Goal: Task Accomplishment & Management: Manage account settings

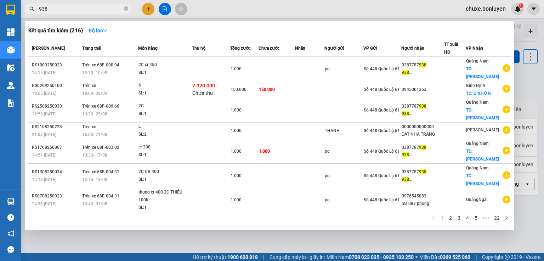
click at [146, 13] on div at bounding box center [272, 130] width 544 height 261
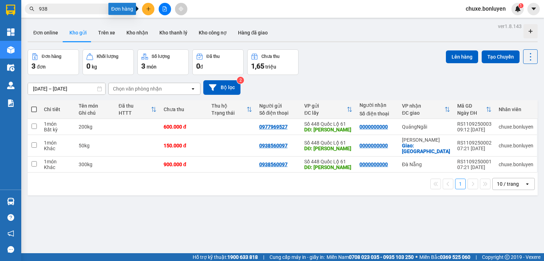
click at [151, 11] on button at bounding box center [148, 9] width 12 height 12
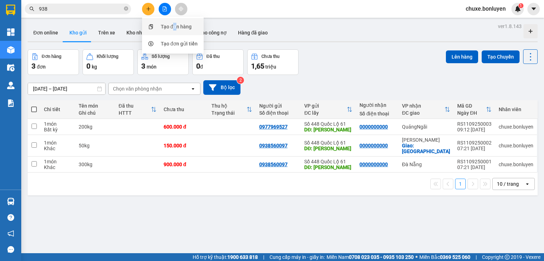
click at [175, 27] on div "Tạo đơn hàng" at bounding box center [176, 27] width 31 height 8
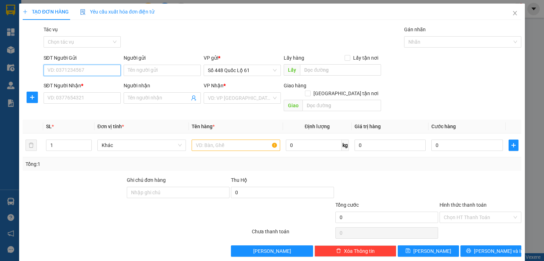
click at [93, 71] on input "SĐT Người Gửi" at bounding box center [82, 70] width 77 height 11
click at [75, 83] on div "0977969527" at bounding box center [81, 84] width 68 height 8
type input "0977969527"
type input "LAI VUNG"
type input "0000000000"
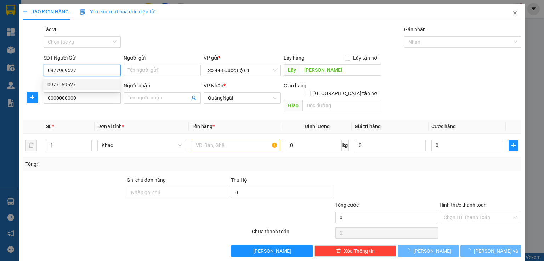
type input "600.000"
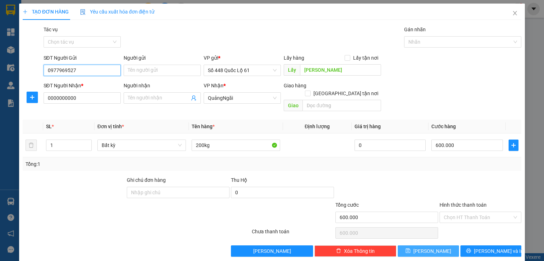
type input "0977969527"
click at [421, 245] on button "[PERSON_NAME]" at bounding box center [428, 250] width 61 height 11
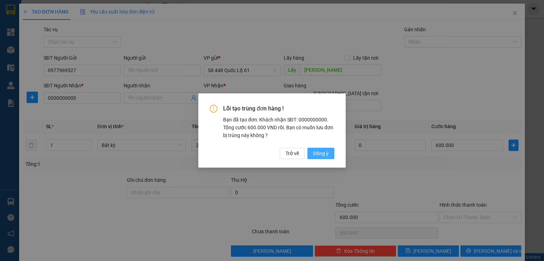
click at [314, 151] on span "Đồng ý" at bounding box center [321, 153] width 16 height 8
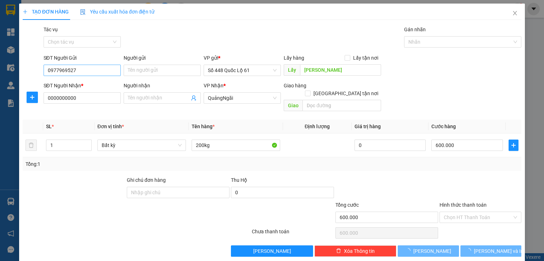
type input "0"
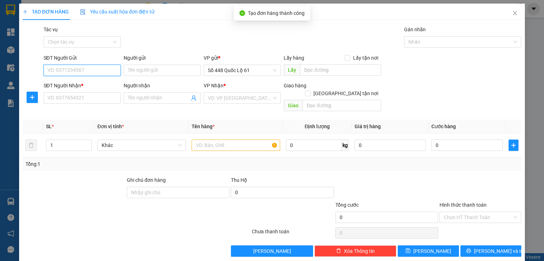
click at [99, 73] on input "SĐT Người Gửi" at bounding box center [82, 70] width 77 height 11
click at [99, 68] on input "SĐT Người Gửi" at bounding box center [82, 70] width 77 height 11
type input "6"
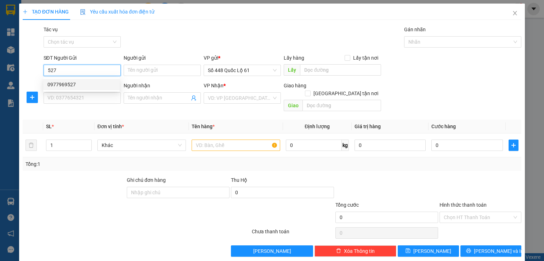
click at [79, 84] on div "0977969527" at bounding box center [81, 84] width 68 height 8
type input "0977969527"
type input "LAI VUNG"
type input "0000000000"
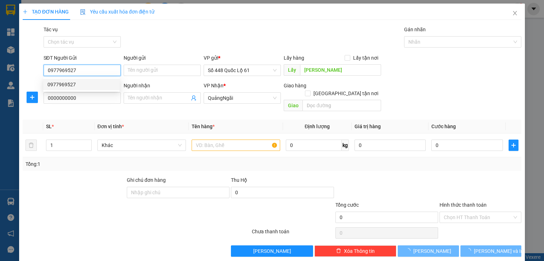
type input "600.000"
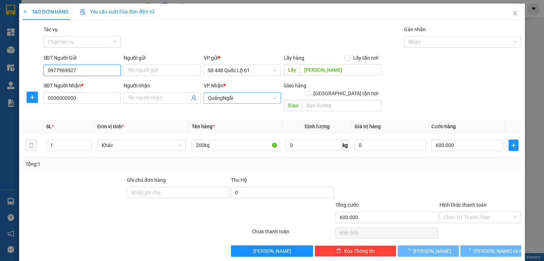
click at [241, 95] on span "QuảngNgãi" at bounding box center [242, 98] width 69 height 11
type input "0977969527"
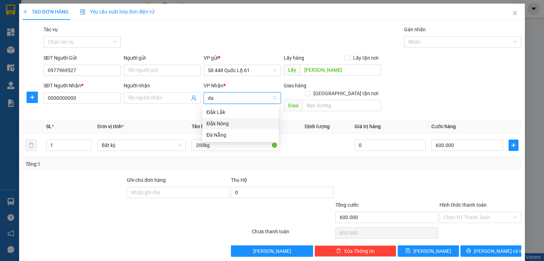
type input "d"
type input "lam"
click at [211, 111] on div "[PERSON_NAME]" at bounding box center [241, 112] width 68 height 8
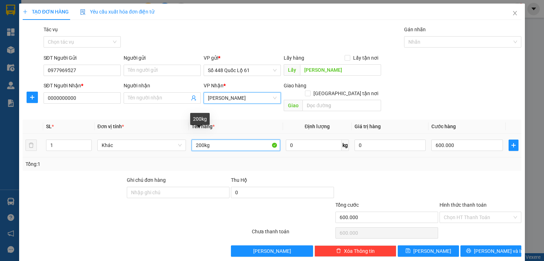
click at [200, 139] on input "200kg" at bounding box center [236, 144] width 89 height 11
type input "50kg"
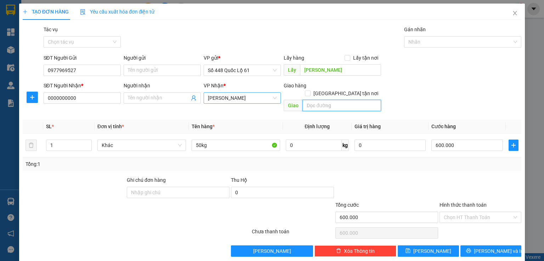
click at [346, 102] on input "text" at bounding box center [342, 105] width 79 height 11
type input "da lat"
click at [438, 139] on input "600.000" at bounding box center [468, 144] width 72 height 11
type input "1"
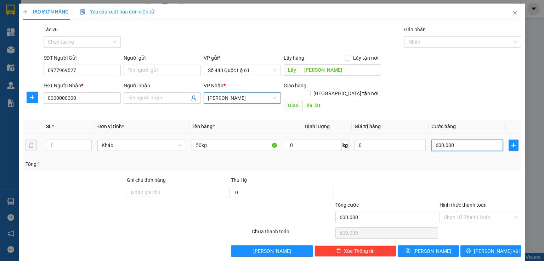
type input "1"
type input "15"
type input "150"
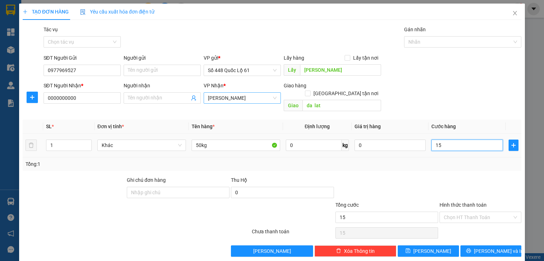
type input "150"
type input "15"
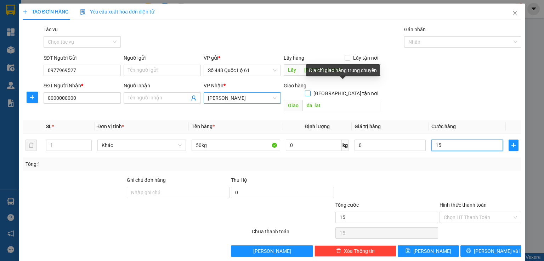
type input "1"
type input "0"
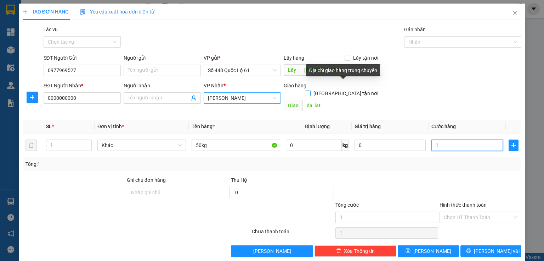
type input "0"
type input "1"
type input "010"
type input "10"
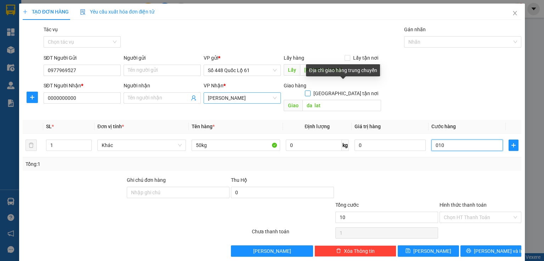
type input "10"
type input "0.100"
type input "100"
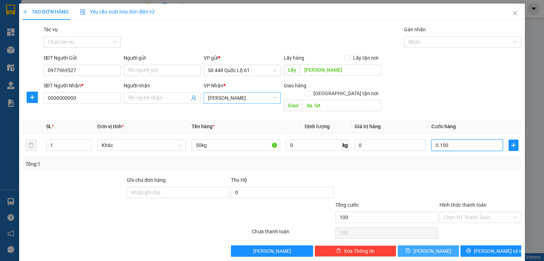
type input "0.100"
type input "100.000"
click at [411, 248] on icon "save" at bounding box center [408, 250] width 5 height 5
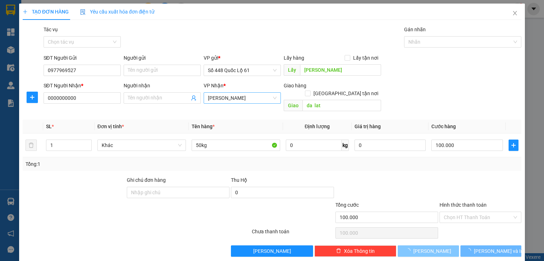
type input "0"
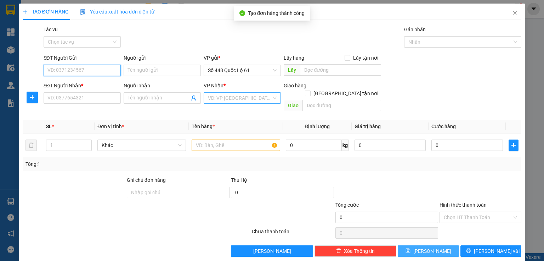
click at [91, 72] on input "SĐT Người Gửi" at bounding box center [82, 70] width 77 height 11
click at [83, 73] on input "SĐT Người Gửi" at bounding box center [82, 70] width 77 height 11
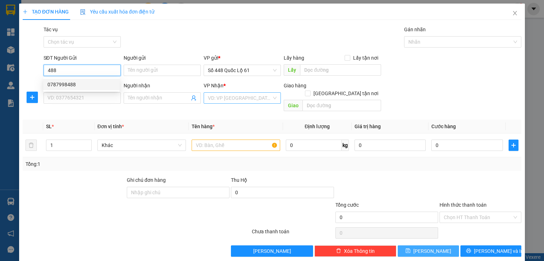
click at [72, 84] on div "0787998488" at bounding box center [81, 84] width 68 height 8
type input "0787998488"
type input "LAI VUNG"
type input "0000000000000"
type input "H73"
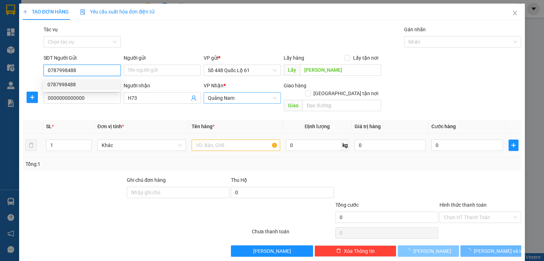
type input "300.000"
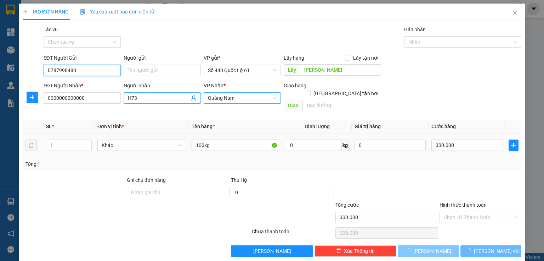
type input "0787998488"
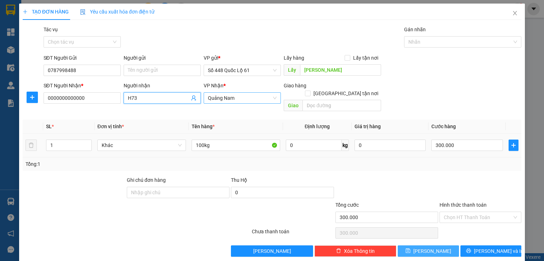
click at [138, 96] on input "H73" at bounding box center [159, 98] width 62 height 8
type input "H"
click at [201, 139] on input "100kg" at bounding box center [236, 144] width 89 height 11
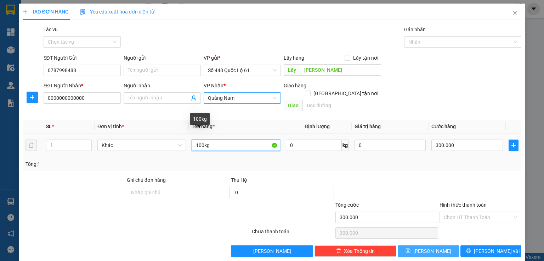
click at [200, 139] on input "100kg" at bounding box center [236, 144] width 89 height 11
type input "160kg"
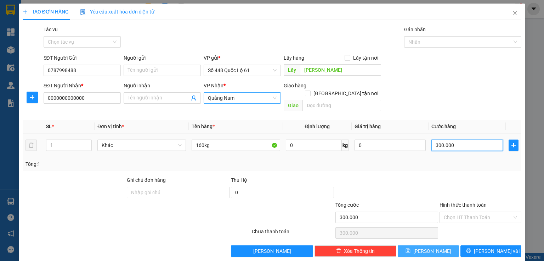
click at [447, 139] on input "300.000" at bounding box center [468, 144] width 72 height 11
type input "0"
type input "4"
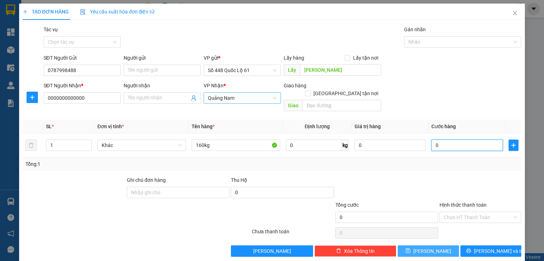
type input "4"
type input "04"
type input "49"
type input "049"
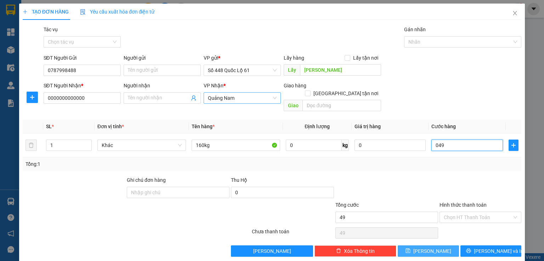
type input "4"
type input "04"
type input "48"
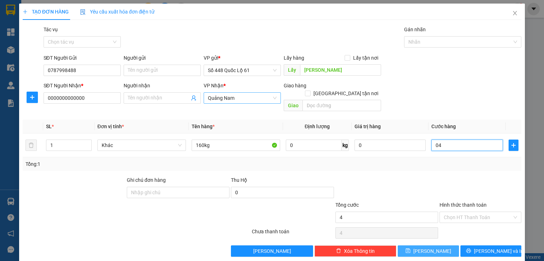
type input "048"
type input "480"
type input "0.480"
type input "480.000"
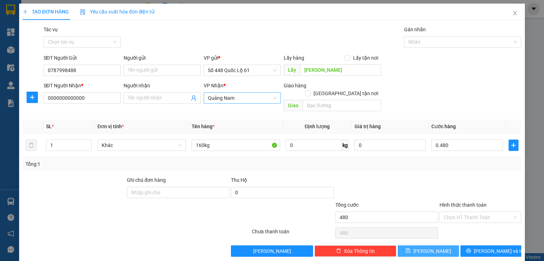
type input "480.000"
click at [435, 245] on button "Lưu" at bounding box center [428, 250] width 61 height 11
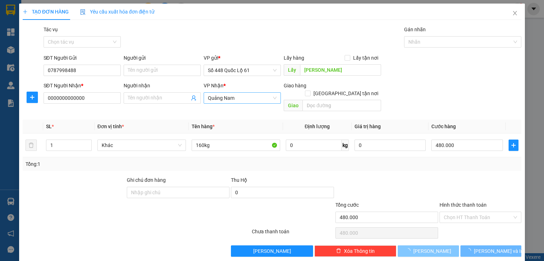
type input "0"
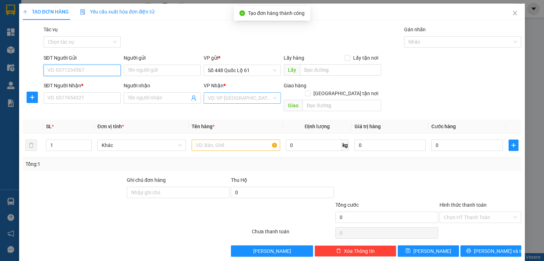
click at [87, 71] on input "SĐT Người Gửi" at bounding box center [82, 70] width 77 height 11
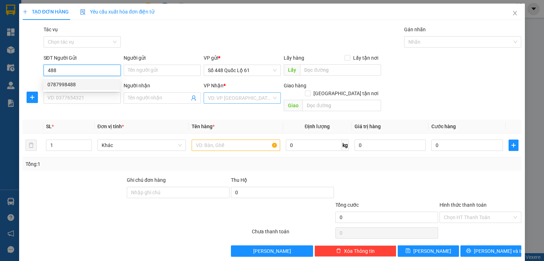
drag, startPoint x: 78, startPoint y: 87, endPoint x: 225, endPoint y: 123, distance: 152.2
click at [78, 87] on div "0787998488" at bounding box center [81, 84] width 68 height 8
type input "0787998488"
type input "LAI VUNG"
type input "0000000000000"
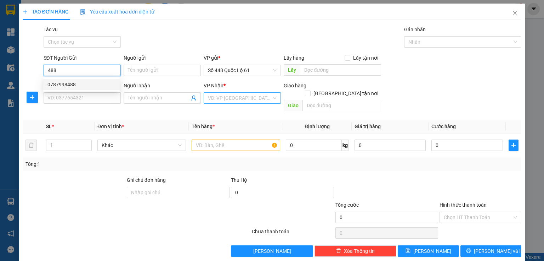
type input "H73"
type input "480.000"
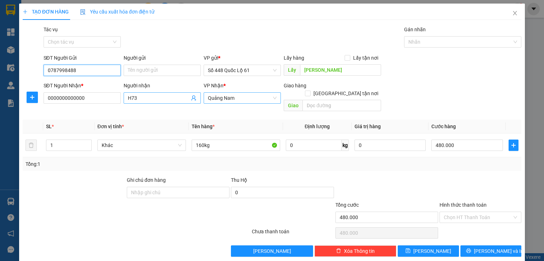
type input "0787998488"
click at [172, 95] on input "H73" at bounding box center [159, 98] width 62 height 8
type input "H"
click at [214, 97] on span "Quảng Nam" at bounding box center [242, 98] width 69 height 11
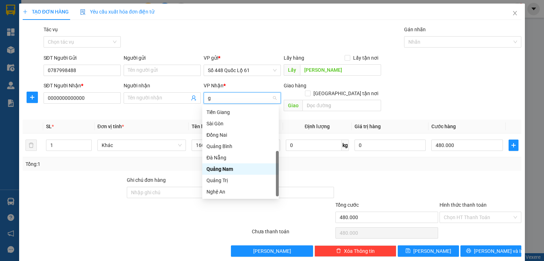
scroll to position [119, 0]
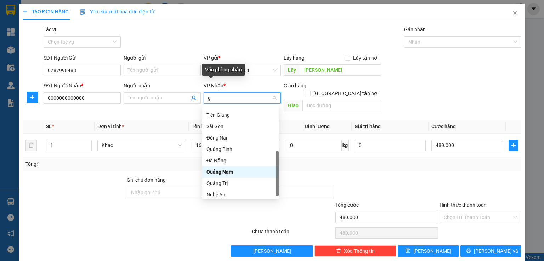
type input "gi"
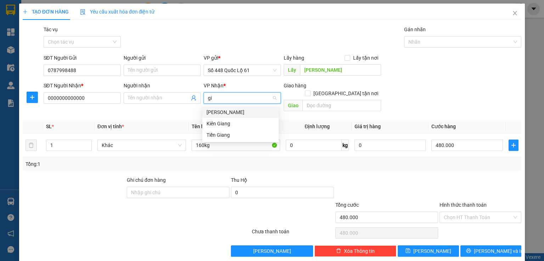
click at [219, 112] on div "Gia Lai" at bounding box center [241, 112] width 68 height 8
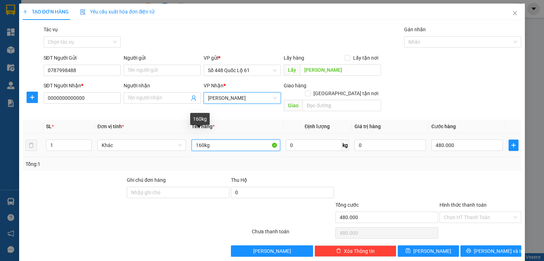
click at [200, 139] on input "160kg" at bounding box center [236, 144] width 89 height 11
type input "70kg"
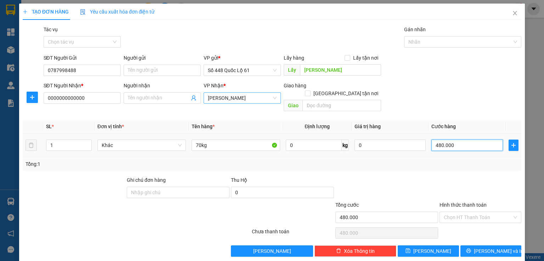
click at [452, 139] on input "480.000" at bounding box center [468, 144] width 72 height 11
type input "0"
type input "1"
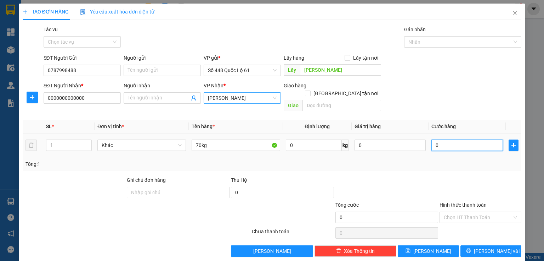
type input "1"
type input "01"
type input "0"
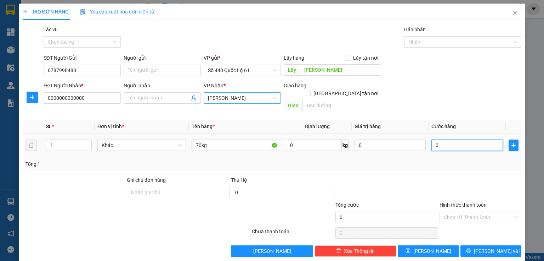
type input "2"
type input "02"
type input "21"
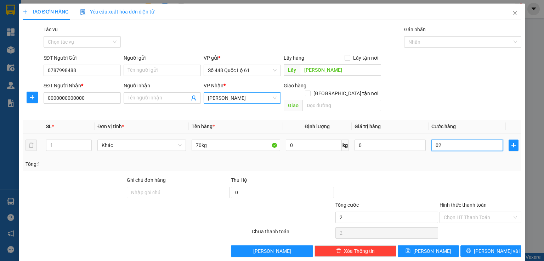
type input "021"
type input "210"
type input "0.210"
type input "210.000"
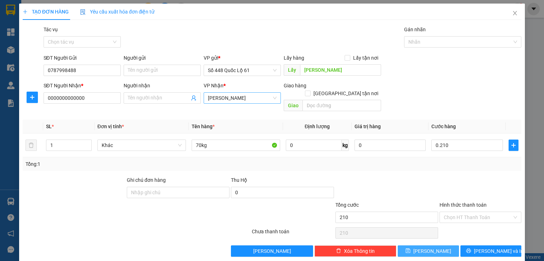
type input "210.000"
click at [447, 245] on button "Lưu" at bounding box center [428, 250] width 61 height 11
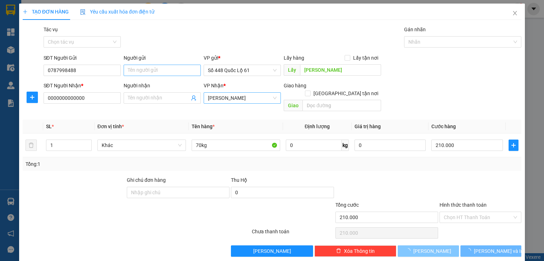
type input "0"
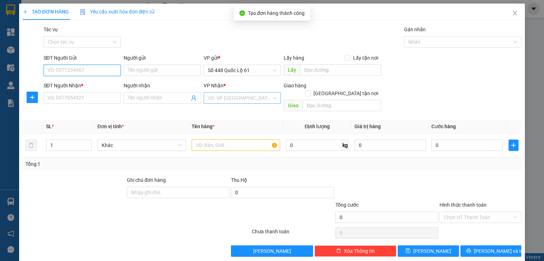
click at [84, 72] on input "SĐT Người Gửi" at bounding box center [82, 70] width 77 height 11
drag, startPoint x: 79, startPoint y: 71, endPoint x: 74, endPoint y: 70, distance: 4.6
click at [79, 71] on input "SĐT Người Gửi" at bounding box center [82, 70] width 77 height 11
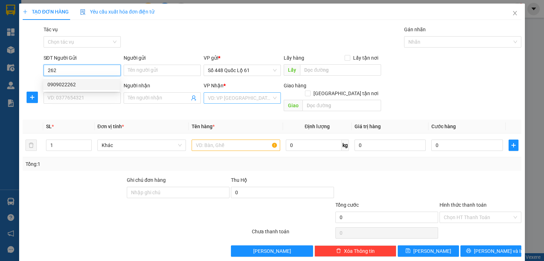
click at [60, 81] on div "0909022262" at bounding box center [81, 84] width 68 height 8
type input "0909022262"
type input "LẤP VÒ"
type input "0000000000"
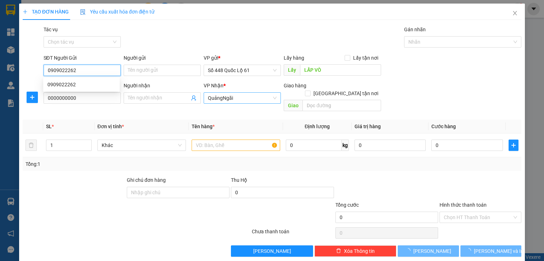
type input "150.000"
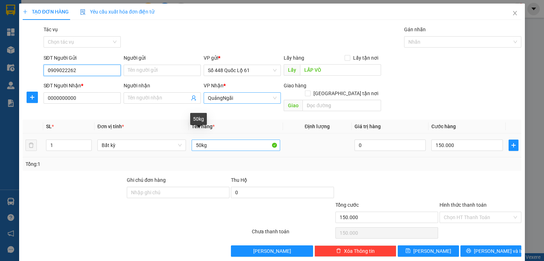
type input "0909022262"
click at [194, 140] on input "50kg" at bounding box center [236, 144] width 89 height 11
type input "150kg"
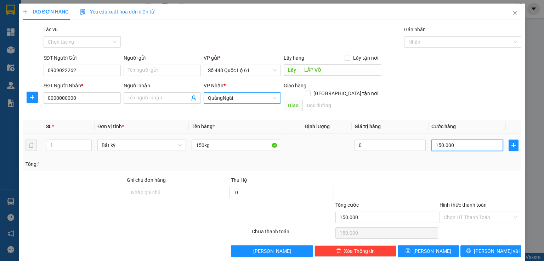
drag, startPoint x: 458, startPoint y: 136, endPoint x: 453, endPoint y: 138, distance: 5.5
click at [458, 139] on input "150.000" at bounding box center [468, 144] width 72 height 11
type input "0"
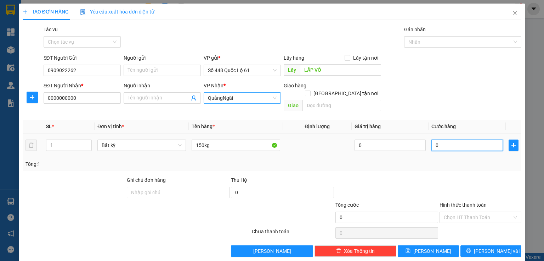
type input "3"
type input "03"
type input "30"
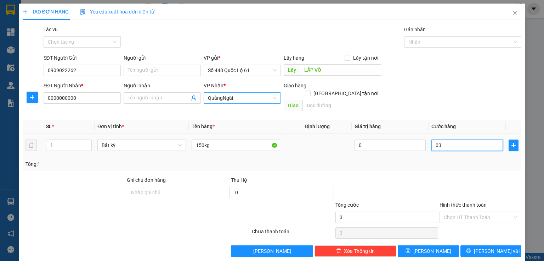
type input "030"
type input "300"
type input "0.300"
type input "300.000"
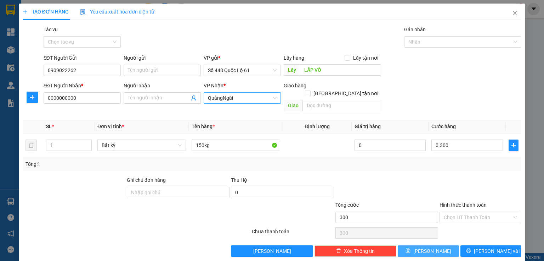
type input "300.000"
click at [431, 247] on span "Lưu" at bounding box center [433, 251] width 38 height 8
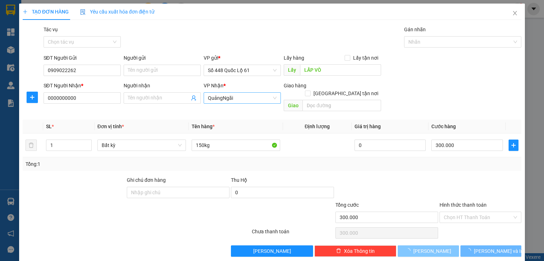
type input "0"
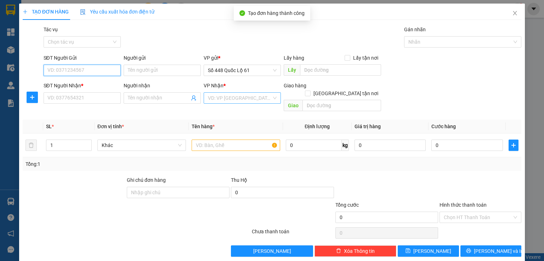
click at [67, 70] on input "SĐT Người Gửi" at bounding box center [82, 70] width 77 height 11
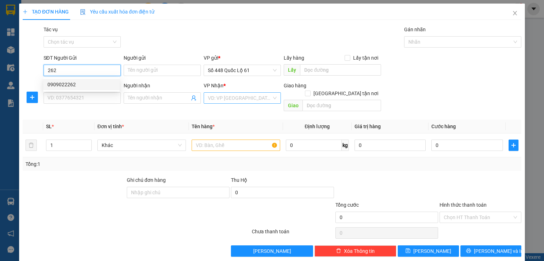
click at [62, 85] on div "0909022262" at bounding box center [81, 84] width 68 height 8
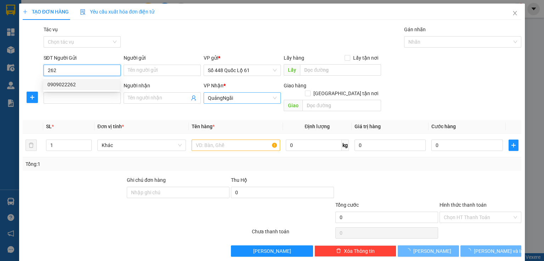
type input "0909022262"
type input "LẤP VÒ"
type input "0000000000"
type input "300.000"
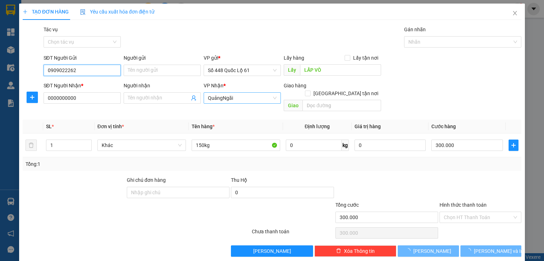
click at [206, 98] on div "QuảngNgãi" at bounding box center [242, 97] width 77 height 11
type input "0909022262"
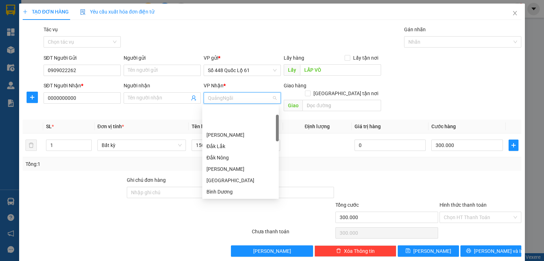
scroll to position [34, 0]
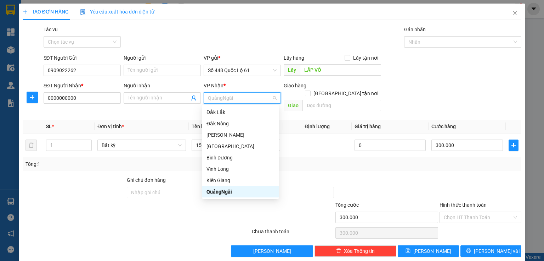
type input "f"
type input "g"
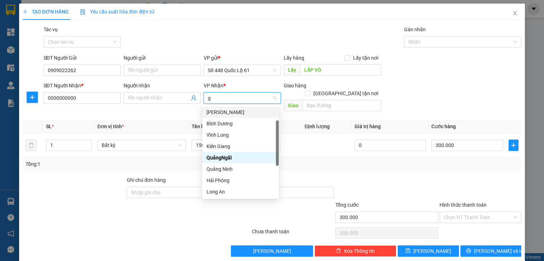
click at [238, 112] on div "Gia Lai" at bounding box center [241, 112] width 68 height 8
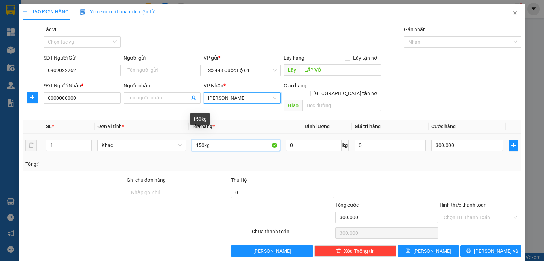
click at [201, 139] on input "150kg" at bounding box center [236, 144] width 89 height 11
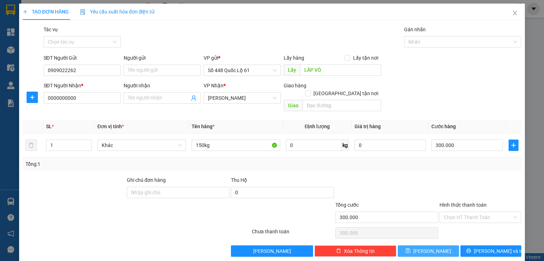
click at [412, 245] on button "Lưu" at bounding box center [428, 250] width 61 height 11
type input "0"
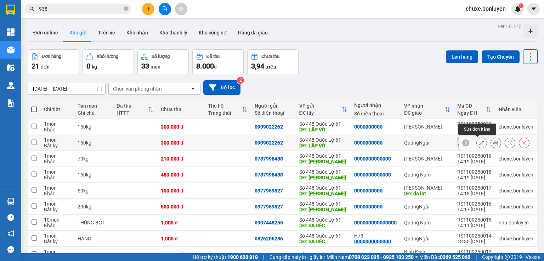
click at [477, 140] on button at bounding box center [482, 142] width 10 height 12
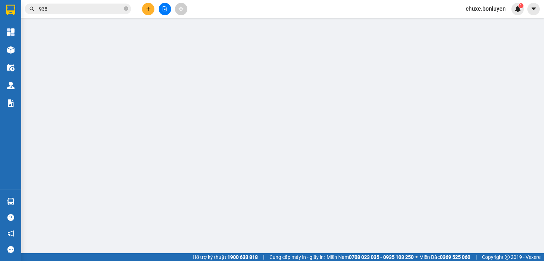
type input "0909022262"
type input "LẤP VÒ"
type input "0000000000"
type input "300.000"
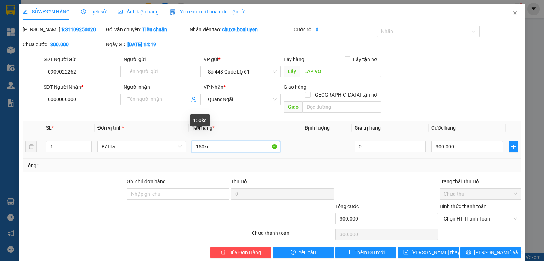
click at [200, 141] on input "150kg" at bounding box center [236, 146] width 89 height 11
type input "200kg"
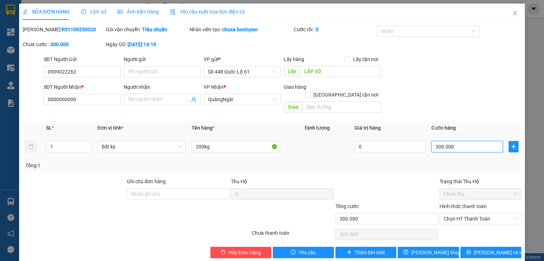
drag, startPoint x: 434, startPoint y: 139, endPoint x: 432, endPoint y: 130, distance: 8.8
click at [434, 141] on input "300.000" at bounding box center [468, 146] width 72 height 11
type input "0"
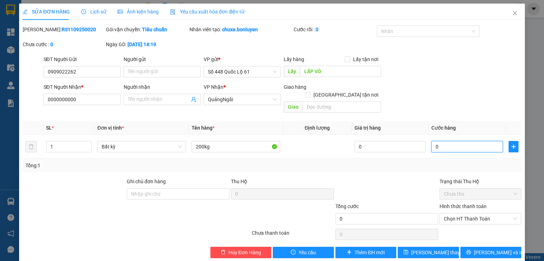
type input "4"
type input "04"
type input "40"
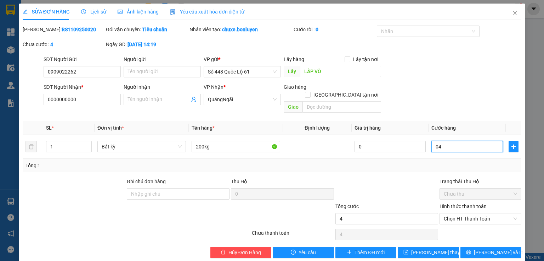
type input "040"
type input "400"
type input "0.400"
type input "400.000"
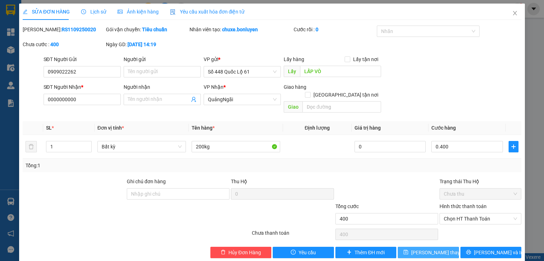
type input "400.000"
click at [410, 246] on button "Lưu thay đổi" at bounding box center [428, 251] width 61 height 11
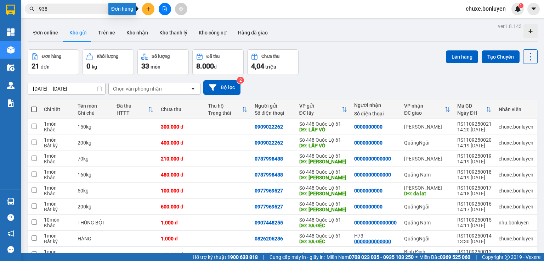
click at [147, 13] on button at bounding box center [148, 9] width 12 height 12
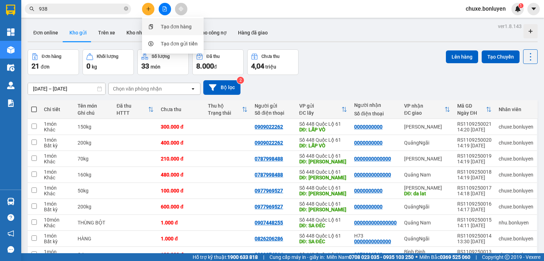
click at [158, 28] on div "Tạo đơn hàng" at bounding box center [172, 26] width 53 height 13
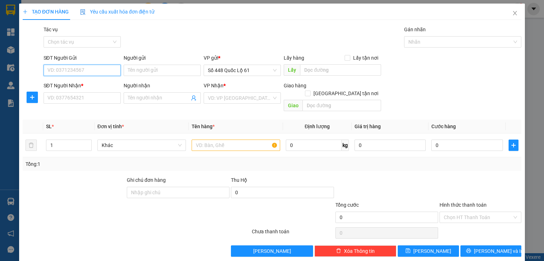
click at [100, 72] on input "SĐT Người Gửi" at bounding box center [82, 70] width 77 height 11
click at [86, 83] on div "0358996644" at bounding box center [81, 84] width 68 height 8
type input "0358996644"
type input "MINH PHÁT"
type input "000000000000"
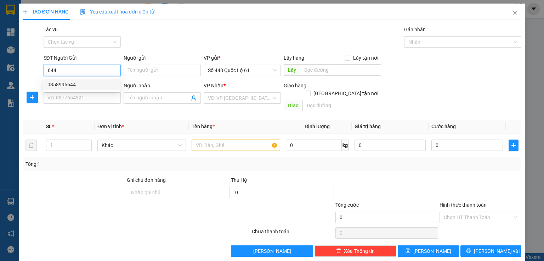
type input "TAIF PT"
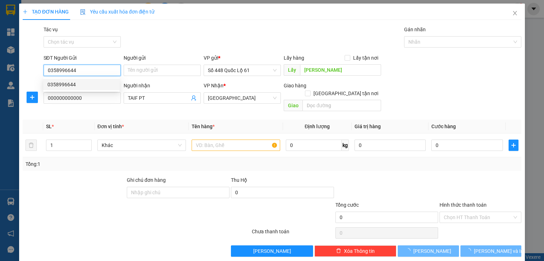
type input "200.000"
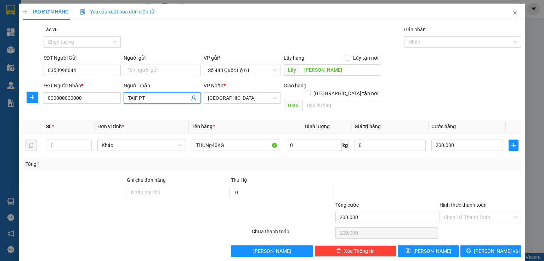
click at [167, 97] on input "TAIF PT" at bounding box center [159, 98] width 62 height 8
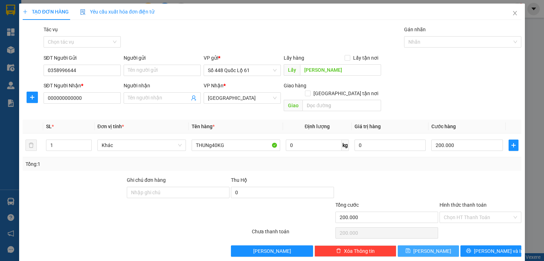
click at [428, 247] on span "Lưu" at bounding box center [433, 251] width 38 height 8
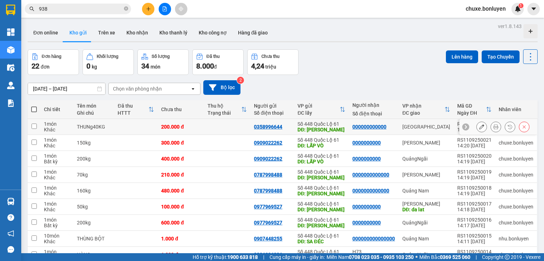
scroll to position [28, 0]
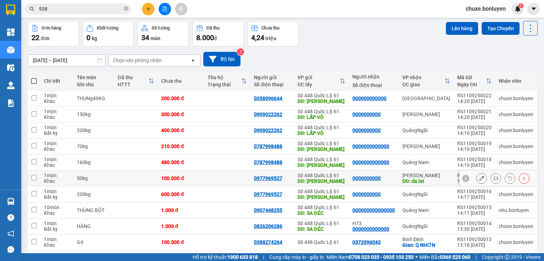
click at [481, 179] on button at bounding box center [482, 178] width 10 height 12
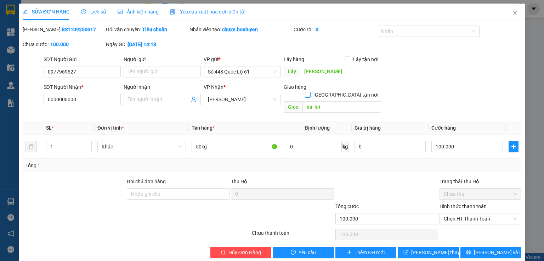
click at [310, 92] on input "Giao tận nơi" at bounding box center [307, 94] width 5 height 5
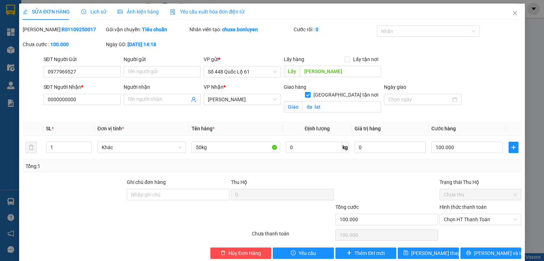
scroll to position [11, 0]
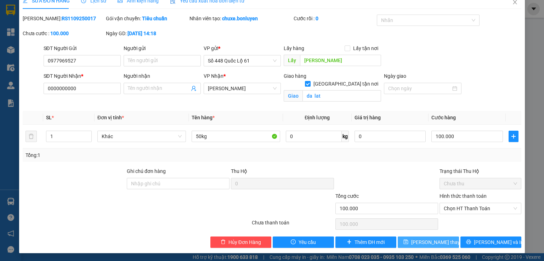
click at [426, 240] on span "Lưu thay đổi" at bounding box center [440, 242] width 57 height 8
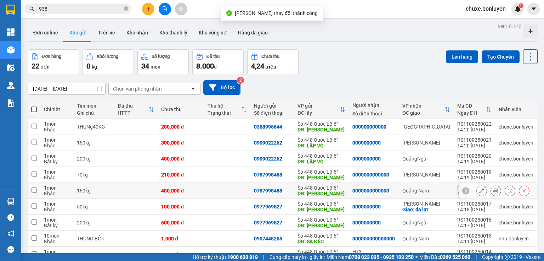
scroll to position [53, 0]
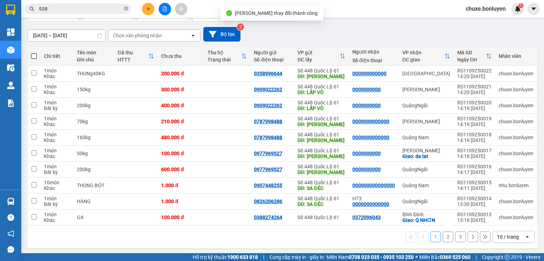
click at [527, 237] on div "open" at bounding box center [530, 236] width 10 height 11
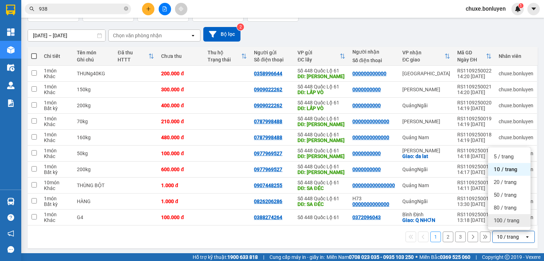
click at [516, 223] on span "100 / trang" at bounding box center [507, 220] width 26 height 7
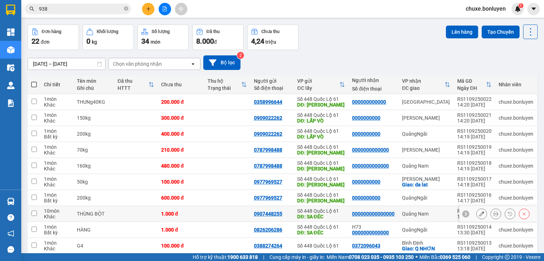
scroll to position [82, 0]
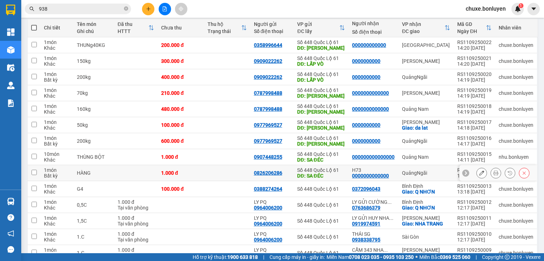
click at [480, 170] on icon at bounding box center [482, 172] width 5 height 5
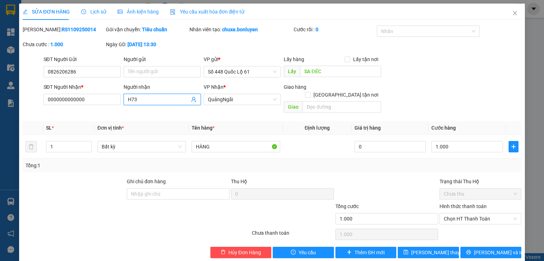
click at [168, 97] on input "H73" at bounding box center [159, 99] width 62 height 8
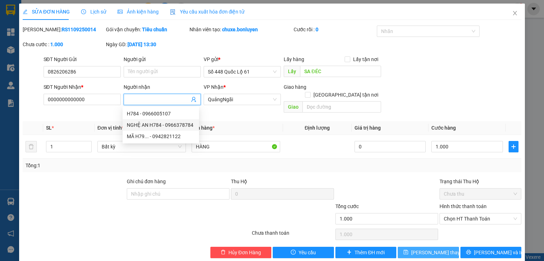
click at [439, 248] on span "Lưu thay đổi" at bounding box center [440, 252] width 57 height 8
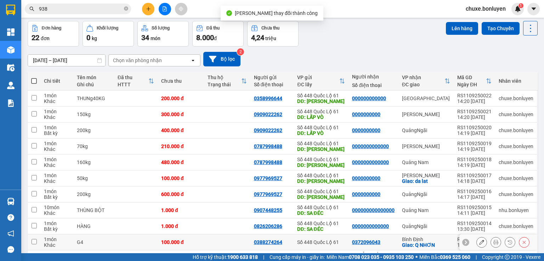
scroll to position [85, 0]
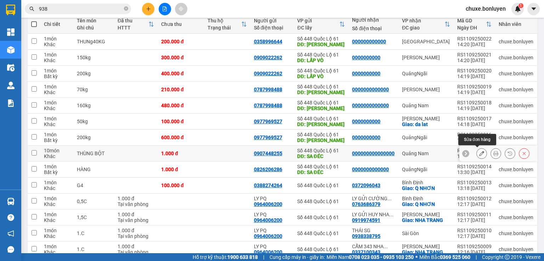
click at [478, 156] on button at bounding box center [482, 153] width 10 height 12
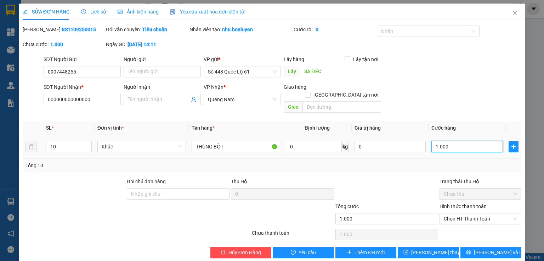
click at [449, 141] on input "1.000" at bounding box center [468, 146] width 72 height 11
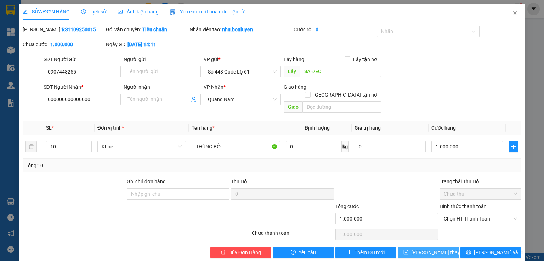
click at [432, 248] on span "Lưu thay đổi" at bounding box center [440, 252] width 57 height 8
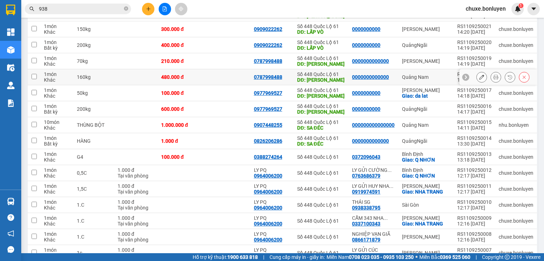
scroll to position [57, 0]
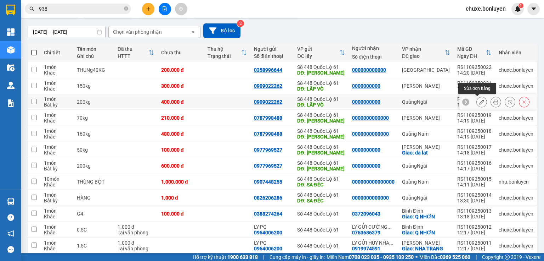
click at [480, 101] on icon at bounding box center [482, 101] width 5 height 5
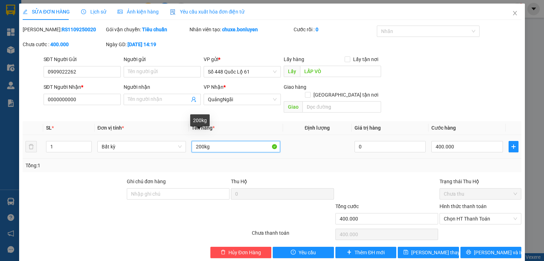
click at [199, 141] on input "200kg" at bounding box center [236, 146] width 89 height 11
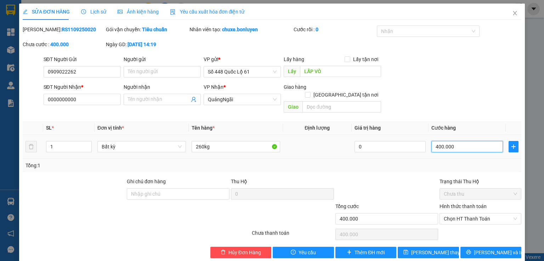
click at [472, 141] on input "400.000" at bounding box center [468, 146] width 72 height 11
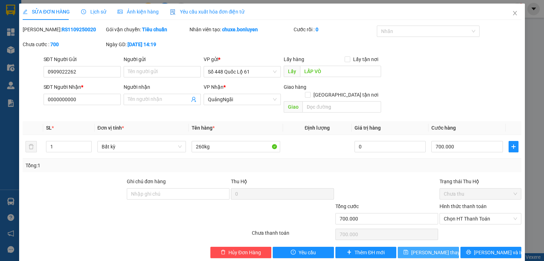
click at [435, 248] on span "Lưu thay đổi" at bounding box center [440, 252] width 57 height 8
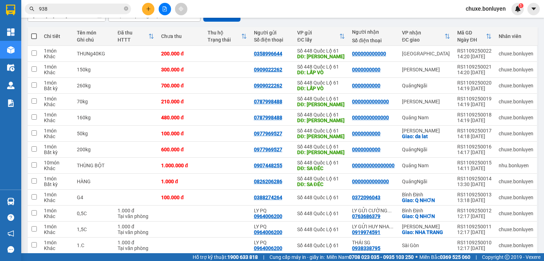
scroll to position [72, 0]
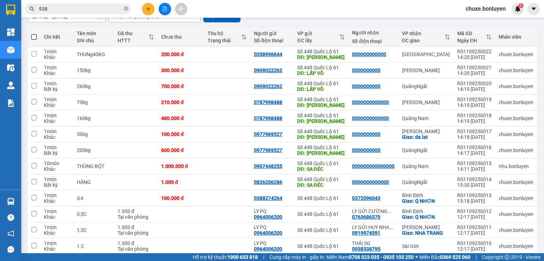
click at [142, 9] on span at bounding box center [148, 9] width 12 height 12
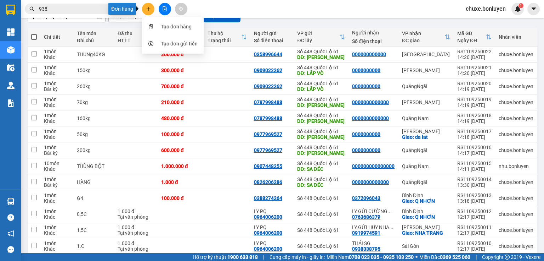
click at [147, 9] on icon "plus" at bounding box center [148, 8] width 5 height 5
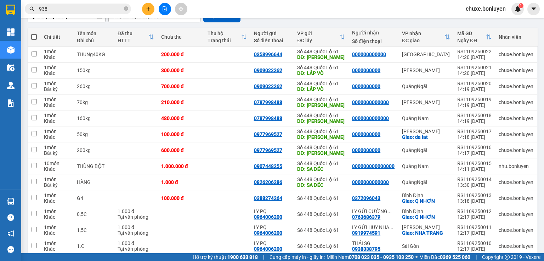
click at [152, 9] on button at bounding box center [148, 9] width 12 height 12
click at [164, 29] on div "Tạo đơn hàng" at bounding box center [176, 27] width 31 height 8
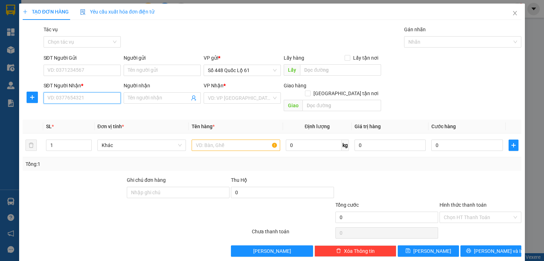
click at [99, 96] on input "SĐT Người Nhận *" at bounding box center [82, 97] width 77 height 11
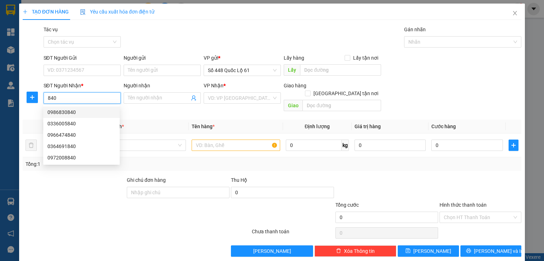
click at [46, 98] on input "840" at bounding box center [82, 97] width 77 height 11
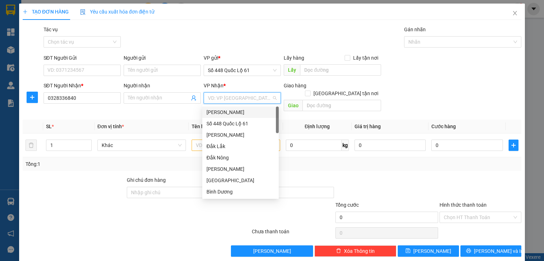
click at [222, 96] on input "search" at bounding box center [240, 98] width 64 height 11
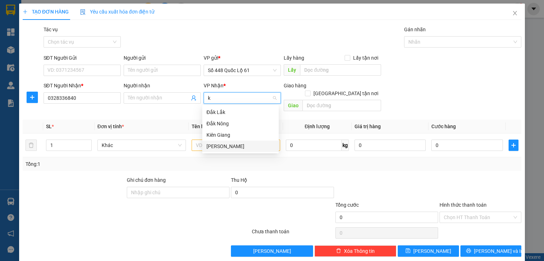
click at [225, 147] on div "Khánh Hoà" at bounding box center [241, 146] width 68 height 8
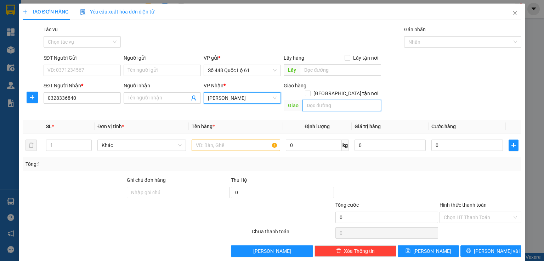
click at [312, 100] on input "text" at bounding box center [342, 105] width 79 height 11
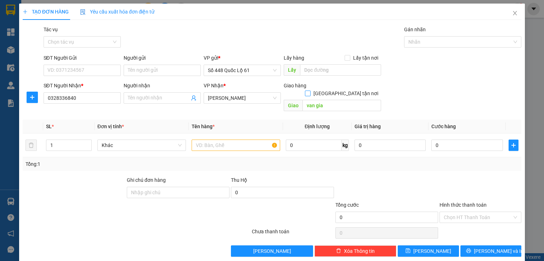
click at [310, 90] on input "Giao tận nơi" at bounding box center [307, 92] width 5 height 5
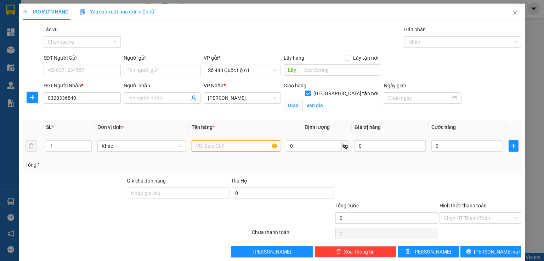
click at [235, 147] on input "text" at bounding box center [236, 145] width 89 height 11
click at [88, 142] on span "up" at bounding box center [88, 144] width 4 height 4
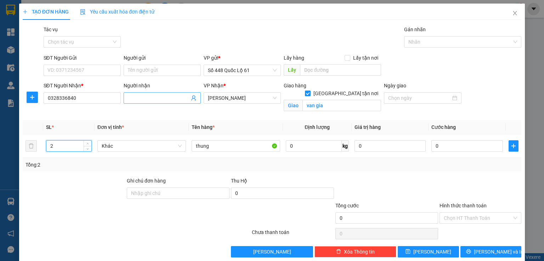
click at [154, 94] on span at bounding box center [162, 97] width 77 height 11
click at [449, 148] on input "0" at bounding box center [468, 145] width 72 height 11
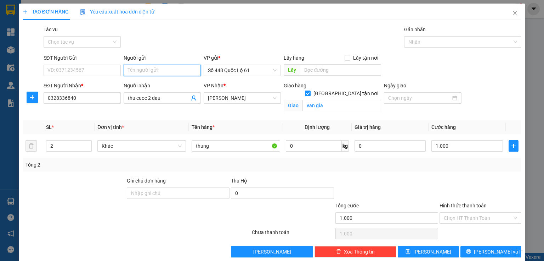
click at [166, 71] on input "Người gửi" at bounding box center [162, 70] width 77 height 11
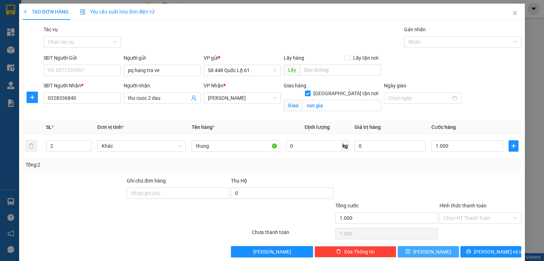
click at [411, 252] on icon "save" at bounding box center [408, 250] width 5 height 5
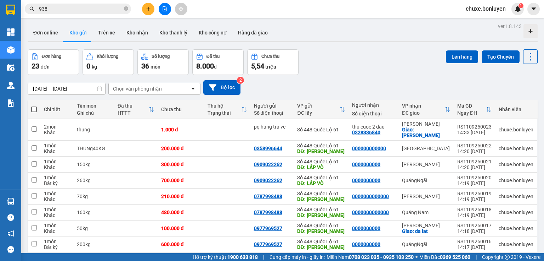
click at [89, 7] on input "938" at bounding box center [81, 9] width 84 height 8
click at [74, 10] on input "text" at bounding box center [81, 9] width 84 height 8
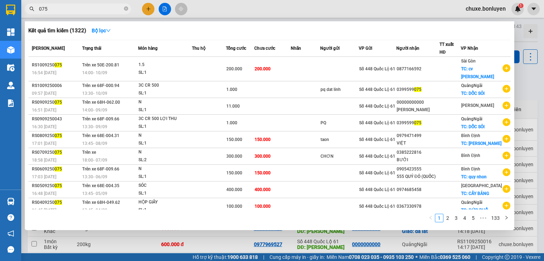
click at [67, 13] on span "075" at bounding box center [78, 9] width 106 height 11
click at [112, 11] on input "075" at bounding box center [81, 9] width 84 height 8
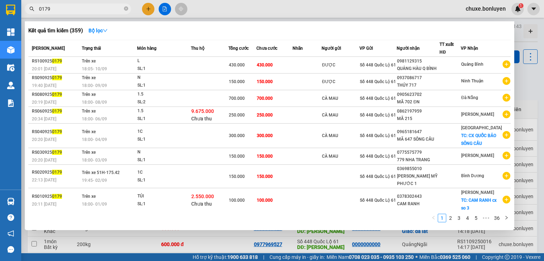
click at [41, 12] on input "0179" at bounding box center [81, 9] width 84 height 8
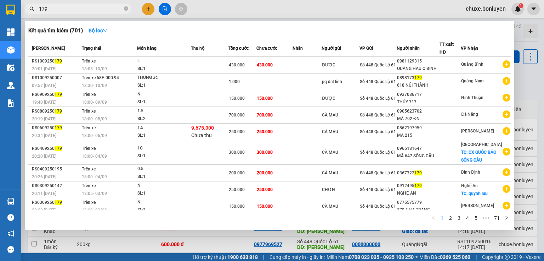
click at [163, 9] on div at bounding box center [272, 130] width 544 height 261
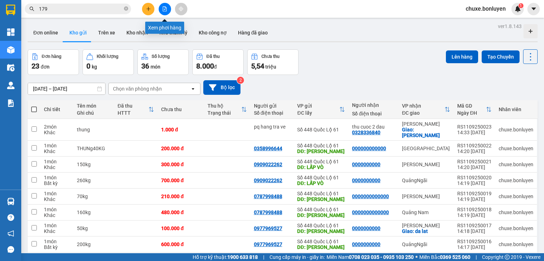
click at [164, 11] on icon "file-add" at bounding box center [165, 8] width 4 height 5
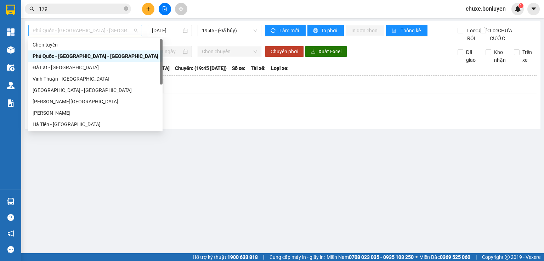
click at [115, 34] on span "Phú Quốc - Sài Gòn - Bình Phước" at bounding box center [85, 30] width 105 height 11
click at [70, 124] on div "Hà Tiên - Đà Nẵng" at bounding box center [96, 124] width 126 height 8
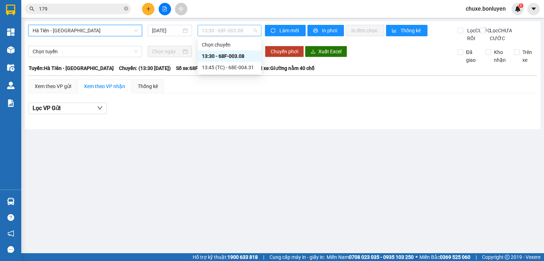
click at [240, 31] on span "13:30 - 68F-003.08" at bounding box center [230, 30] width 56 height 11
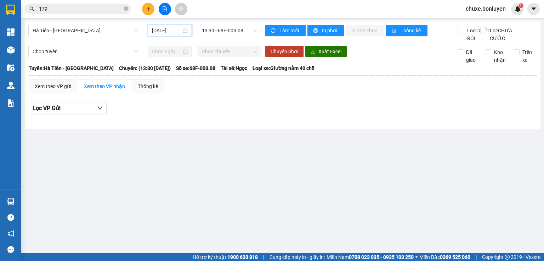
click at [170, 27] on input "11/09/2025" at bounding box center [166, 31] width 29 height 8
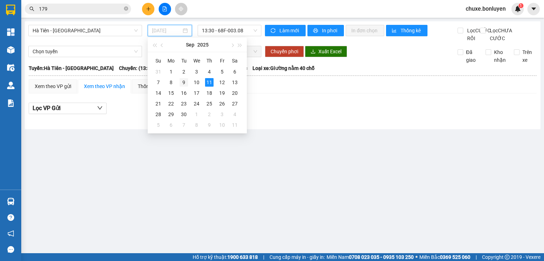
click at [181, 81] on div "9" at bounding box center [184, 82] width 9 height 9
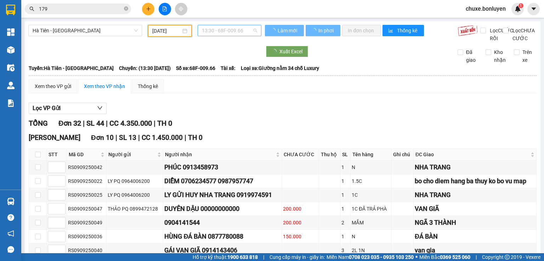
click at [244, 29] on span "13:30 - 68F-009.66" at bounding box center [230, 30] width 56 height 11
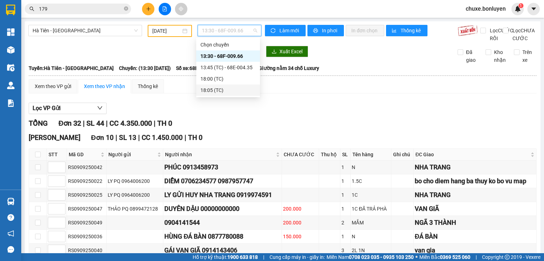
click at [217, 87] on div "18:05 (TC)" at bounding box center [228, 90] width 55 height 8
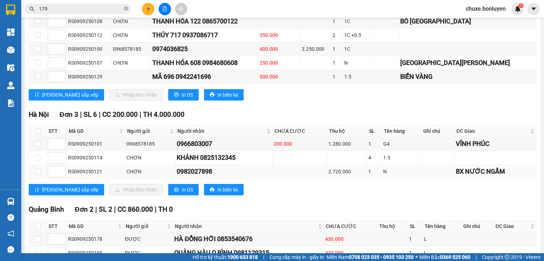
scroll to position [611, 0]
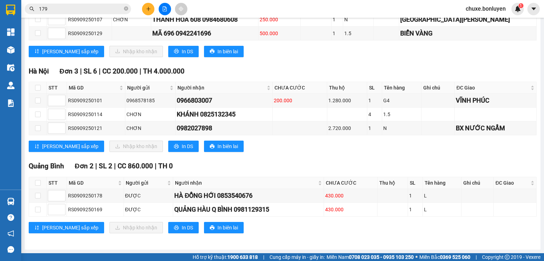
click at [96, 14] on div "Kết quả tìm kiếm ( 701 ) Bộ lọc Mã ĐH Trạng thái Món hàng Thu hộ Tổng cước Chưa…" at bounding box center [69, 9] width 138 height 12
click at [146, 10] on icon "plus" at bounding box center [148, 8] width 5 height 5
click at [160, 26] on div "Tạo đơn hàng" at bounding box center [172, 26] width 53 height 13
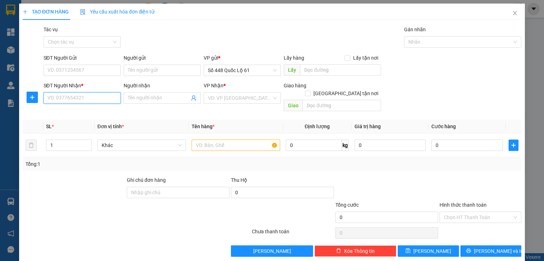
click at [90, 97] on input "SĐT Người Nhận *" at bounding box center [82, 97] width 77 height 11
click at [87, 71] on input "SĐT Người Gửi" at bounding box center [82, 70] width 77 height 11
click at [81, 95] on input "SĐT Người Nhận *" at bounding box center [82, 97] width 77 height 11
click at [77, 121] on div "0876597261 - MÓT TP VINH ," at bounding box center [81, 123] width 68 height 8
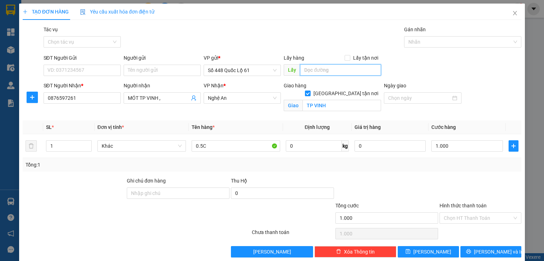
click at [322, 71] on input "text" at bounding box center [340, 69] width 81 height 11
click at [88, 144] on icon "up" at bounding box center [87, 144] width 2 height 2
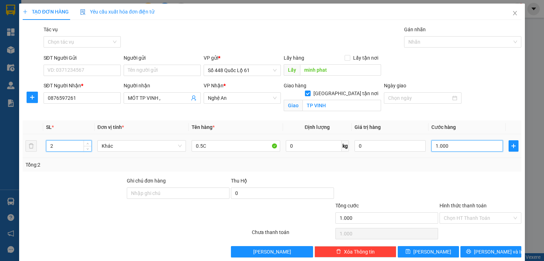
click at [439, 143] on input "1.000" at bounding box center [468, 145] width 72 height 11
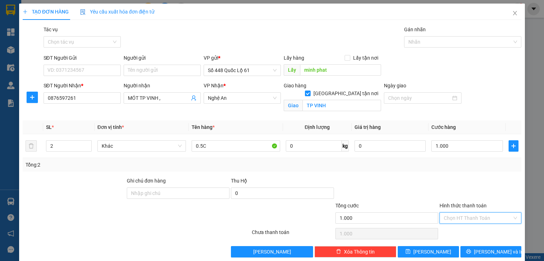
drag, startPoint x: 451, startPoint y: 217, endPoint x: 449, endPoint y: 227, distance: 10.1
click at [451, 217] on input "Hình thức thanh toán" at bounding box center [478, 217] width 68 height 11
click at [449, 229] on div "Tại văn phòng" at bounding box center [477, 231] width 73 height 8
click at [434, 250] on button "Lưu" at bounding box center [428, 251] width 61 height 11
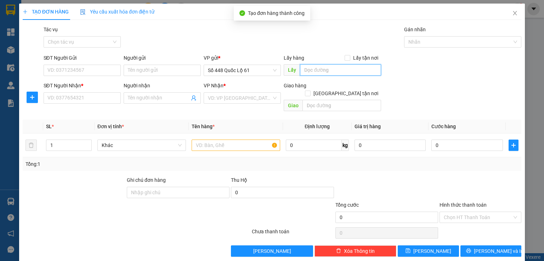
click at [315, 69] on input "text" at bounding box center [340, 69] width 81 height 11
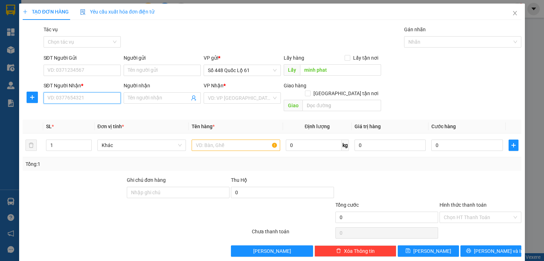
click at [82, 95] on input "SĐT Người Nhận *" at bounding box center [82, 97] width 77 height 11
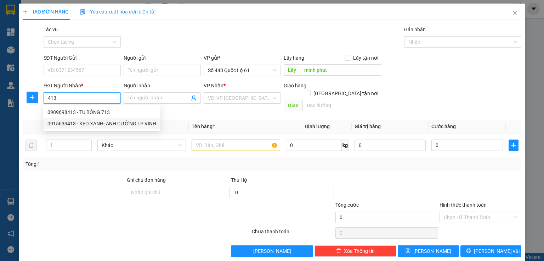
click at [65, 124] on div "0915633413 - KEO XANH- ANH CƯỜNG TP VINH" at bounding box center [101, 123] width 109 height 8
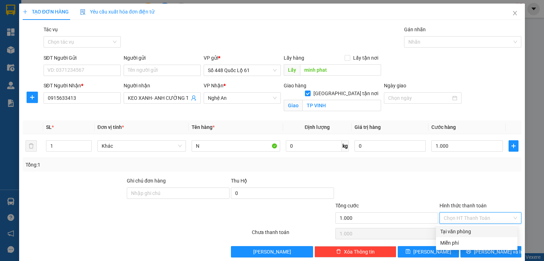
drag, startPoint x: 457, startPoint y: 216, endPoint x: 452, endPoint y: 223, distance: 8.4
click at [457, 216] on input "Hình thức thanh toán" at bounding box center [478, 217] width 68 height 11
click at [449, 227] on div "Tại văn phòng" at bounding box center [477, 230] width 82 height 11
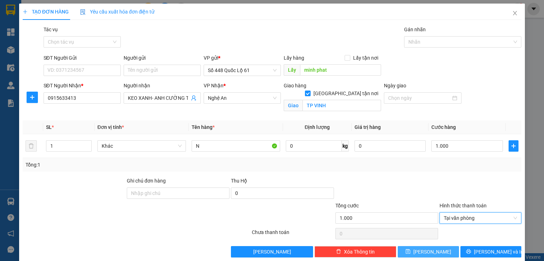
click at [430, 251] on span "Lưu" at bounding box center [433, 251] width 38 height 8
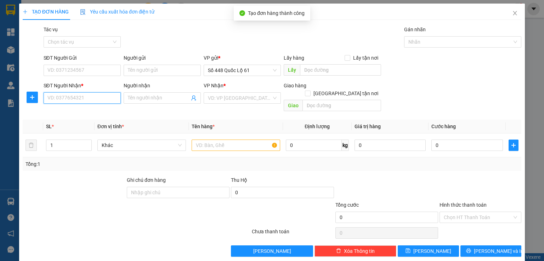
click at [59, 96] on input "SĐT Người Nhận *" at bounding box center [82, 97] width 77 height 11
click at [69, 99] on input "SĐT Người Nhận *" at bounding box center [82, 97] width 77 height 11
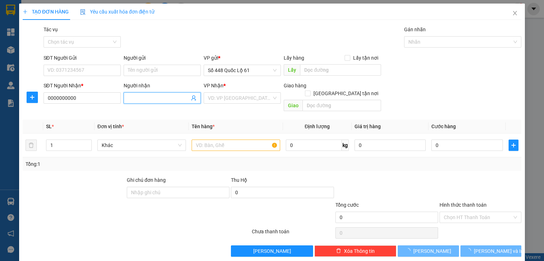
click at [140, 95] on input "Người nhận" at bounding box center [159, 98] width 62 height 8
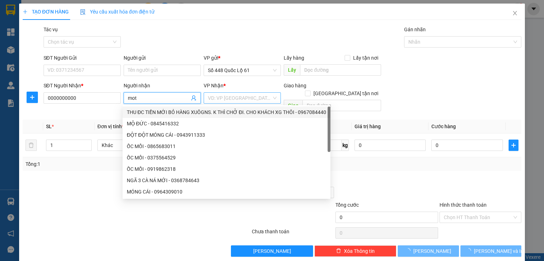
click at [216, 102] on input "search" at bounding box center [240, 98] width 64 height 11
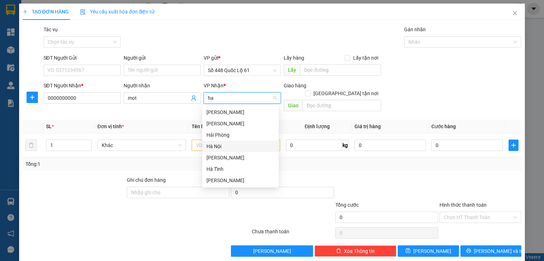
click at [231, 147] on div "Hà Nội" at bounding box center [241, 146] width 68 height 8
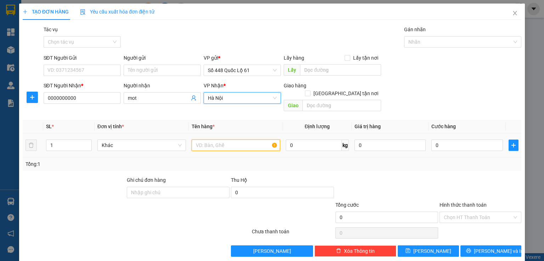
click at [201, 140] on input "text" at bounding box center [236, 144] width 89 height 11
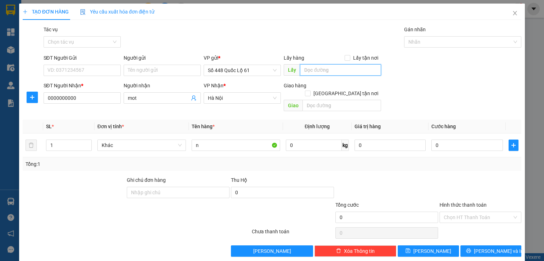
click at [330, 68] on input "text" at bounding box center [340, 69] width 81 height 11
click at [417, 83] on div "SĐT Người Nhận * 0000000000 Người nhận mot VP Nhận * Hà Nội Giao hàng Giao tậ…" at bounding box center [282, 98] width 481 height 33
click at [449, 139] on input "0" at bounding box center [468, 144] width 72 height 11
click at [449, 212] on input "Hình thức thanh toán" at bounding box center [478, 217] width 68 height 11
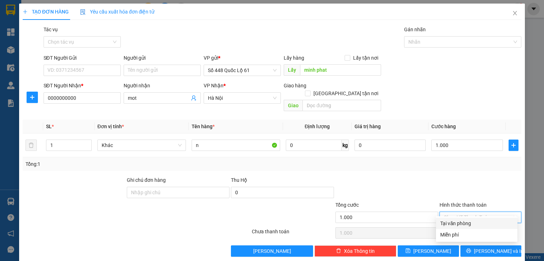
click at [441, 218] on div "Tại văn phòng" at bounding box center [477, 222] width 82 height 11
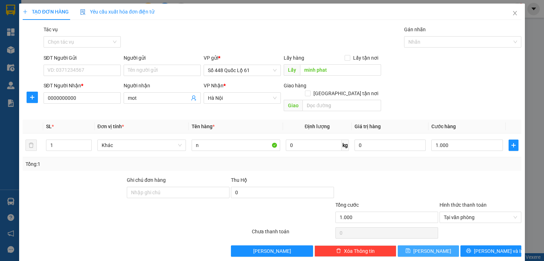
click at [428, 247] on span "Lưu" at bounding box center [433, 251] width 38 height 8
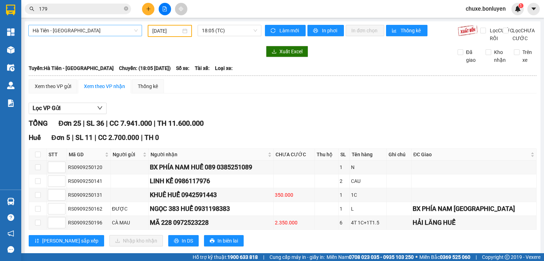
click at [61, 28] on span "Hà Tiên - Đà Nẵng" at bounding box center [85, 30] width 105 height 11
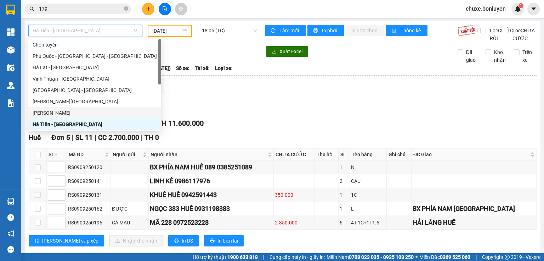
click at [73, 113] on div "Hà Tiên - Gia Lai" at bounding box center [95, 113] width 124 height 8
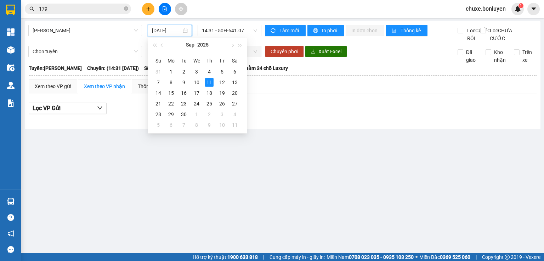
click at [170, 27] on input "11/09/2025" at bounding box center [166, 31] width 29 height 8
click at [168, 81] on div "8" at bounding box center [171, 82] width 9 height 9
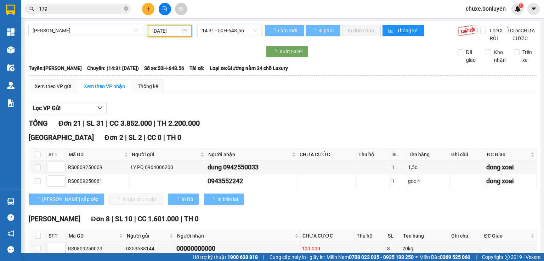
click at [230, 31] on span "14:31 - 50H-648.56" at bounding box center [230, 30] width 56 height 11
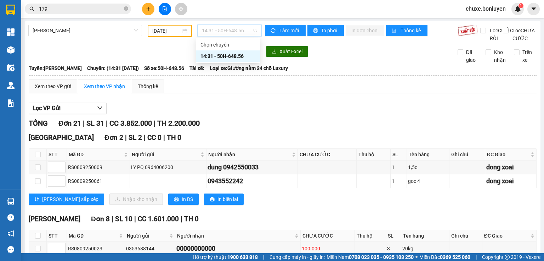
click at [230, 58] on div "14:31 - 50H-648.56" at bounding box center [228, 56] width 55 height 8
click at [231, 31] on span "14:31 - 50H-648.56" at bounding box center [230, 30] width 56 height 11
click at [72, 93] on div "Xem theo VP gửi" at bounding box center [53, 86] width 49 height 14
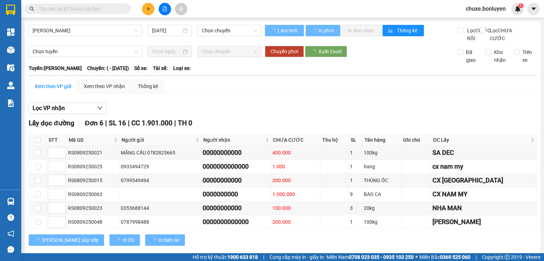
type input "08/09/2025"
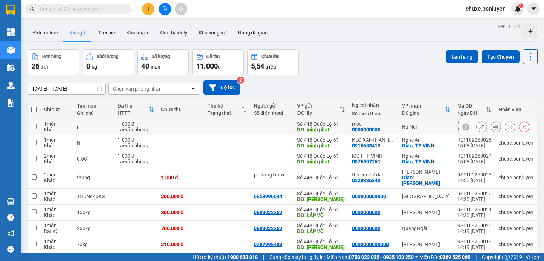
click at [237, 121] on td at bounding box center [227, 127] width 46 height 16
checkbox input "true"
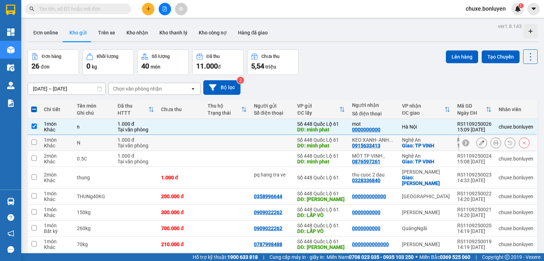
click at [230, 143] on td at bounding box center [227, 143] width 46 height 16
checkbox input "true"
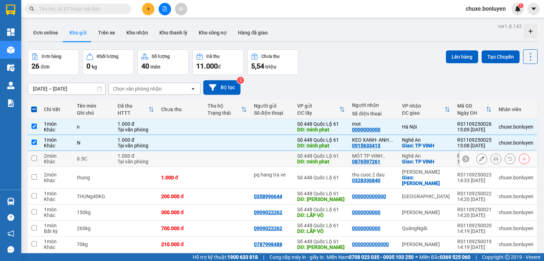
click at [224, 163] on td at bounding box center [227, 159] width 46 height 16
checkbox input "true"
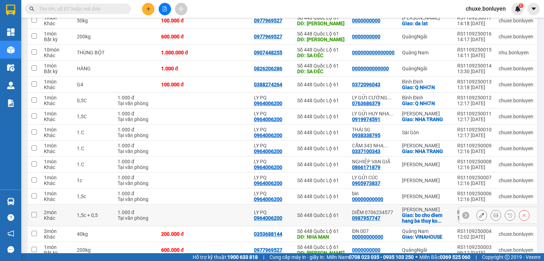
scroll to position [313, 0]
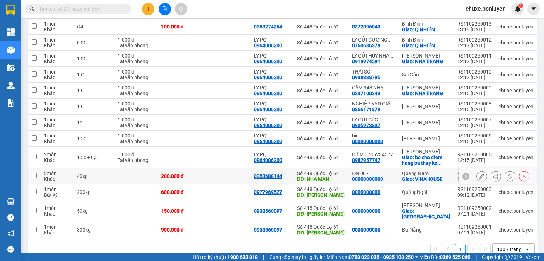
click at [244, 168] on td at bounding box center [227, 176] width 46 height 16
checkbox input "true"
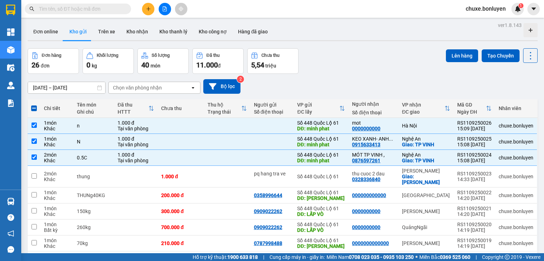
scroll to position [0, 0]
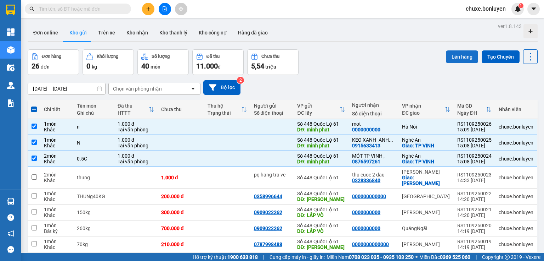
click at [452, 57] on button "Lên hàng" at bounding box center [462, 56] width 32 height 13
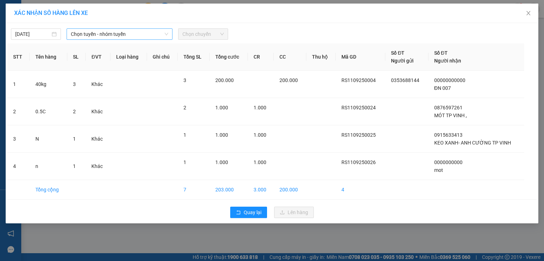
click at [98, 35] on span "Chọn tuyến - nhóm tuyến" at bounding box center [119, 34] width 97 height 11
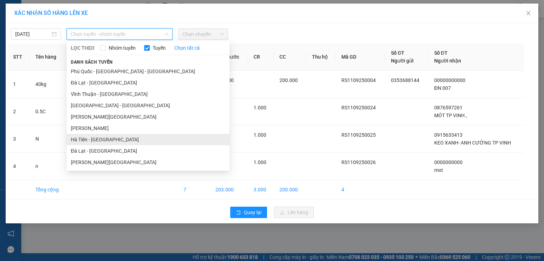
click at [103, 136] on li "Hà Tiên - [GEOGRAPHIC_DATA]" at bounding box center [148, 139] width 163 height 11
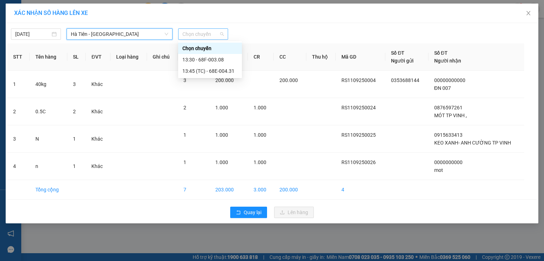
click at [207, 33] on span "Chọn chuyến" at bounding box center [203, 34] width 41 height 11
click at [218, 60] on div "13:30 - 68F-003.08" at bounding box center [210, 60] width 55 height 8
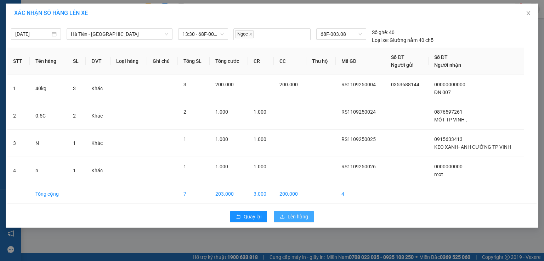
click at [281, 216] on icon "upload" at bounding box center [282, 216] width 5 height 5
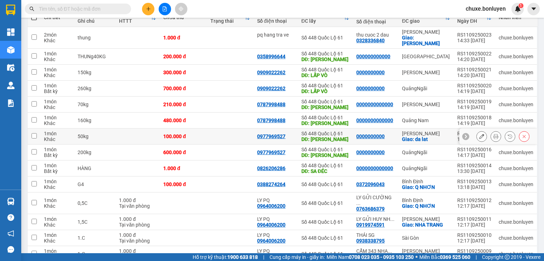
scroll to position [63, 0]
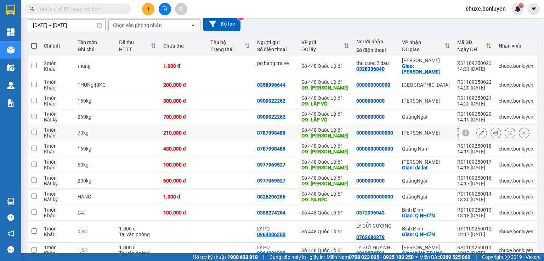
click at [241, 132] on td at bounding box center [230, 133] width 47 height 16
checkbox input "true"
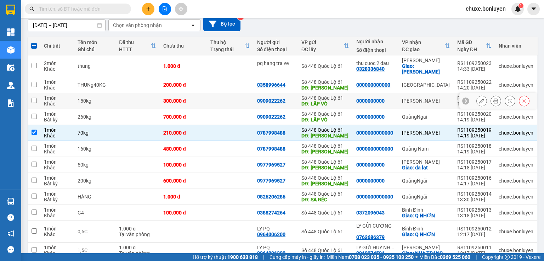
click at [240, 94] on td at bounding box center [230, 101] width 47 height 16
checkbox input "true"
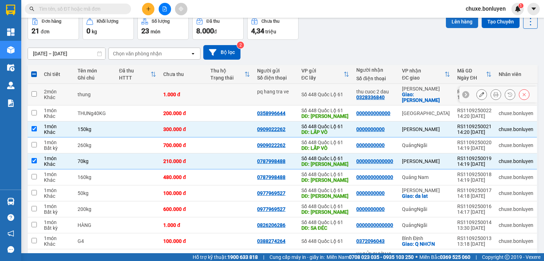
scroll to position [0, 0]
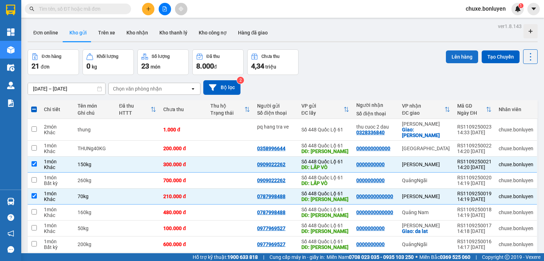
click at [458, 60] on button "Lên hàng" at bounding box center [462, 56] width 32 height 13
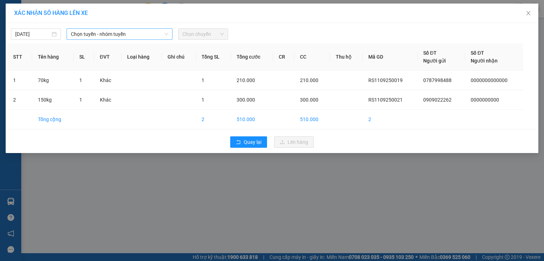
click at [111, 31] on span "Chọn tuyến - nhóm tuyến" at bounding box center [119, 34] width 97 height 11
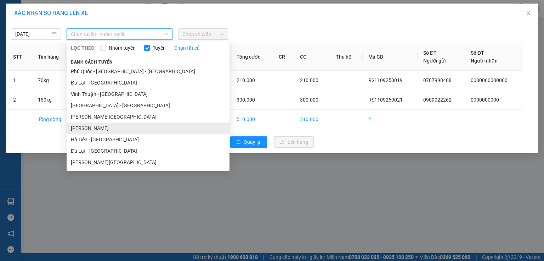
click at [113, 128] on li "[PERSON_NAME]" at bounding box center [148, 127] width 163 height 11
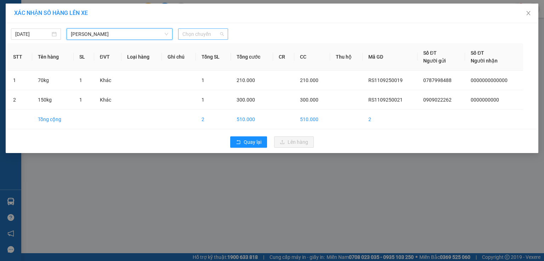
click at [189, 32] on span "Chọn chuyến" at bounding box center [203, 34] width 41 height 11
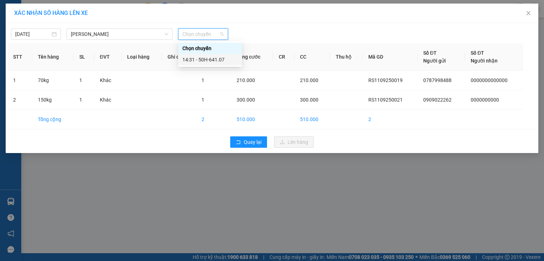
drag, startPoint x: 217, startPoint y: 58, endPoint x: 229, endPoint y: 68, distance: 15.8
click at [218, 58] on div "14:31 - 50H-641.07" at bounding box center [210, 60] width 55 height 8
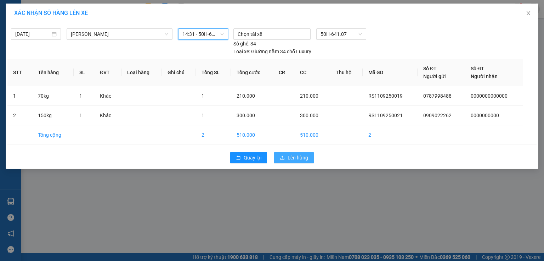
click at [295, 153] on span "Lên hàng" at bounding box center [298, 157] width 21 height 8
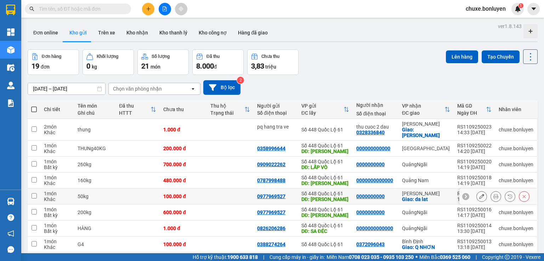
click at [239, 188] on td at bounding box center [230, 196] width 47 height 16
checkbox input "true"
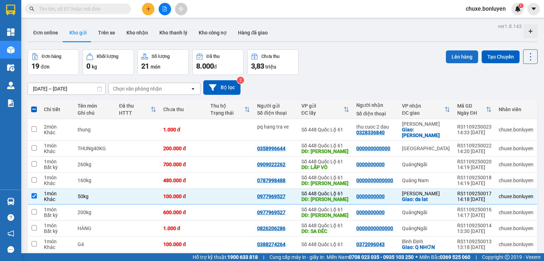
click at [448, 57] on button "Lên hàng" at bounding box center [462, 56] width 32 height 13
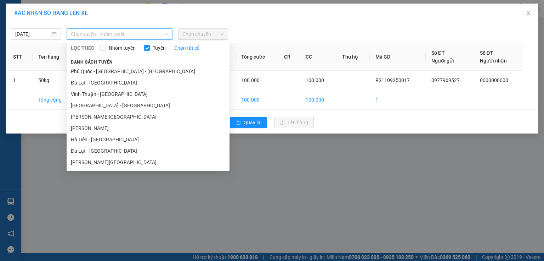
click at [150, 33] on span "Chọn tuyến - nhóm tuyến" at bounding box center [119, 34] width 97 height 11
click at [104, 158] on li "[PERSON_NAME][GEOGRAPHIC_DATA]" at bounding box center [148, 161] width 163 height 11
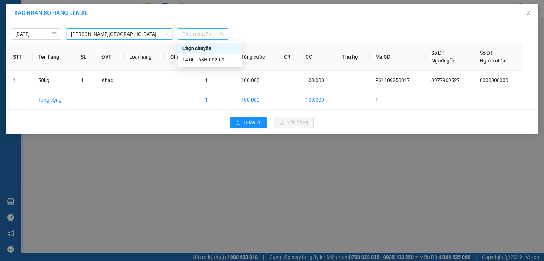
click at [211, 28] on div "Chọn chuyến" at bounding box center [203, 33] width 50 height 11
click at [206, 58] on div "14:00 - 68H-062.00" at bounding box center [210, 60] width 55 height 8
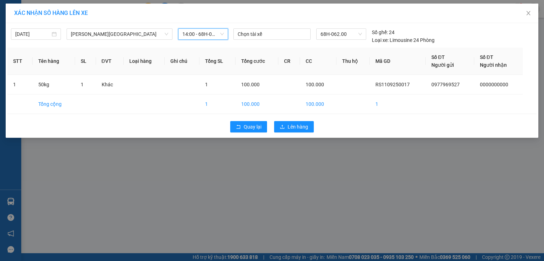
click at [279, 119] on div "Quay lại Lên hàng" at bounding box center [272, 126] width 530 height 18
click at [279, 122] on button "Lên hàng" at bounding box center [294, 126] width 40 height 11
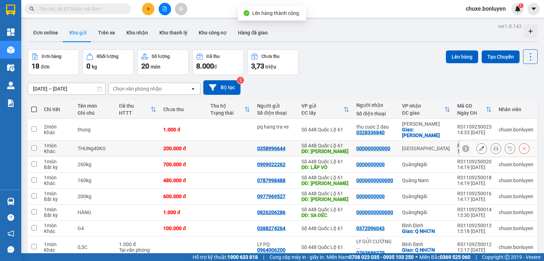
scroll to position [85, 0]
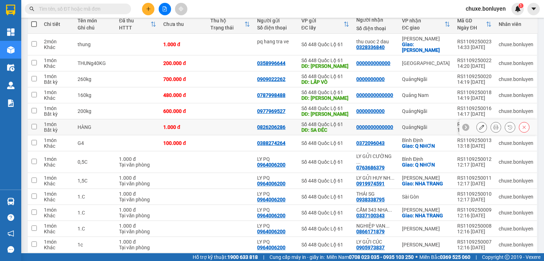
click at [235, 121] on td at bounding box center [230, 127] width 47 height 16
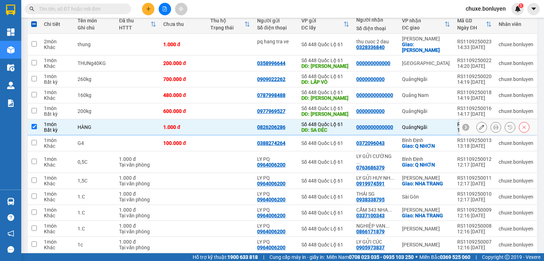
click at [214, 119] on td at bounding box center [230, 127] width 47 height 16
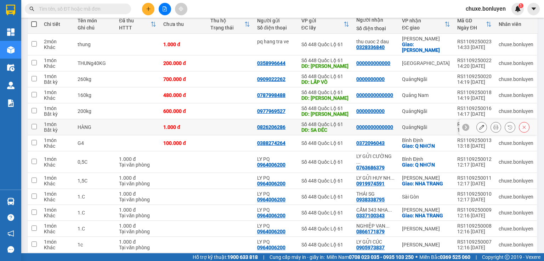
click at [214, 120] on td at bounding box center [230, 127] width 47 height 16
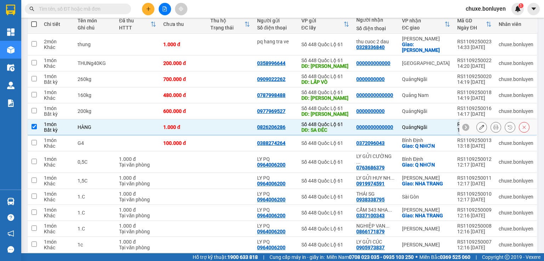
checkbox input "true"
click at [223, 104] on td at bounding box center [230, 111] width 47 height 16
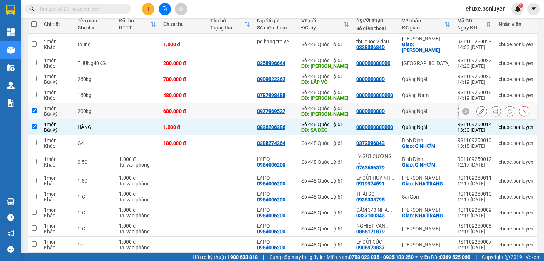
checkbox input "true"
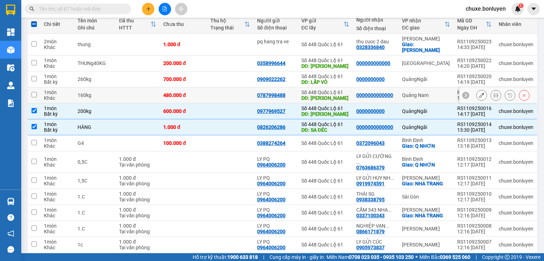
click at [231, 87] on td at bounding box center [230, 95] width 47 height 16
checkbox input "true"
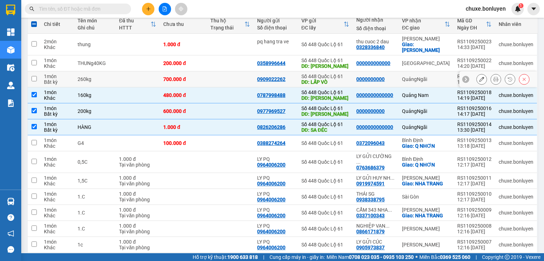
click at [236, 74] on td at bounding box center [230, 79] width 47 height 16
checkbox input "true"
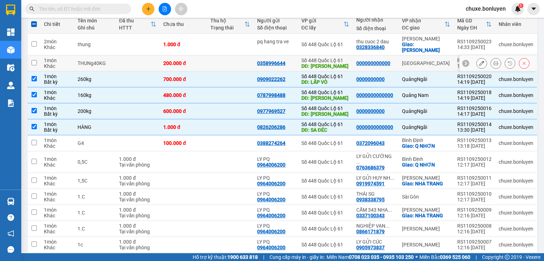
click at [235, 57] on td at bounding box center [230, 63] width 47 height 16
checkbox input "true"
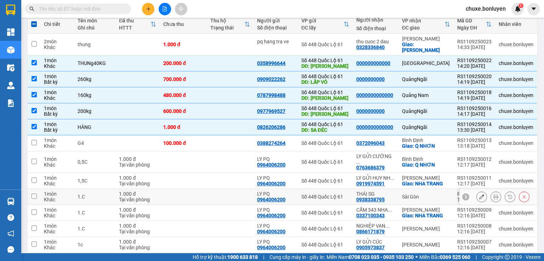
scroll to position [186, 0]
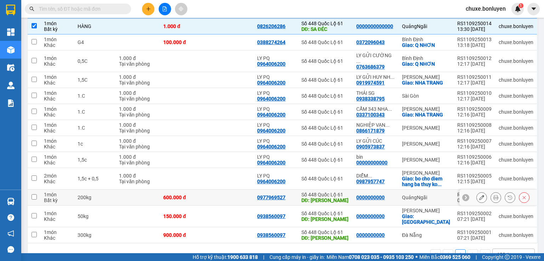
click at [225, 189] on td at bounding box center [230, 197] width 47 height 16
checkbox input "true"
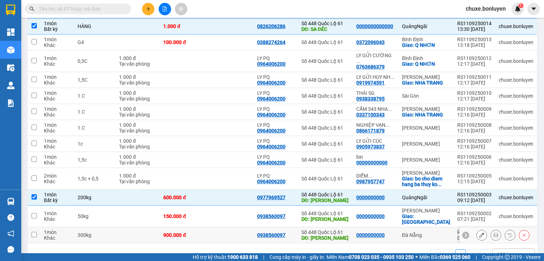
click at [211, 227] on td at bounding box center [230, 235] width 47 height 16
checkbox input "true"
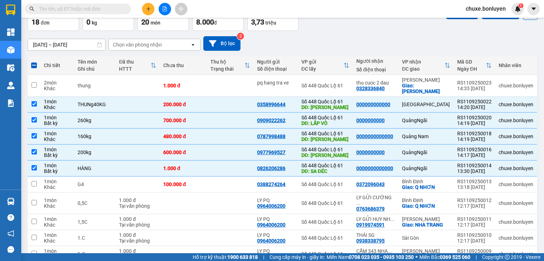
scroll to position [0, 0]
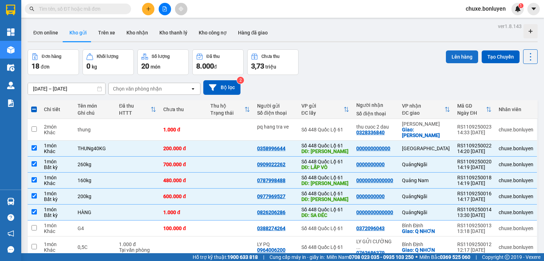
click at [462, 60] on button "Lên hàng" at bounding box center [462, 56] width 32 height 13
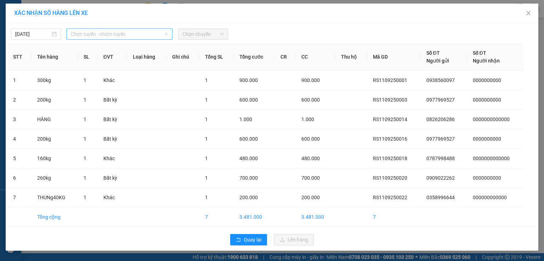
click at [120, 33] on span "Chọn tuyến - nhóm tuyến" at bounding box center [119, 34] width 97 height 11
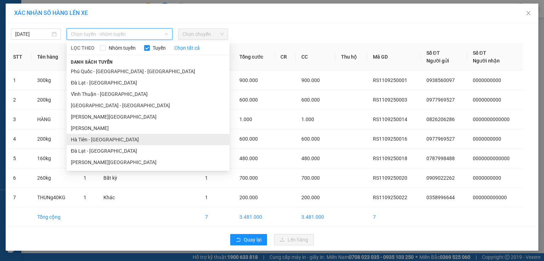
click at [106, 137] on li "Hà Tiên - [GEOGRAPHIC_DATA]" at bounding box center [148, 139] width 163 height 11
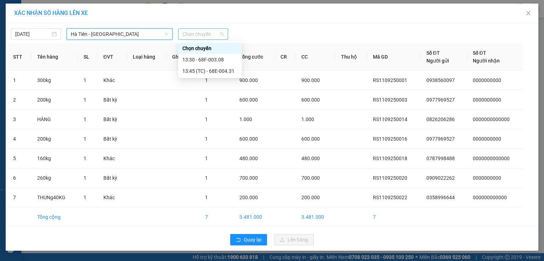
click at [202, 32] on span "Chọn chuyến" at bounding box center [203, 34] width 41 height 11
click at [216, 71] on div "13:45 (TC) - 68E-004.31" at bounding box center [210, 71] width 55 height 8
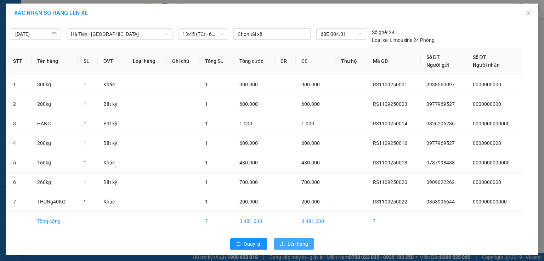
click at [305, 245] on span "Lên hàng" at bounding box center [298, 244] width 21 height 8
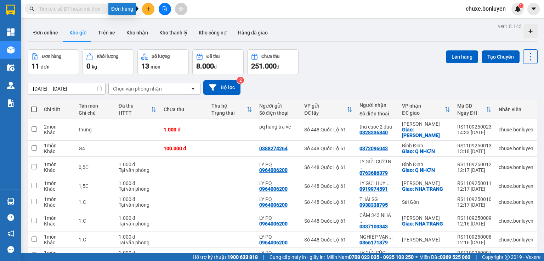
click at [147, 9] on icon "plus" at bounding box center [148, 8] width 5 height 5
click at [325, 45] on div "ver 1.8.143 Đơn online Kho gửi Trên xe Kho nhận Kho thanh lý Kho công nợ Hàng đ…" at bounding box center [283, 184] width 516 height 327
click at [162, 11] on icon "file-add" at bounding box center [164, 8] width 5 height 5
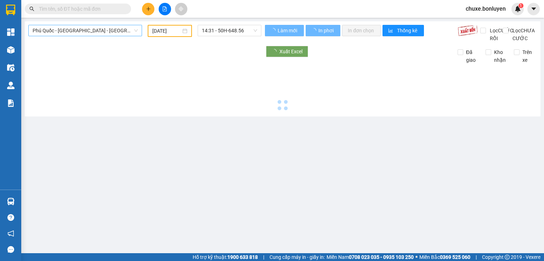
type input "[DATE]"
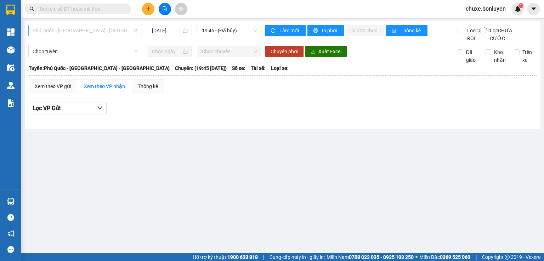
click at [89, 34] on span "Phú Quốc - [GEOGRAPHIC_DATA] - [GEOGRAPHIC_DATA]" at bounding box center [85, 30] width 105 height 11
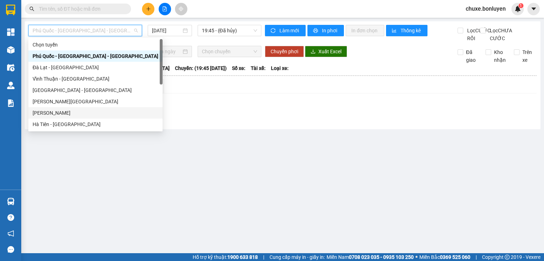
click at [63, 114] on div "[PERSON_NAME]" at bounding box center [96, 113] width 126 height 8
type input "[DATE]"
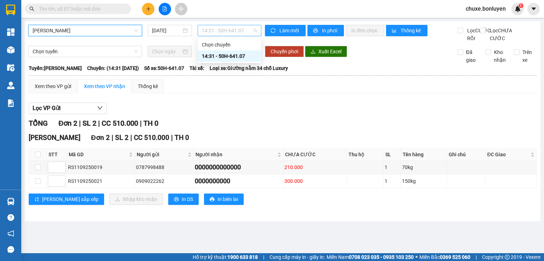
click at [209, 28] on span "14:31 - 50H-641.07" at bounding box center [230, 30] width 56 height 11
click at [113, 32] on span "[PERSON_NAME]" at bounding box center [85, 30] width 105 height 11
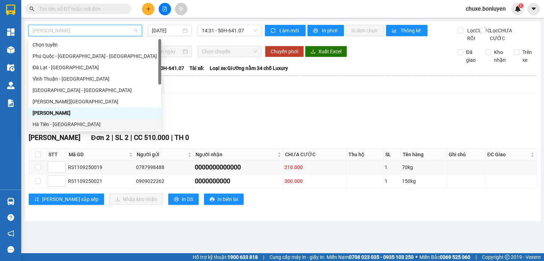
click at [63, 123] on div "Hà Tiên - [GEOGRAPHIC_DATA]" at bounding box center [95, 124] width 124 height 8
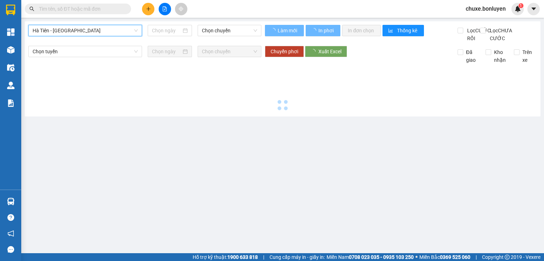
type input "[DATE]"
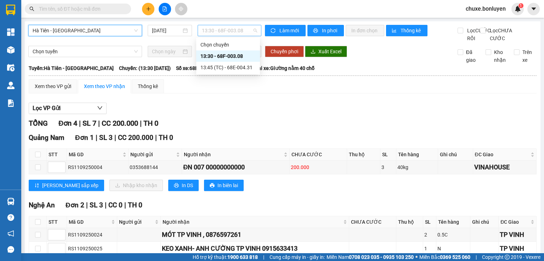
click at [212, 32] on span "13:30 - 68F-003.08" at bounding box center [230, 30] width 56 height 11
click at [222, 70] on div "13:45 (TC) - 68E-004.31" at bounding box center [228, 67] width 55 height 8
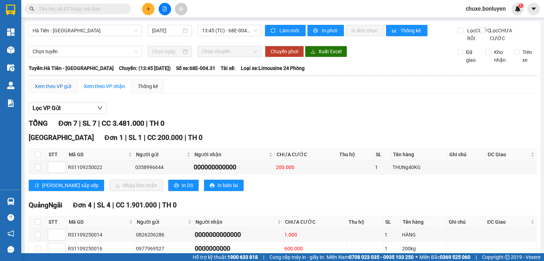
click at [61, 90] on div "Xem theo VP gửi" at bounding box center [53, 86] width 37 height 8
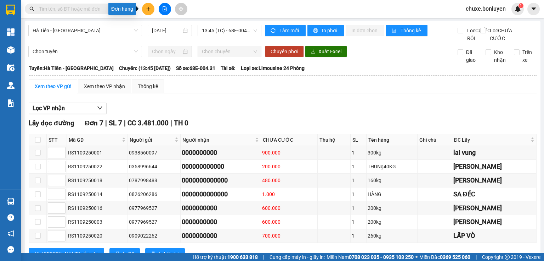
click at [148, 9] on icon "plus" at bounding box center [148, 8] width 5 height 5
click at [171, 26] on div "Tạo đơn hàng" at bounding box center [176, 27] width 31 height 8
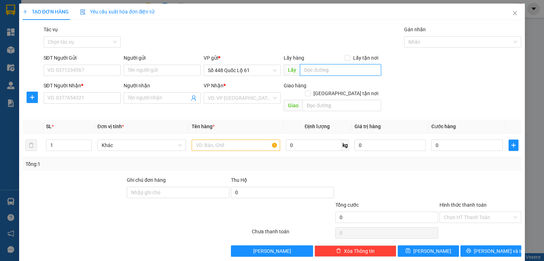
click at [315, 73] on input "text" at bounding box center [340, 69] width 81 height 11
type input "v"
type input "tram dung chan can tho"
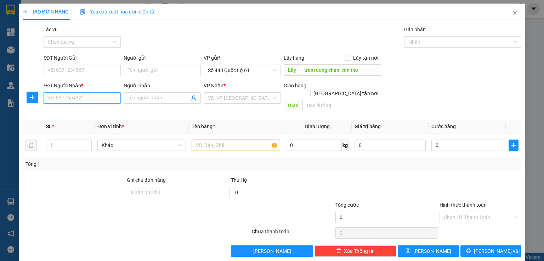
click at [89, 97] on input "SĐT Người Nhận *" at bounding box center [82, 97] width 77 height 11
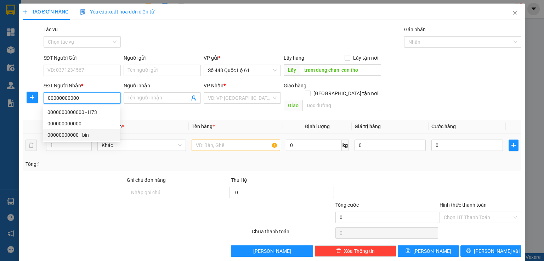
type input "00000000000"
click at [192, 139] on input "text" at bounding box center [236, 144] width 89 height 11
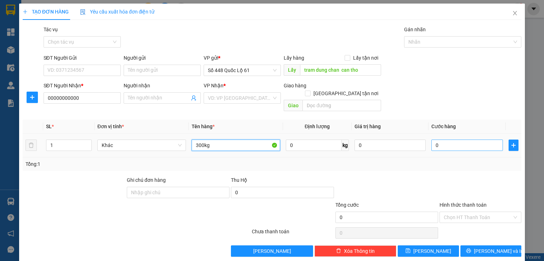
type input "300kg"
click at [441, 139] on input "0" at bounding box center [468, 144] width 72 height 11
type input "5"
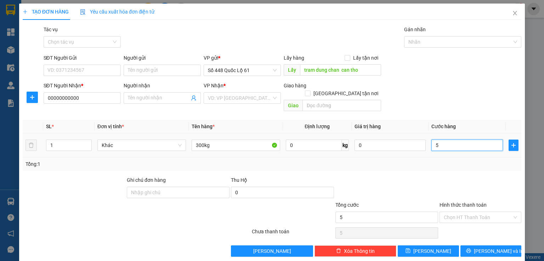
type input "0"
type input "06"
type input "6"
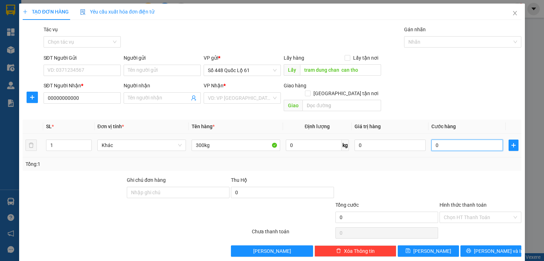
type input "6"
type input "060"
type input "60"
type input "0.600"
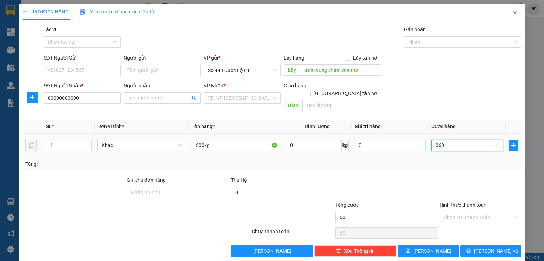
type input "600"
type input "600.000"
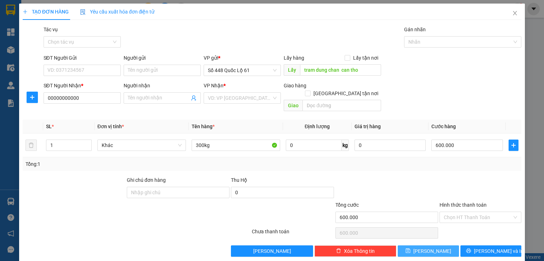
click at [434, 245] on button "Lưu" at bounding box center [428, 250] width 61 height 11
click at [231, 99] on input "search" at bounding box center [240, 98] width 64 height 11
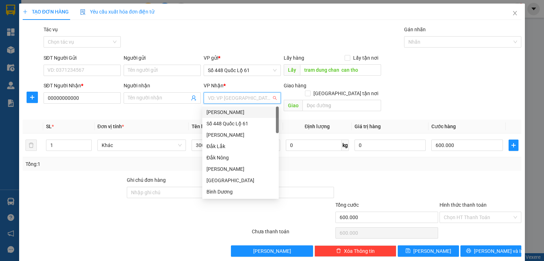
type input "k"
type input "c"
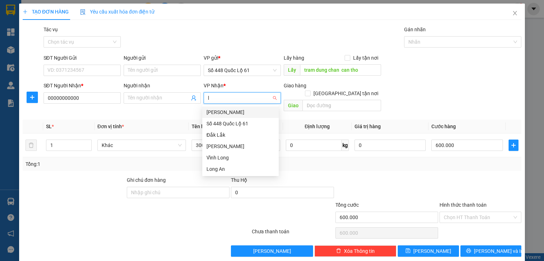
type input "la"
click at [228, 110] on div "Lâm Đồng" at bounding box center [241, 112] width 68 height 8
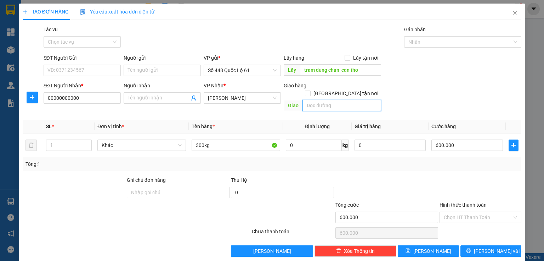
click at [304, 100] on input "text" at bounding box center [342, 105] width 79 height 11
type input "c"
click at [426, 247] on span "Lưu" at bounding box center [433, 251] width 38 height 8
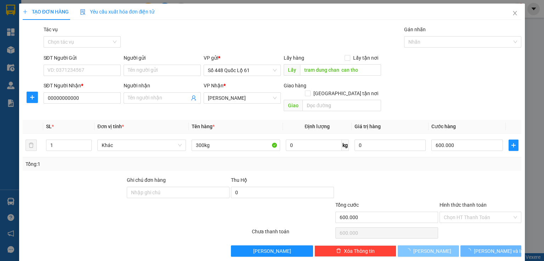
type input "0"
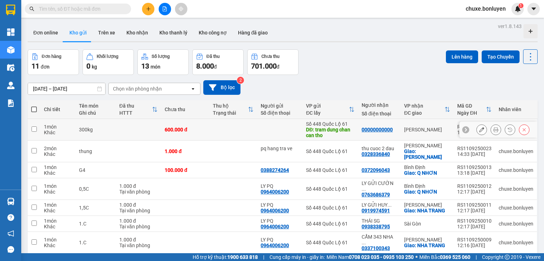
click at [233, 130] on td at bounding box center [233, 130] width 48 height 22
checkbox input "true"
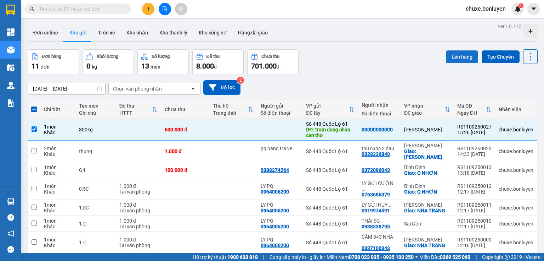
click at [455, 56] on button "Lên hàng" at bounding box center [462, 56] width 32 height 13
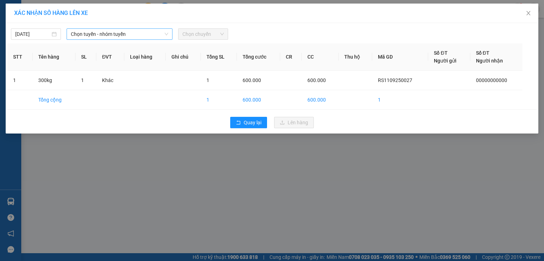
click at [112, 33] on span "Chọn tuyến - nhóm tuyến" at bounding box center [119, 34] width 97 height 11
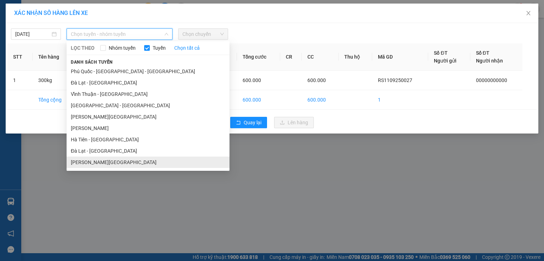
click at [125, 163] on li "Hà Tiên - Đà Lạt" at bounding box center [148, 161] width 163 height 11
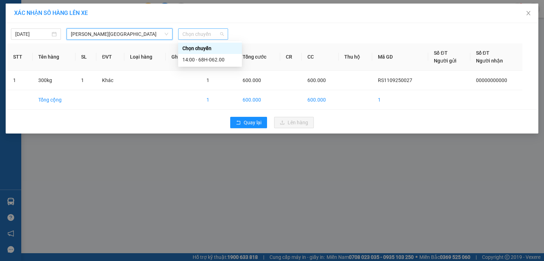
click at [206, 37] on span "Chọn chuyến" at bounding box center [203, 34] width 41 height 11
click at [202, 60] on div "14:00 - 68H-062.00" at bounding box center [210, 60] width 55 height 8
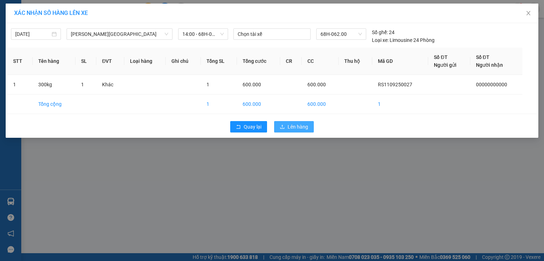
click at [287, 127] on button "Lên hàng" at bounding box center [294, 126] width 40 height 11
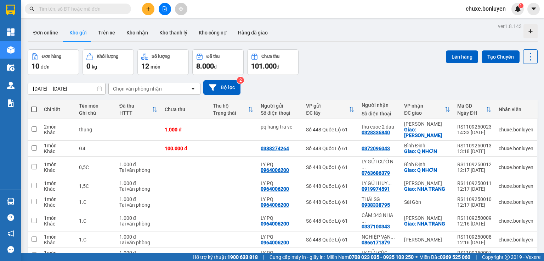
click at [162, 11] on icon "file-add" at bounding box center [164, 8] width 5 height 5
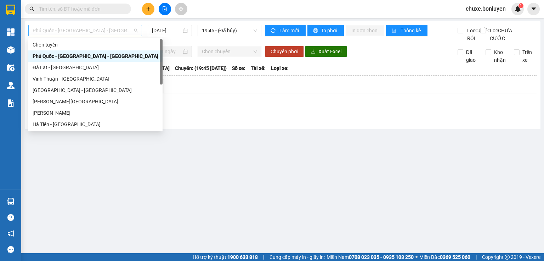
click at [99, 33] on span "Phú Quốc - Sài Gòn - Bình Phước" at bounding box center [85, 30] width 105 height 11
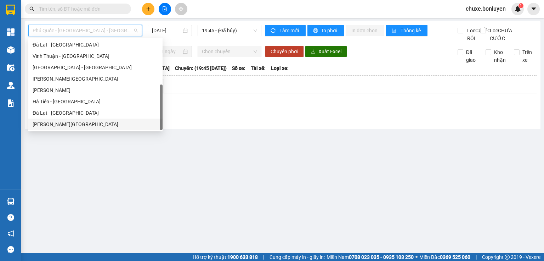
click at [69, 123] on div "Hà Tiên - Đà Lạt" at bounding box center [96, 124] width 126 height 8
type input "11/09/2025"
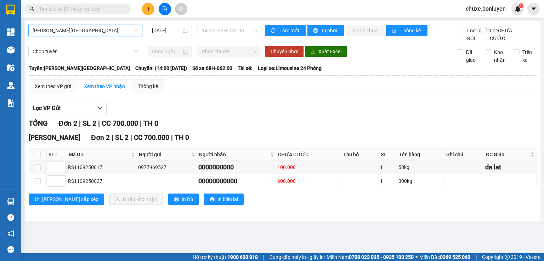
click at [235, 33] on span "14:00 - 68H-062.00" at bounding box center [230, 30] width 56 height 11
click at [166, 188] on td at bounding box center [167, 181] width 61 height 14
click at [238, 28] on span "14:00 - 68H-062.00" at bounding box center [230, 30] width 56 height 11
click at [62, 90] on div "Xem theo VP gửi" at bounding box center [53, 86] width 37 height 8
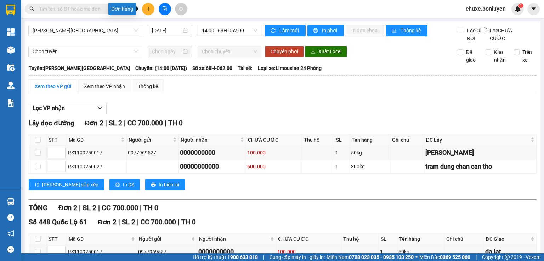
click at [144, 9] on button at bounding box center [148, 9] width 12 height 12
click at [158, 26] on div "Tạo đơn hàng" at bounding box center [172, 26] width 53 height 13
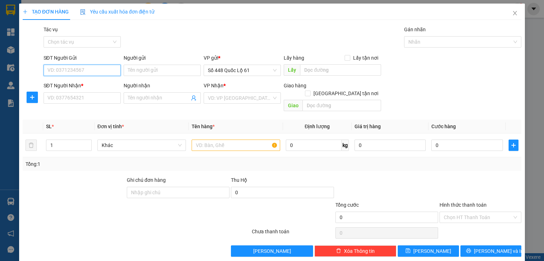
click at [93, 72] on input "SĐT Người Gửi" at bounding box center [82, 70] width 77 height 11
click at [62, 82] on div "0945950162" at bounding box center [81, 84] width 68 height 8
type input "0945950162"
type input "AN THỚI TRUNG"
type input "0000000000"
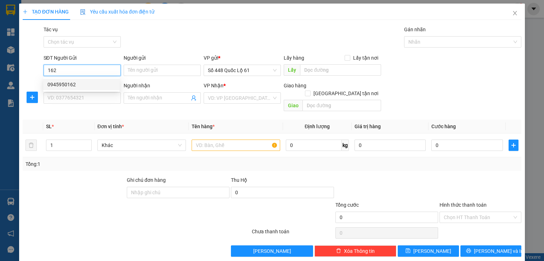
type input "mot"
type input "tai xe tu thu"
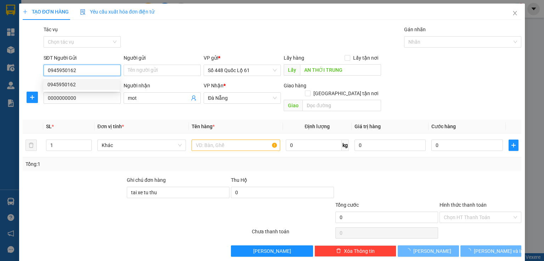
type input "300.000"
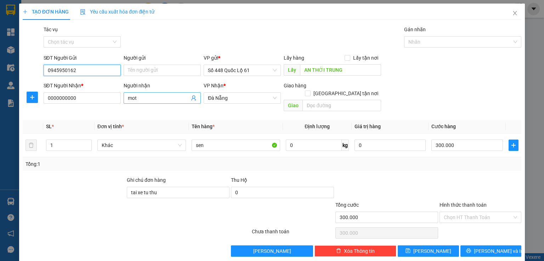
type input "0945950162"
click at [168, 97] on input "mot" at bounding box center [159, 98] width 62 height 8
type input "m"
type input "2"
click at [88, 141] on span "up" at bounding box center [88, 143] width 4 height 4
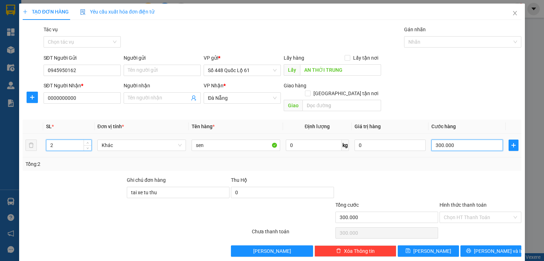
click at [446, 139] on input "300.000" at bounding box center [468, 144] width 72 height 11
type input "0"
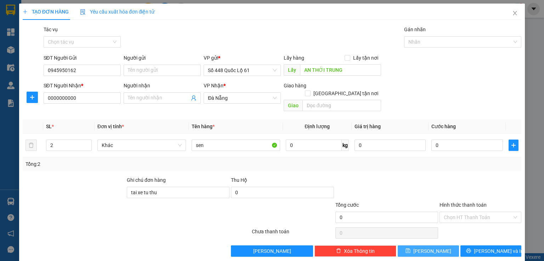
click at [445, 245] on button "Lưu" at bounding box center [428, 250] width 61 height 11
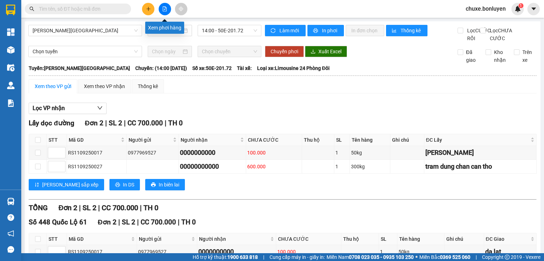
click at [167, 10] on icon "file-add" at bounding box center [165, 8] width 4 height 5
click at [166, 9] on icon "file-add" at bounding box center [164, 8] width 5 height 5
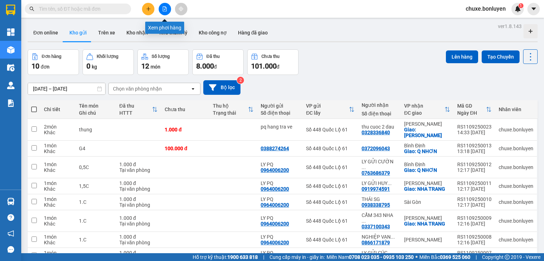
click at [166, 10] on icon "file-add" at bounding box center [164, 8] width 5 height 5
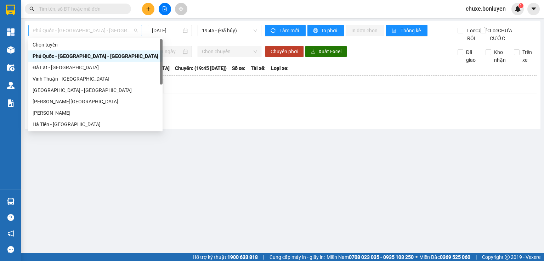
click at [91, 27] on span "Phú Quốc - [GEOGRAPHIC_DATA] - [GEOGRAPHIC_DATA]" at bounding box center [85, 30] width 105 height 11
click at [71, 125] on div "Hà Tiên - [GEOGRAPHIC_DATA]" at bounding box center [96, 124] width 126 height 8
type input "[DATE]"
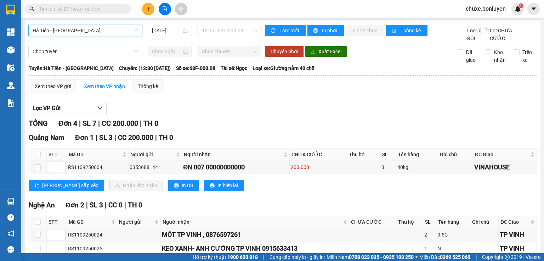
click at [227, 33] on span "13:30 - 68F-003.08" at bounding box center [230, 30] width 56 height 11
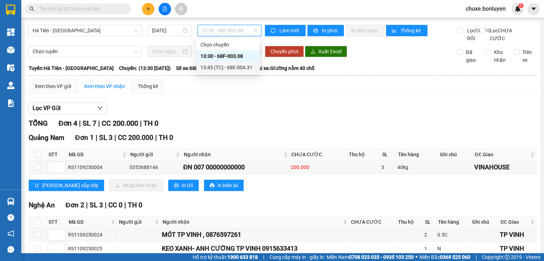
click at [207, 65] on div "13:45 (TC) - 68E-004.31" at bounding box center [228, 67] width 55 height 8
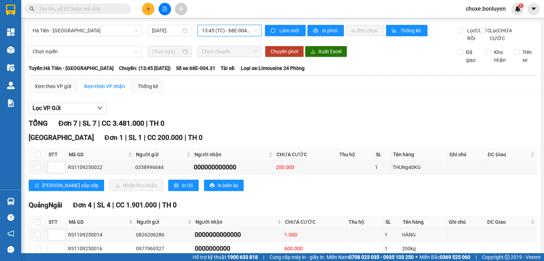
scroll to position [57, 0]
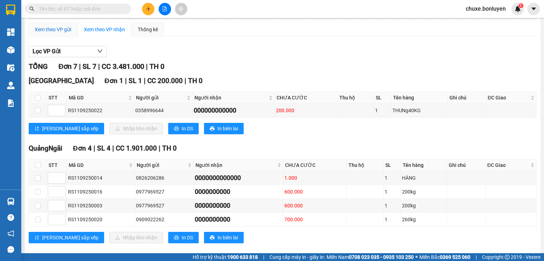
click at [63, 33] on div "Xem theo VP gửi" at bounding box center [53, 30] width 37 height 8
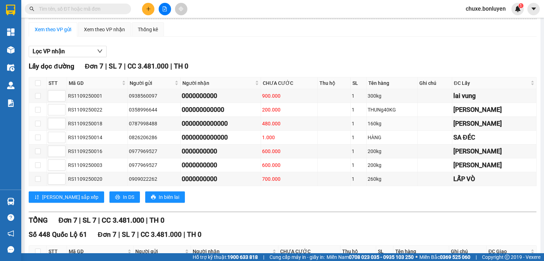
scroll to position [170, 0]
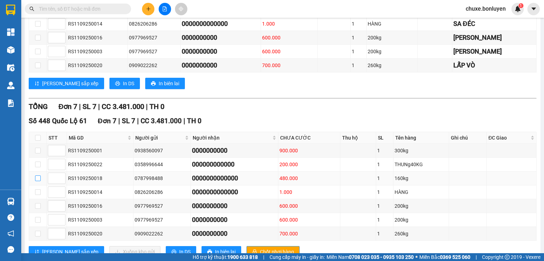
click at [37, 181] on input "checkbox" at bounding box center [38, 178] width 6 height 6
checkbox input "true"
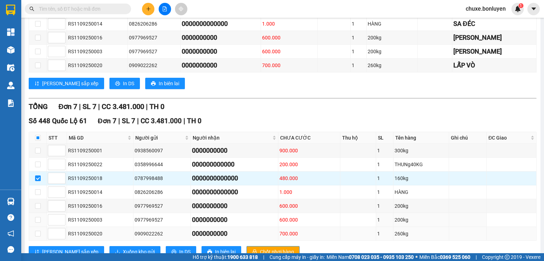
scroll to position [198, 0]
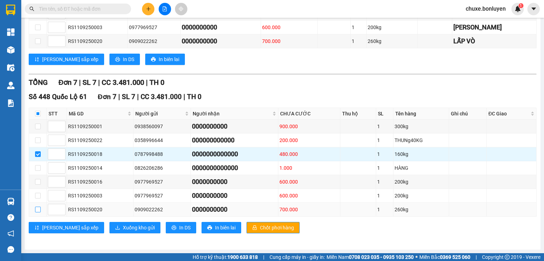
click at [37, 210] on input "checkbox" at bounding box center [38, 209] width 6 height 6
checkbox input "true"
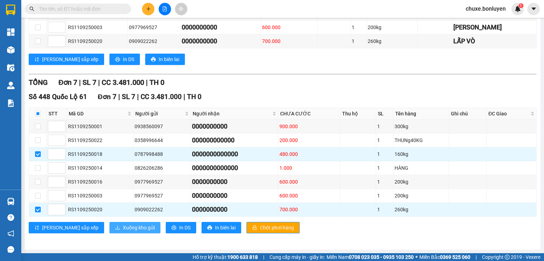
click at [123, 227] on span "Xuống kho gửi" at bounding box center [139, 227] width 32 height 8
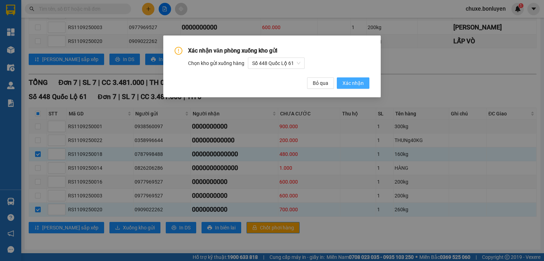
click at [358, 86] on span "Xác nhận" at bounding box center [353, 83] width 21 height 8
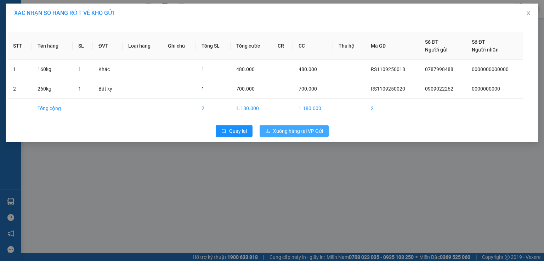
click at [314, 130] on span "Xuống hàng tại VP Gửi" at bounding box center [298, 131] width 50 height 8
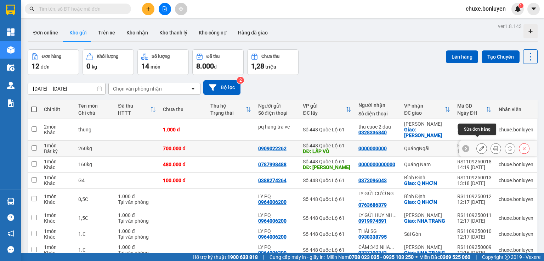
click at [480, 146] on icon at bounding box center [482, 148] width 5 height 5
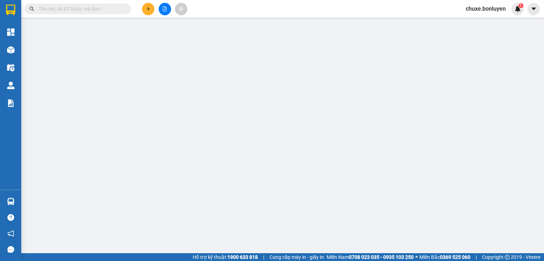
type input "0909022262"
type input "LẤP VÒ"
type input "0000000000"
type input "700.000"
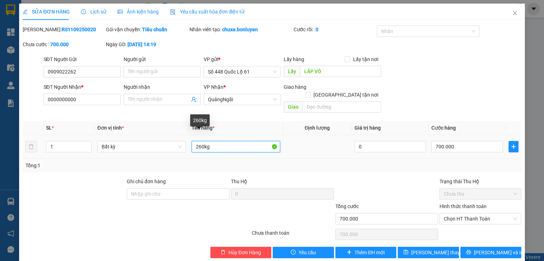
click at [196, 141] on input "260kg" at bounding box center [236, 146] width 89 height 11
click at [201, 141] on input "260kg" at bounding box center [236, 146] width 89 height 11
click at [198, 141] on input "20kg" at bounding box center [236, 146] width 89 height 11
type input "300kg"
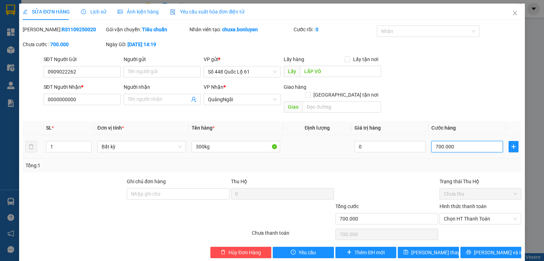
click at [453, 141] on input "700.000" at bounding box center [468, 146] width 72 height 11
type input "9"
type input "90"
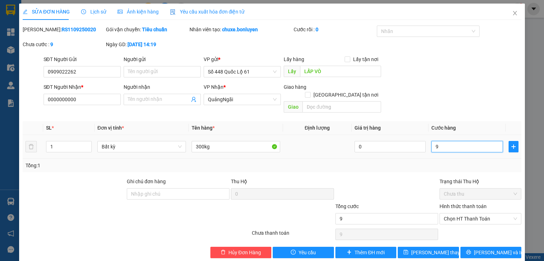
type input "90"
type input "900"
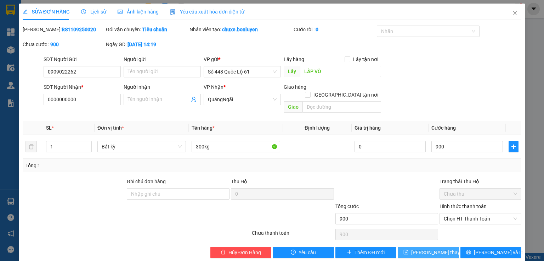
type input "900.000"
click at [434, 248] on span "[PERSON_NAME] thay đổi" at bounding box center [440, 252] width 57 height 8
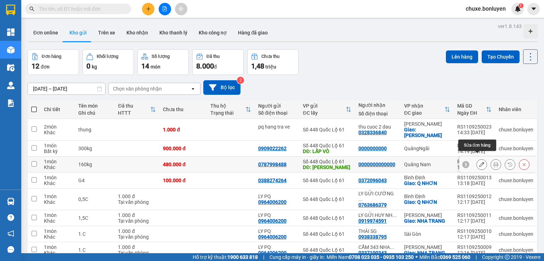
click at [480, 162] on icon at bounding box center [482, 164] width 5 height 5
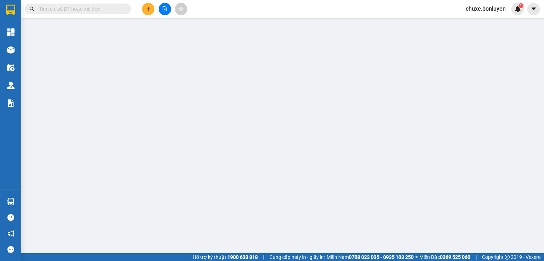
type input "0787998488"
type input "[PERSON_NAME]"
type input "0000000000000"
type input "480.000"
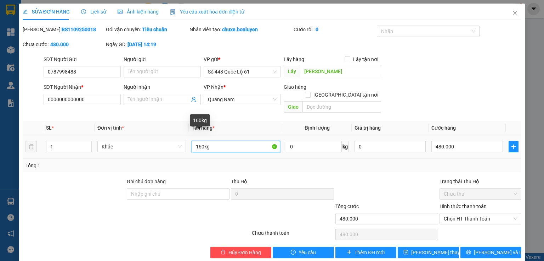
click at [200, 141] on input "160kg" at bounding box center [236, 146] width 89 height 11
type input "250kg"
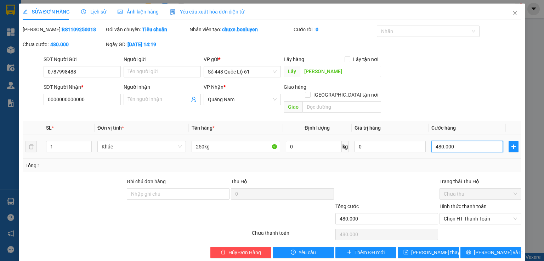
click at [471, 141] on input "480.000" at bounding box center [468, 146] width 72 height 11
type input "7"
type input "75"
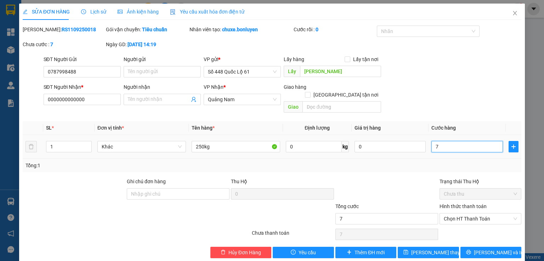
type input "75"
type input "750"
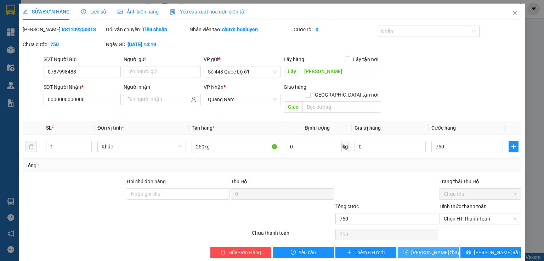
type input "750.000"
click at [409, 249] on icon "save" at bounding box center [406, 251] width 5 height 5
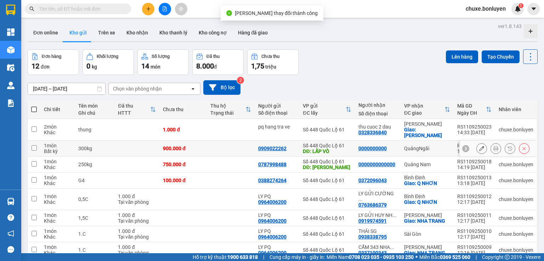
click at [194, 145] on div "900.000 đ" at bounding box center [183, 148] width 40 height 6
checkbox input "true"
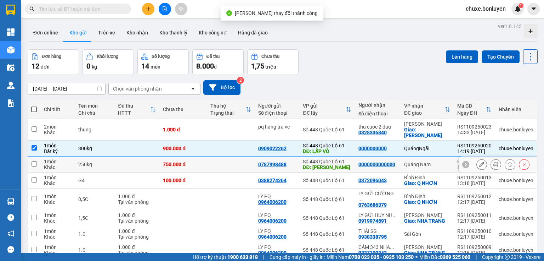
click at [194, 162] on td "750.000 đ" at bounding box center [183, 164] width 47 height 16
checkbox input "true"
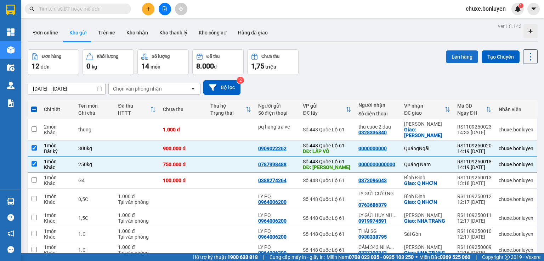
click at [465, 57] on button "Lên hàng" at bounding box center [462, 56] width 32 height 13
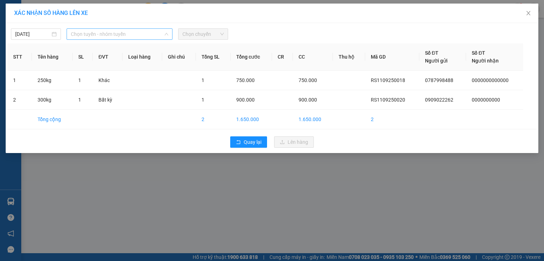
drag, startPoint x: 129, startPoint y: 30, endPoint x: 127, endPoint y: 39, distance: 9.0
click at [130, 30] on span "Chọn tuyến - nhóm tuyến" at bounding box center [119, 34] width 97 height 11
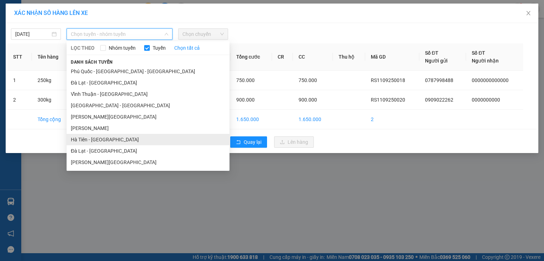
click at [120, 142] on li "Hà Tiên - [GEOGRAPHIC_DATA]" at bounding box center [148, 139] width 163 height 11
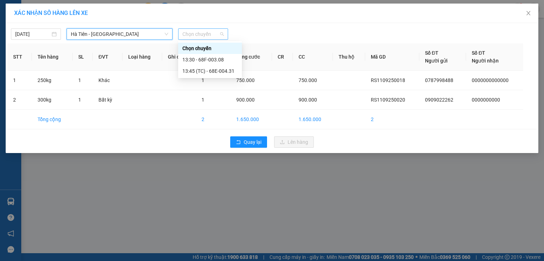
click at [208, 35] on span "Chọn chuyến" at bounding box center [203, 34] width 41 height 11
click at [216, 74] on div "13:45 (TC) - 68E-004.31" at bounding box center [210, 71] width 55 height 8
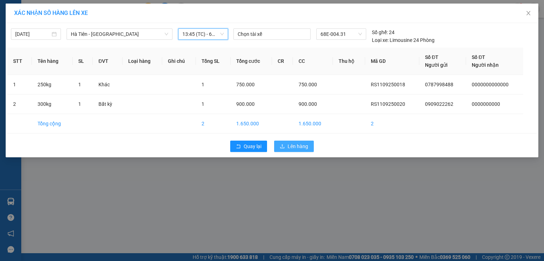
click at [282, 146] on icon "upload" at bounding box center [282, 146] width 5 height 5
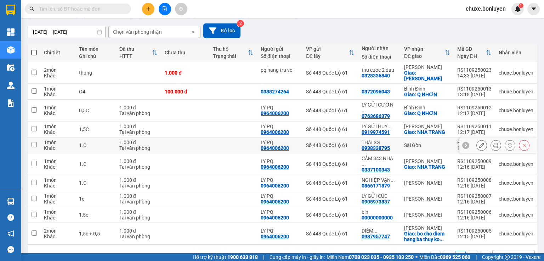
scroll to position [59, 0]
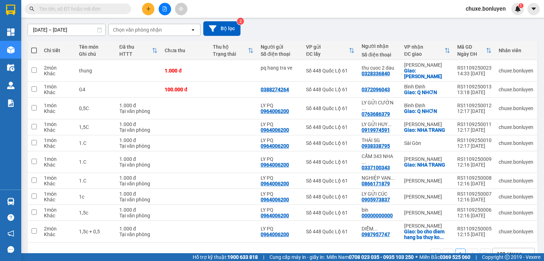
click at [105, 6] on input "text" at bounding box center [81, 9] width 84 height 8
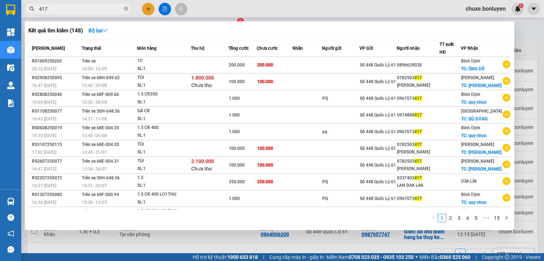
type input "417"
click at [147, 11] on div at bounding box center [272, 130] width 544 height 261
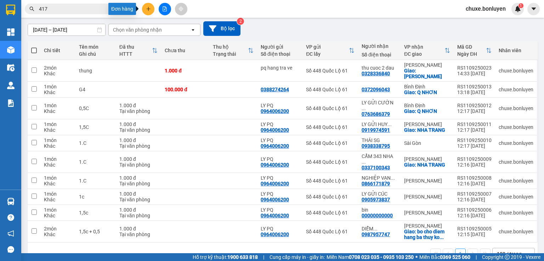
click at [150, 10] on icon "plus" at bounding box center [148, 8] width 5 height 5
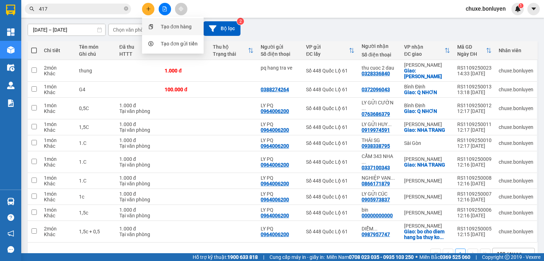
click at [161, 28] on div "Tạo đơn hàng" at bounding box center [176, 27] width 31 height 8
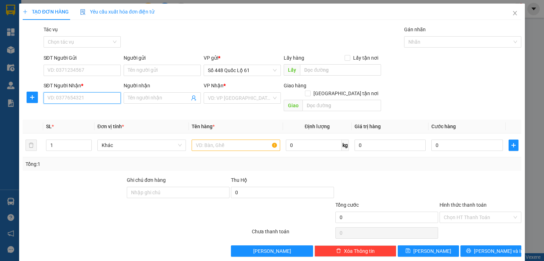
click at [97, 98] on input "SĐT Người Nhận *" at bounding box center [82, 97] width 77 height 11
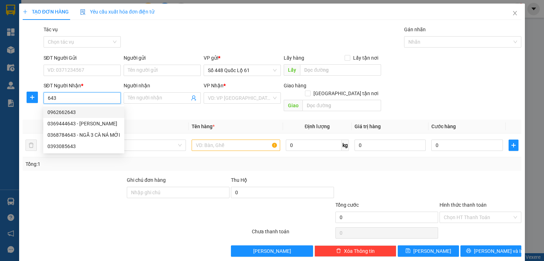
click at [45, 98] on input "643" at bounding box center [82, 97] width 77 height 11
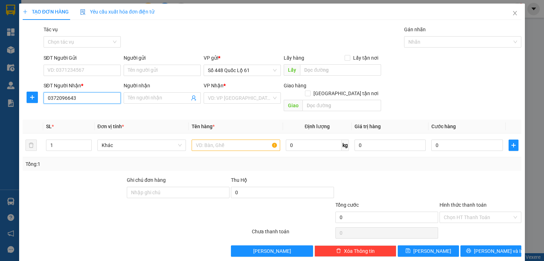
click at [69, 98] on input "0372096643" at bounding box center [82, 97] width 77 height 11
type input "0372096043"
click at [74, 111] on div "0372096043" at bounding box center [81, 112] width 68 height 8
checkbox input "true"
type input "Q NHƠN"
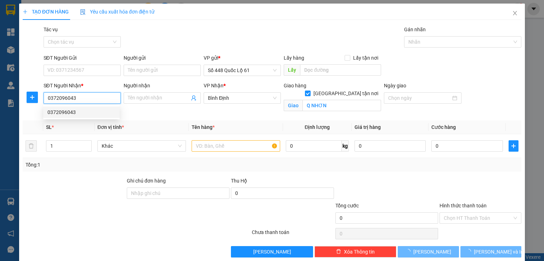
type input "100.000"
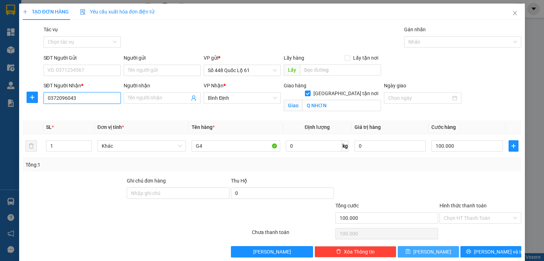
type input "0372096043"
click at [412, 252] on button "[PERSON_NAME]" at bounding box center [428, 251] width 61 height 11
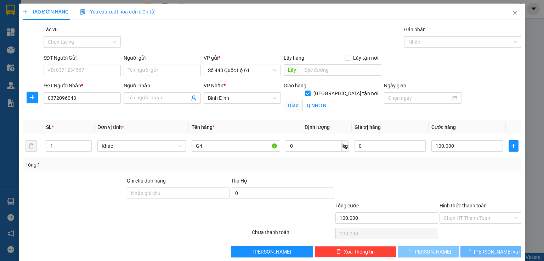
checkbox input "false"
type input "0"
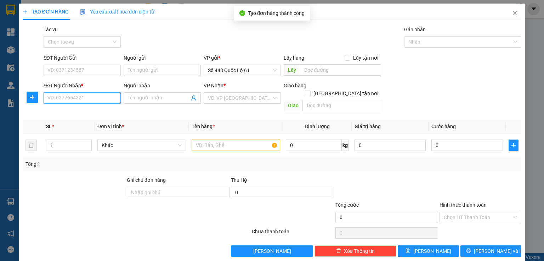
click at [81, 97] on input "SĐT Người Nhận *" at bounding box center [82, 97] width 77 height 11
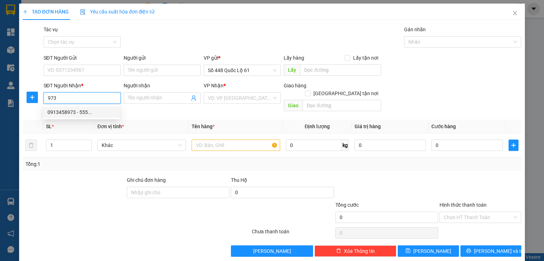
click at [47, 96] on input "973" at bounding box center [82, 97] width 77 height 11
type input "0977376973"
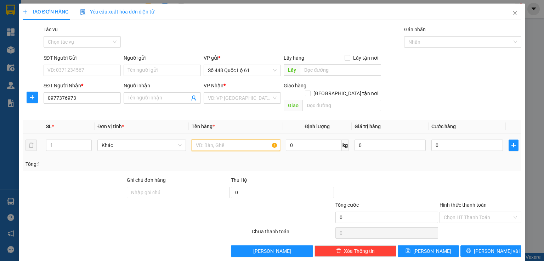
click at [226, 139] on input "text" at bounding box center [236, 144] width 89 height 11
type input "n"
click at [252, 96] on input "search" at bounding box center [240, 98] width 64 height 11
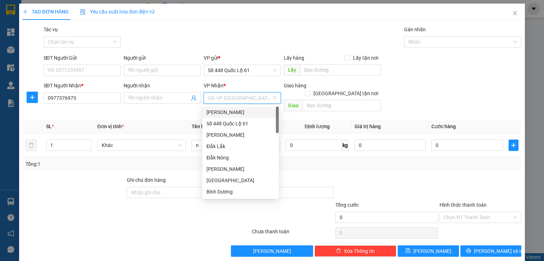
type input "q"
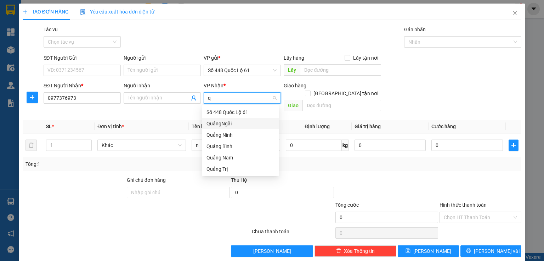
click at [234, 122] on div "QuảngNgãi" at bounding box center [241, 123] width 68 height 8
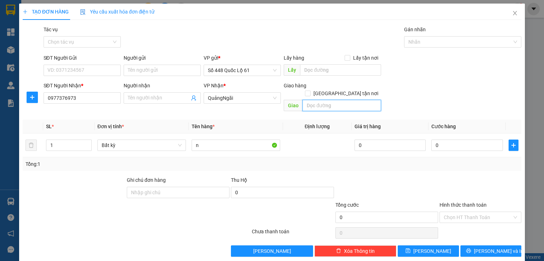
click at [323, 100] on input "text" at bounding box center [342, 105] width 79 height 11
type input "my a"
click at [310, 90] on input "[GEOGRAPHIC_DATA] tận nơi" at bounding box center [307, 92] width 5 height 5
checkbox input "true"
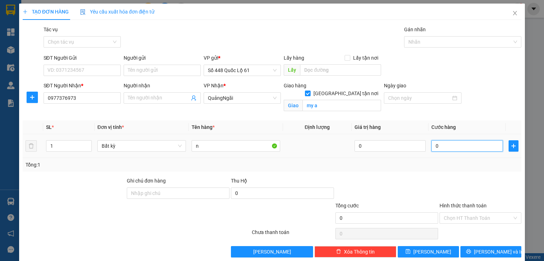
click at [432, 145] on input "0" at bounding box center [468, 145] width 72 height 11
type input "1"
type input "1.000"
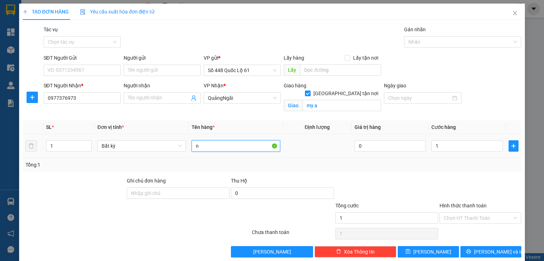
type input "1.000"
click at [238, 141] on input "n" at bounding box center [236, 145] width 89 height 11
type input "n r 150"
click at [461, 216] on input "Hình thức thanh toán" at bounding box center [478, 217] width 68 height 11
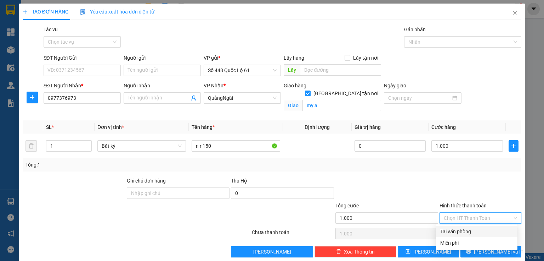
click at [455, 228] on div "Tại văn phòng" at bounding box center [477, 231] width 73 height 8
type input "0"
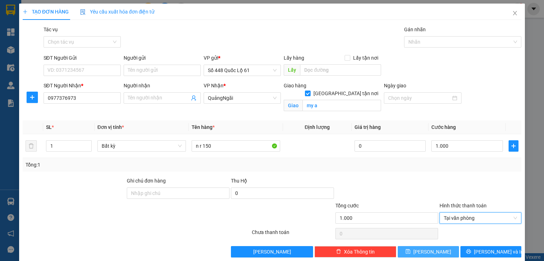
click at [431, 247] on span "[PERSON_NAME]" at bounding box center [433, 251] width 38 height 8
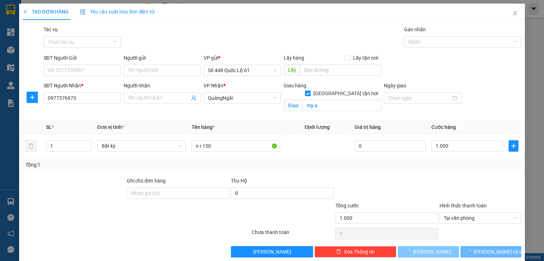
checkbox input "false"
type input "0"
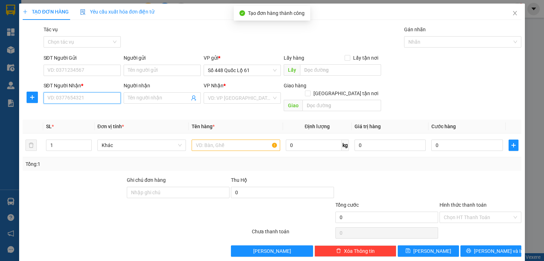
click at [84, 96] on input "SĐT Người Nhận *" at bounding box center [82, 97] width 77 height 11
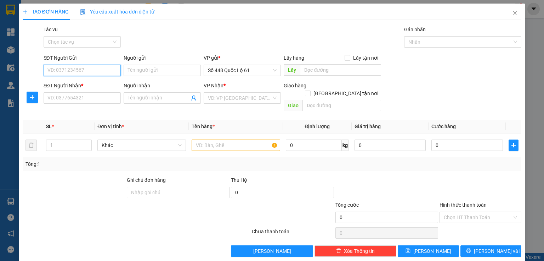
click at [105, 72] on input "SĐT Người Gửi" at bounding box center [82, 70] width 77 height 11
click at [74, 83] on div "0899472128 - THẢO PQ . GỬI TÀU CT" at bounding box center [88, 84] width 83 height 8
type input "0899472128"
type input "THẢO PQ . GỬI TÀU CT"
type input "00000000000"
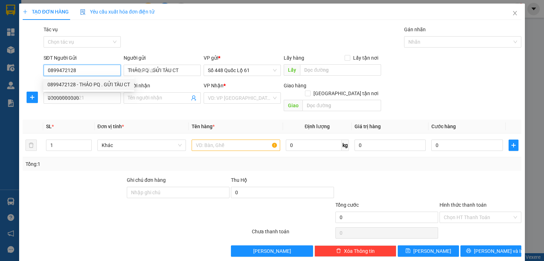
type input "150.000"
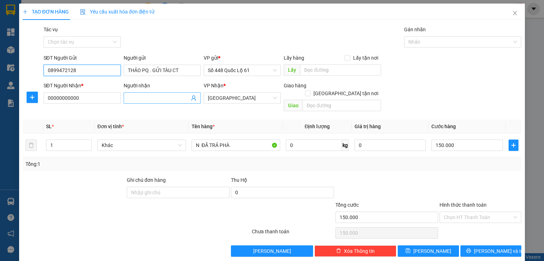
type input "0899472128"
click at [134, 96] on input "Người nhận" at bounding box center [159, 98] width 62 height 8
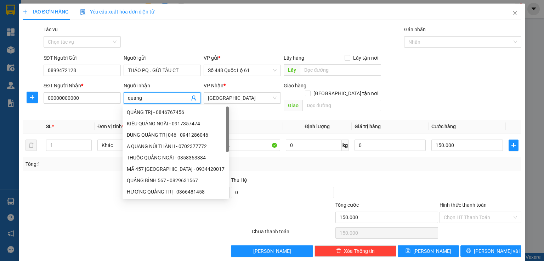
type input "quang"
click at [268, 160] on div "Tổng: 1" at bounding box center [272, 164] width 493 height 8
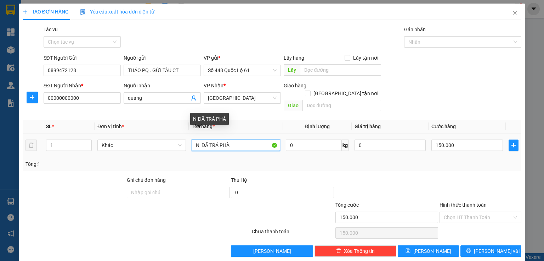
click at [244, 139] on input "N ĐÃ TRẢ PHÀ" at bounding box center [236, 144] width 89 height 11
type input "N"
type input "1c"
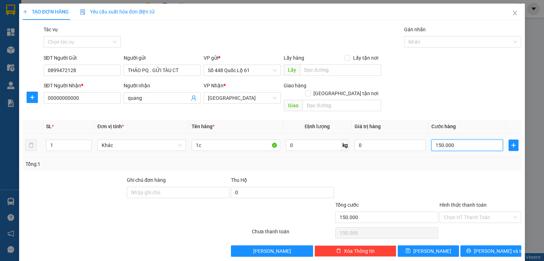
click at [465, 140] on input "150.000" at bounding box center [468, 144] width 72 height 11
type input "2"
type input "25"
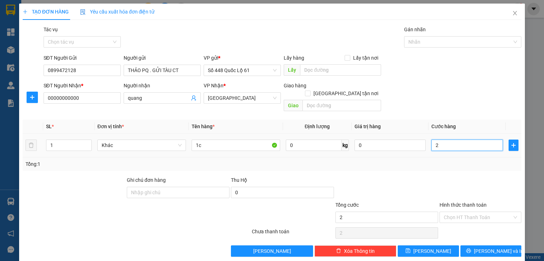
type input "25"
type input "250"
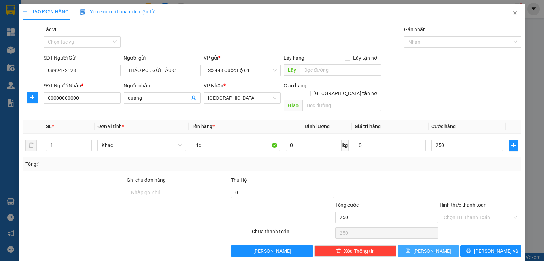
type input "250.000"
click at [440, 245] on button "[PERSON_NAME]" at bounding box center [428, 250] width 61 height 11
type input "0"
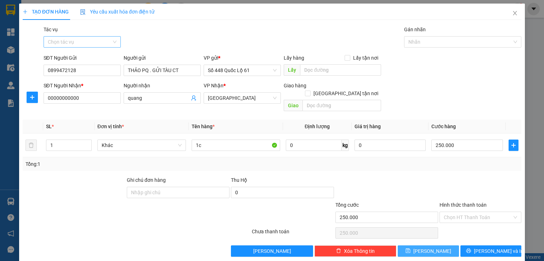
type input "0"
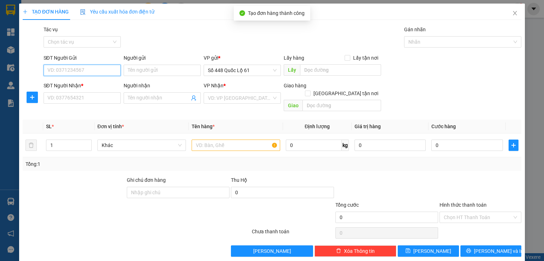
click at [74, 71] on input "SĐT Người Gửi" at bounding box center [82, 70] width 77 height 11
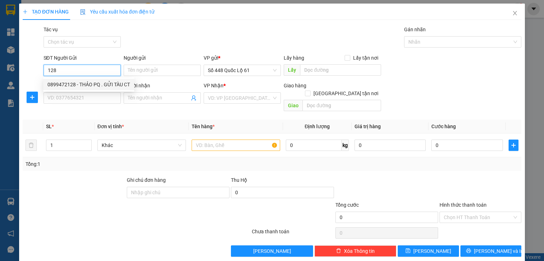
click at [85, 85] on div "0899472128 - THẢO PQ . GỬI TÀU CT" at bounding box center [88, 84] width 83 height 8
type input "0899472128"
type input "THẢO PQ . GỬI TÀU CT"
type input "00000000000"
type input "250.000"
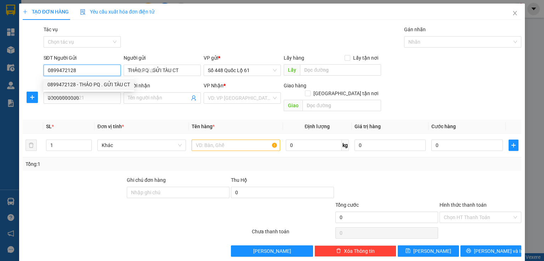
type input "250.000"
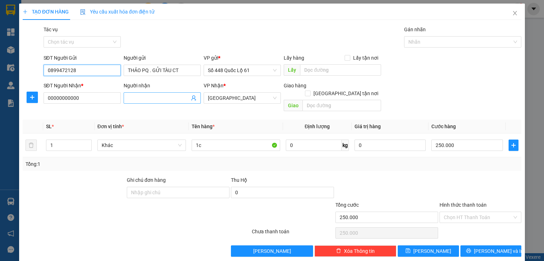
type input "0899472128"
click at [157, 97] on input "Người nhận" at bounding box center [159, 98] width 62 height 8
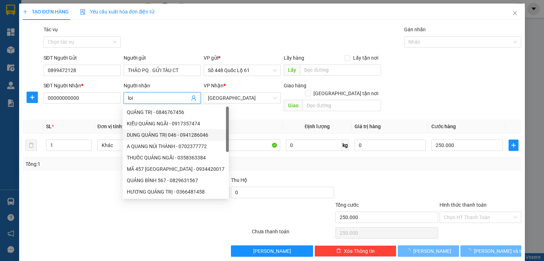
type input "loi"
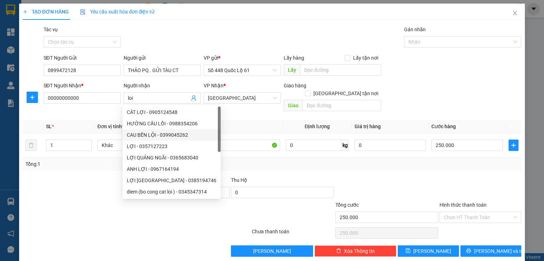
drag, startPoint x: 91, startPoint y: 163, endPoint x: 156, endPoint y: 145, distance: 67.3
click at [91, 162] on div "Transit Pickup Surcharge Ids Transit Deliver Surcharge Ids Transit Deliver Surc…" at bounding box center [272, 141] width 499 height 231
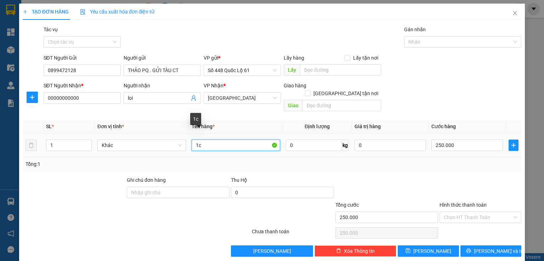
click at [231, 140] on input "1c" at bounding box center [236, 144] width 89 height 11
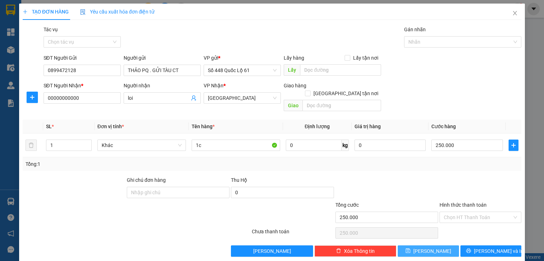
click at [407, 245] on button "[PERSON_NAME]" at bounding box center [428, 250] width 61 height 11
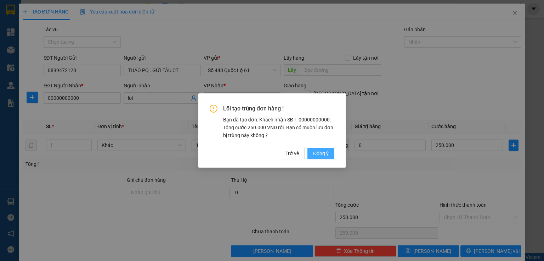
click at [328, 155] on span "Đồng ý" at bounding box center [321, 153] width 16 height 8
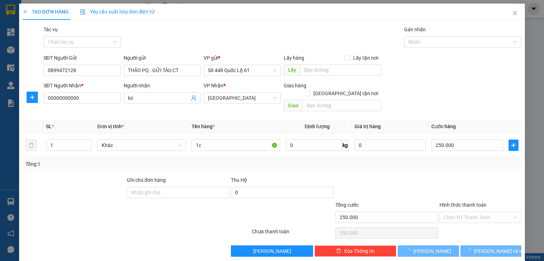
type input "0"
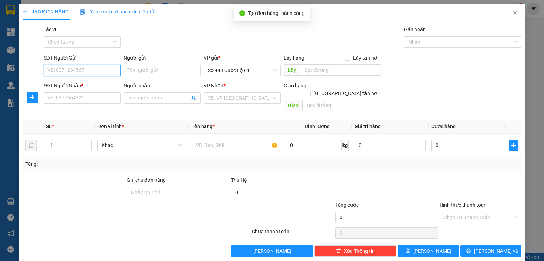
click at [89, 69] on input "SĐT Người Gửi" at bounding box center [82, 70] width 77 height 11
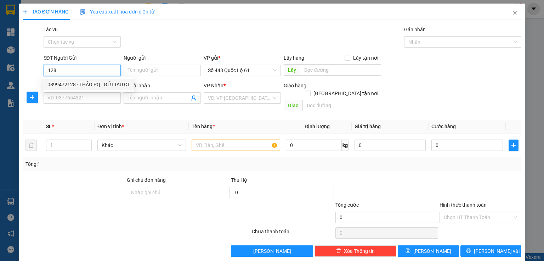
click at [75, 88] on div "0899472128 - THẢO PQ . GỬI TÀU CT" at bounding box center [88, 84] width 83 height 8
type input "0899472128"
type input "THẢO PQ . GỬI TÀU CT"
type input "00000000000"
type input "loi"
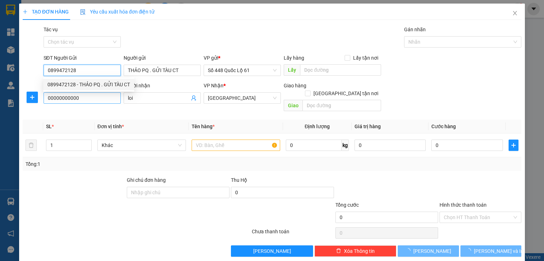
type input "250.000"
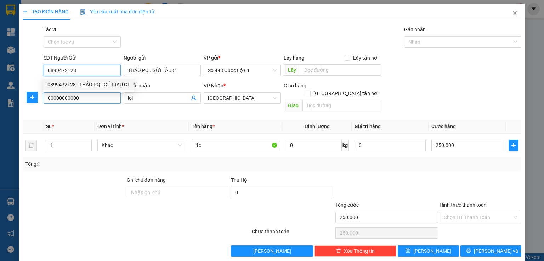
type input "0899472128"
click at [85, 101] on input "00000000000" at bounding box center [82, 97] width 77 height 11
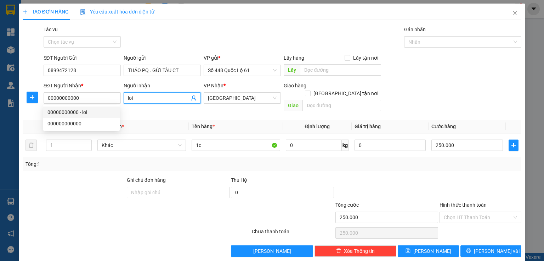
click at [152, 100] on input "loi" at bounding box center [159, 98] width 62 height 8
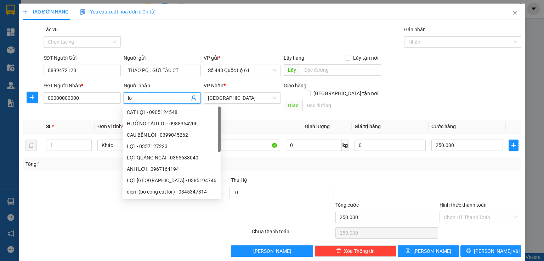
type input "l"
click at [235, 99] on span "[GEOGRAPHIC_DATA]" at bounding box center [242, 98] width 69 height 11
type input "duong"
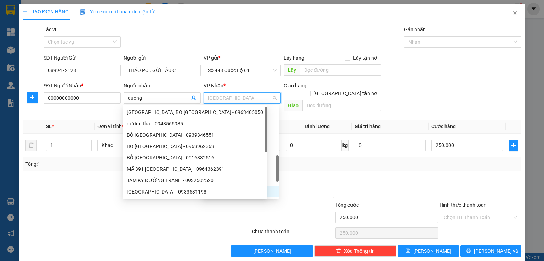
type input "b"
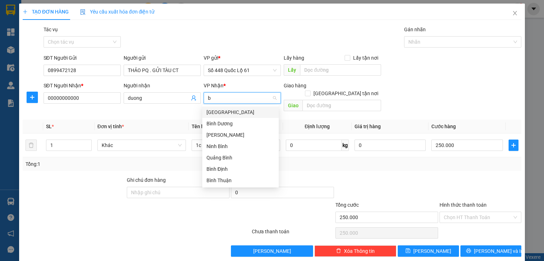
scroll to position [0, 0]
drag, startPoint x: 222, startPoint y: 172, endPoint x: 296, endPoint y: 110, distance: 96.6
click at [222, 171] on div "Bình Định" at bounding box center [241, 169] width 68 height 8
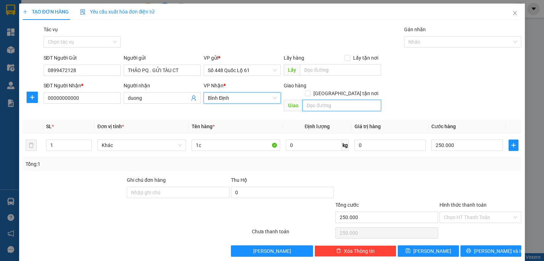
click at [320, 100] on input "text" at bounding box center [342, 105] width 79 height 11
type input "quy nhon"
click at [310, 90] on input "[GEOGRAPHIC_DATA] tận nơi" at bounding box center [307, 92] width 5 height 5
checkbox input "true"
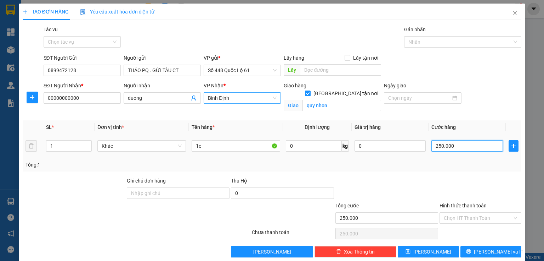
click at [437, 147] on input "250.000" at bounding box center [468, 145] width 72 height 11
type input "2"
type input "20"
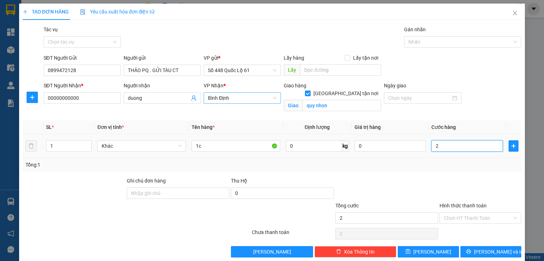
type input "20"
type input "200"
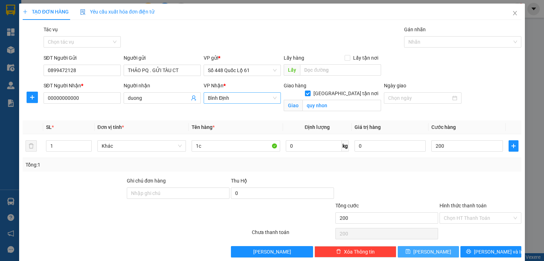
type input "200.000"
click at [451, 251] on button "[PERSON_NAME]" at bounding box center [428, 251] width 61 height 11
checkbox input "false"
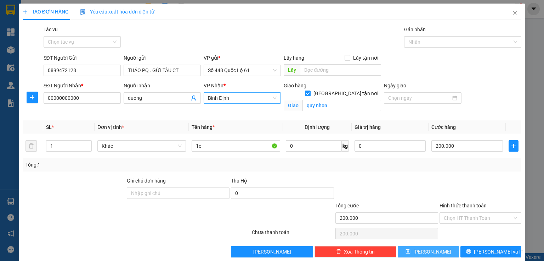
type input "0"
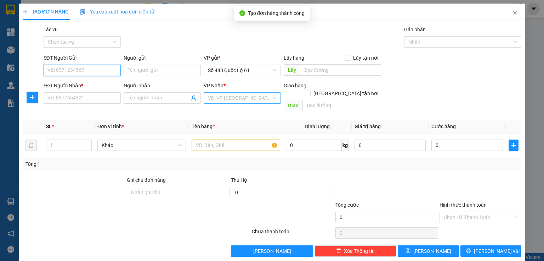
click at [78, 68] on input "SĐT Người Gửi" at bounding box center [82, 70] width 77 height 11
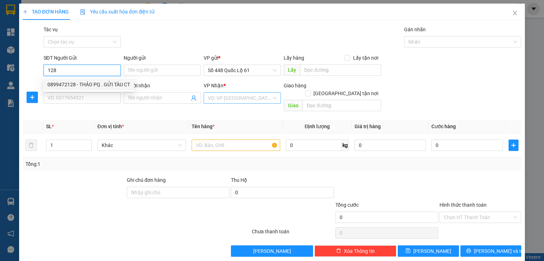
click at [89, 88] on div "0899472128 - THẢO PQ . GỬI TÀU CT" at bounding box center [88, 84] width 83 height 8
type input "0899472128"
type input "THẢO PQ . GỬI TÀU CT"
type input "00000000000"
type input "duong"
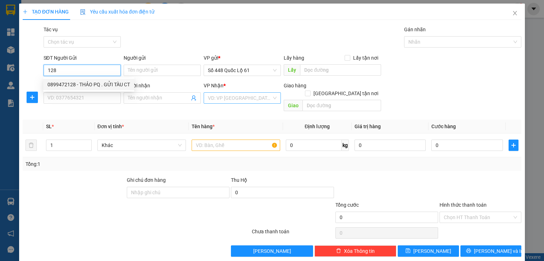
checkbox input "true"
type input "quy nhon"
type input "200.000"
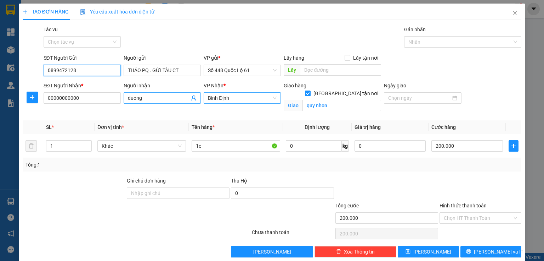
type input "0899472128"
click at [160, 97] on input "duong" at bounding box center [159, 98] width 62 height 8
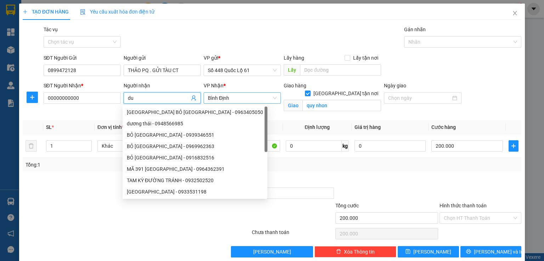
type input "d"
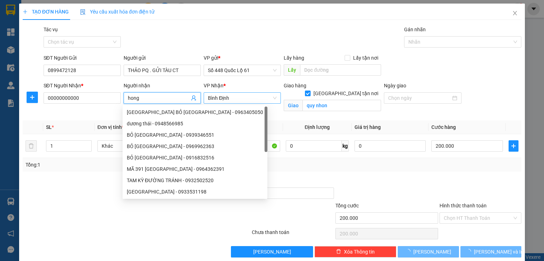
click at [224, 98] on span "Bình Định" at bounding box center [242, 98] width 69 height 11
type input "hong"
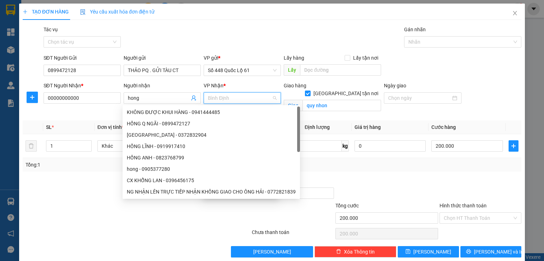
scroll to position [196, 0]
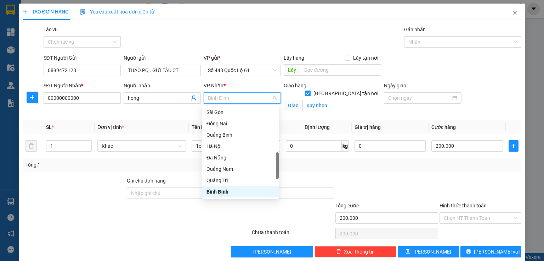
type input "q"
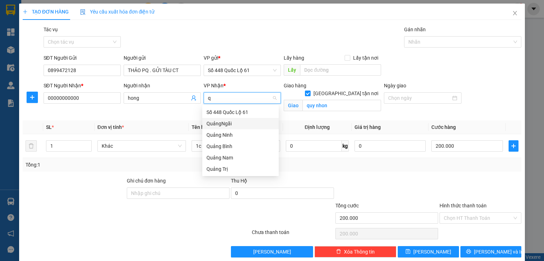
click at [224, 123] on div "QuảngNgãi" at bounding box center [241, 123] width 68 height 8
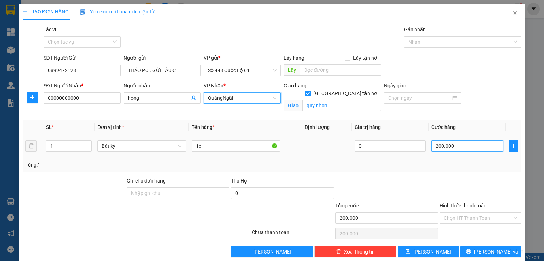
click at [442, 146] on input "200.000" at bounding box center [468, 145] width 72 height 11
type input "1"
type input "15"
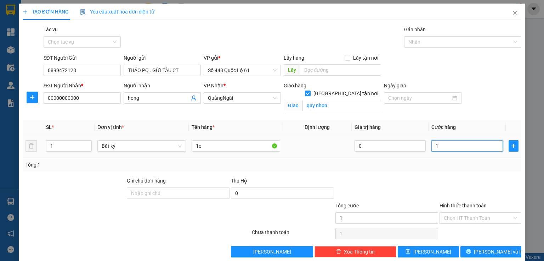
type input "15"
type input "150"
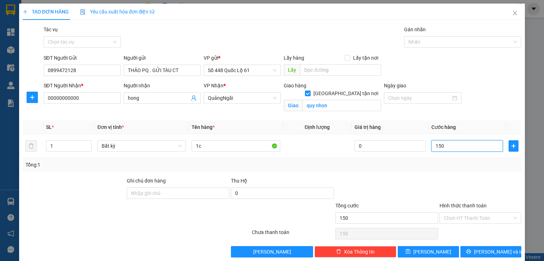
type input "15"
type input "1"
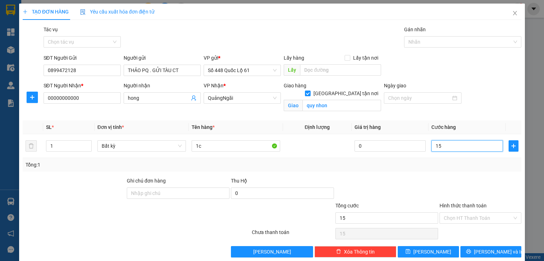
type input "1"
type input "0"
type input "2"
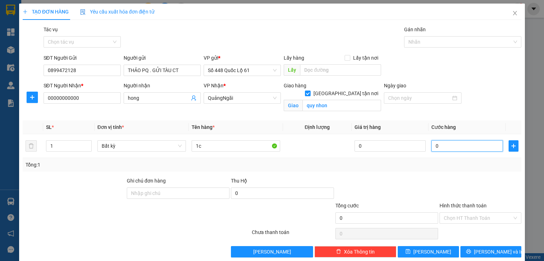
type input "2"
type input "02"
type input "25"
type input "025"
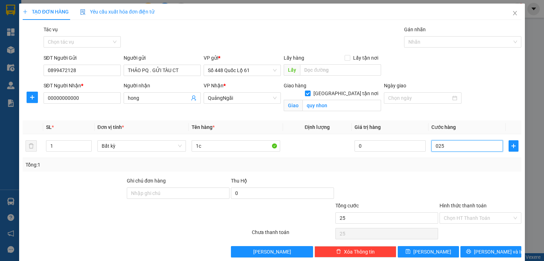
type input "250"
type input "0.250"
type input "250.000"
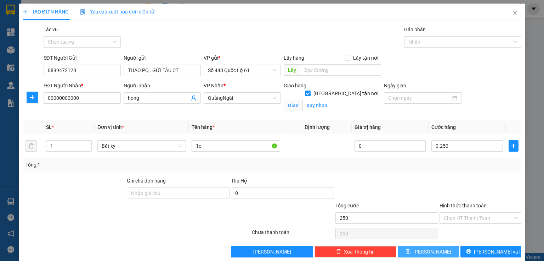
type input "250.000"
click at [448, 252] on button "[PERSON_NAME]" at bounding box center [428, 251] width 61 height 11
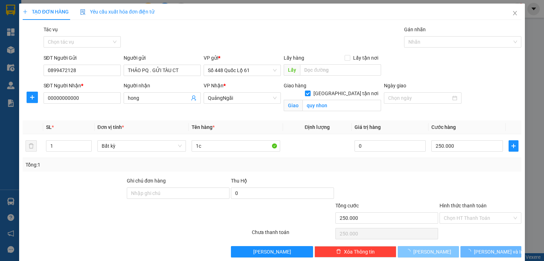
checkbox input "false"
type input "0"
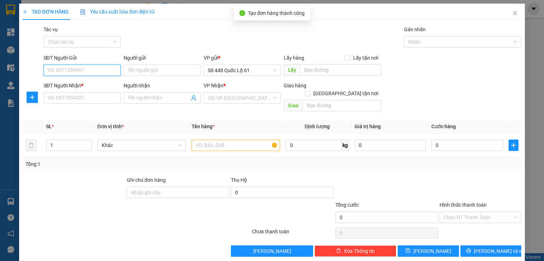
click at [67, 70] on input "SĐT Người Gửi" at bounding box center [82, 70] width 77 height 11
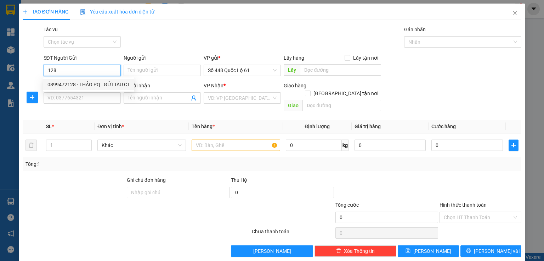
click at [72, 81] on div "0899472128 - THẢO PQ . GỬI TÀU CT" at bounding box center [88, 84] width 83 height 8
type input "0899472128"
type input "THẢO PQ . GỬI TÀU CT"
type input "00000000000"
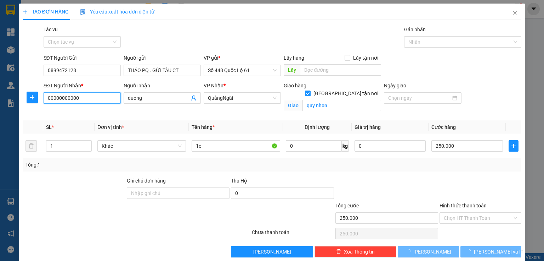
click at [98, 102] on input "00000000000" at bounding box center [82, 97] width 77 height 11
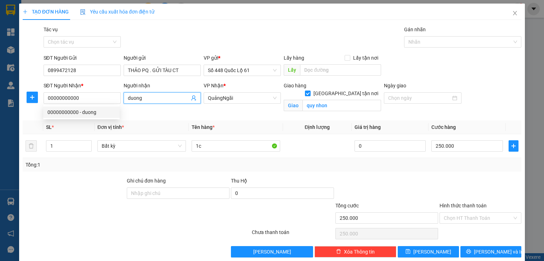
click at [159, 100] on input "duong" at bounding box center [159, 98] width 62 height 8
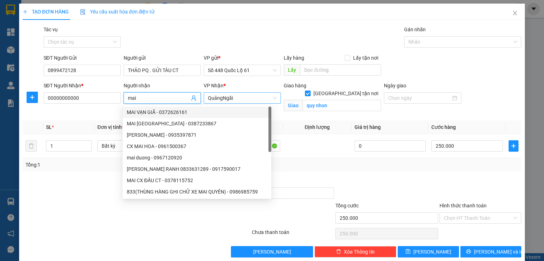
click at [240, 97] on span "QuảngNgãi" at bounding box center [242, 98] width 69 height 11
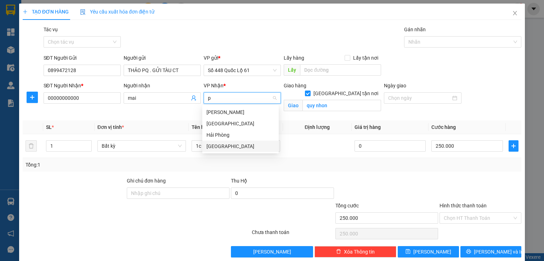
click at [230, 142] on div "[GEOGRAPHIC_DATA]" at bounding box center [241, 146] width 68 height 8
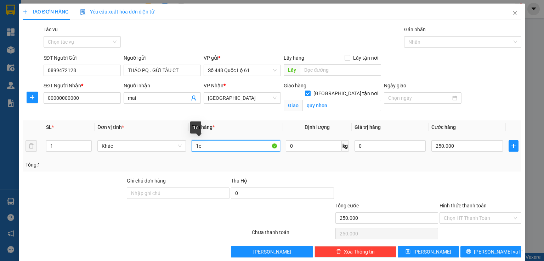
click at [213, 149] on input "1c" at bounding box center [236, 145] width 89 height 11
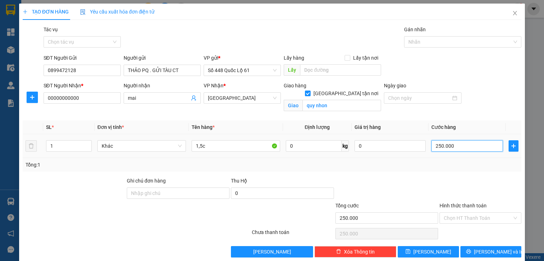
click at [436, 147] on input "250.000" at bounding box center [468, 145] width 72 height 11
click at [410, 247] on button "[PERSON_NAME]" at bounding box center [428, 251] width 61 height 11
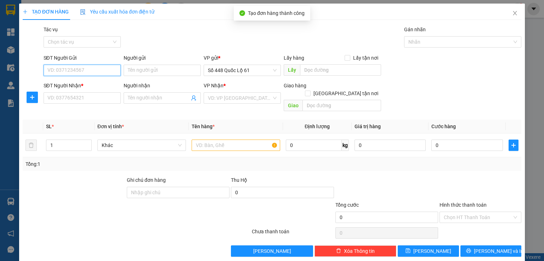
click at [93, 70] on input "SĐT Người Gửi" at bounding box center [82, 70] width 77 height 11
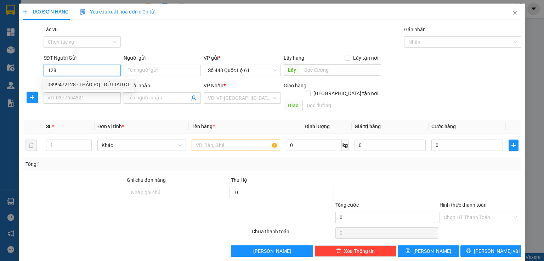
click at [56, 80] on div "0899472128 - THẢO PQ . GỬI TÀU CT" at bounding box center [88, 84] width 91 height 11
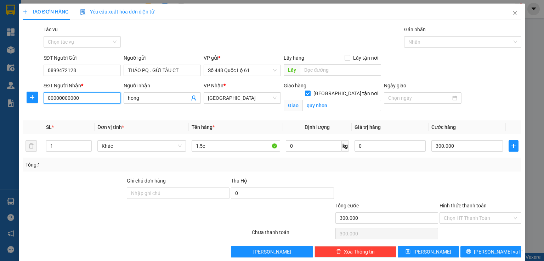
click at [80, 96] on input "00000000000" at bounding box center [82, 97] width 77 height 11
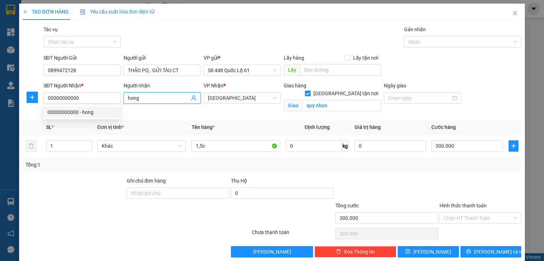
click at [139, 95] on input "hong" at bounding box center [159, 98] width 62 height 8
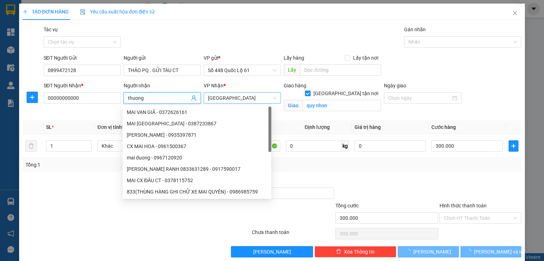
click at [223, 102] on span "[GEOGRAPHIC_DATA]" at bounding box center [242, 98] width 69 height 11
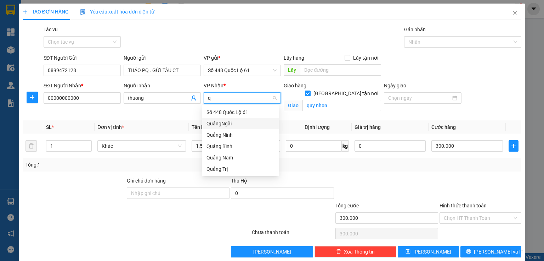
click at [230, 124] on div "QuảngNgãi" at bounding box center [241, 123] width 68 height 8
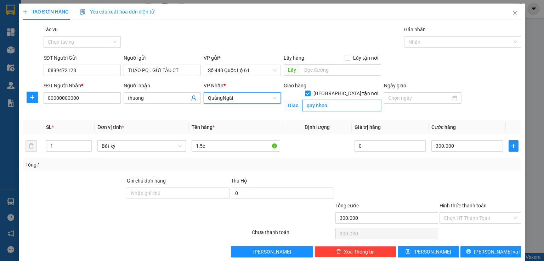
click at [320, 102] on input "quy nhon" at bounding box center [342, 105] width 79 height 11
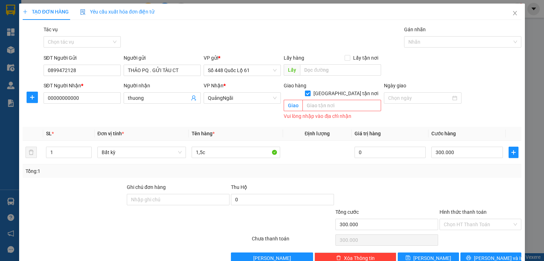
click at [310, 90] on input "[GEOGRAPHIC_DATA] tận nơi" at bounding box center [307, 92] width 5 height 5
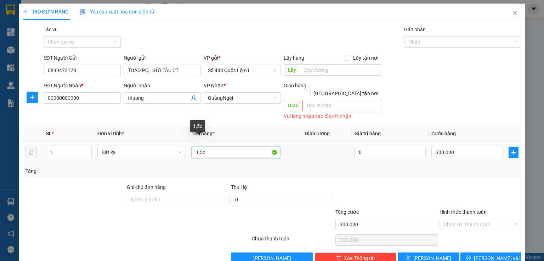
click at [209, 146] on input "1,5c" at bounding box center [236, 151] width 89 height 11
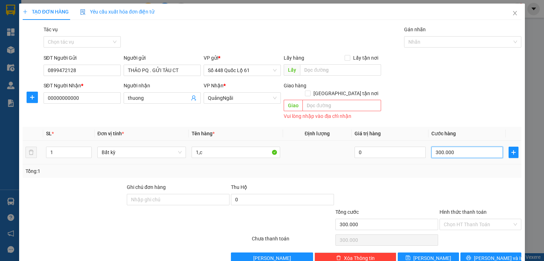
click at [469, 146] on input "300.000" at bounding box center [468, 151] width 72 height 11
click at [444, 219] on input "Hình thức thanh toán" at bounding box center [478, 224] width 68 height 11
click at [448, 146] on input "1.000" at bounding box center [468, 151] width 72 height 11
click at [413, 253] on button "[PERSON_NAME]" at bounding box center [428, 257] width 61 height 11
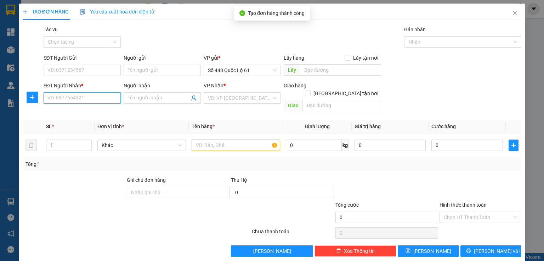
click at [102, 100] on input "SĐT Người Nhận *" at bounding box center [82, 97] width 77 height 11
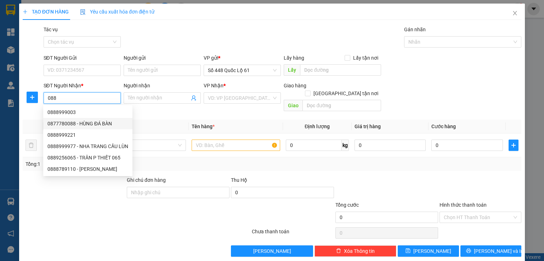
click at [79, 123] on div "0877780088 - HÙNG ĐÁ BÀN" at bounding box center [87, 123] width 81 height 8
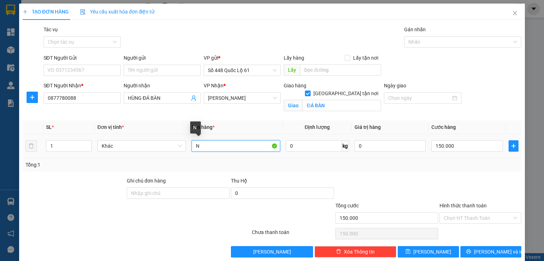
click at [207, 147] on input "N" at bounding box center [236, 145] width 89 height 11
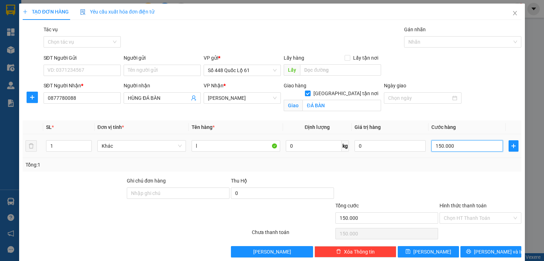
click at [434, 145] on input "150.000" at bounding box center [468, 145] width 72 height 11
click at [418, 248] on button "[PERSON_NAME]" at bounding box center [428, 251] width 61 height 11
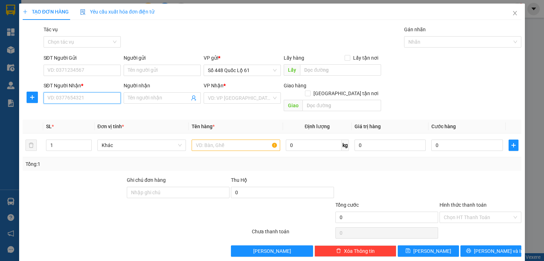
click at [95, 99] on input "SĐT Người Nhận *" at bounding box center [82, 97] width 77 height 11
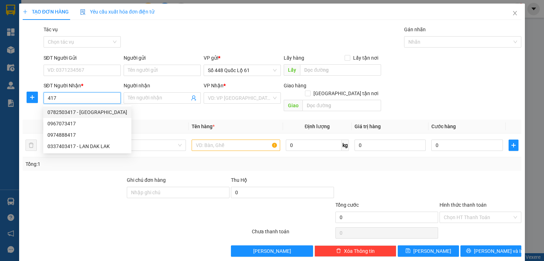
click at [45, 95] on input "417" at bounding box center [82, 97] width 77 height 11
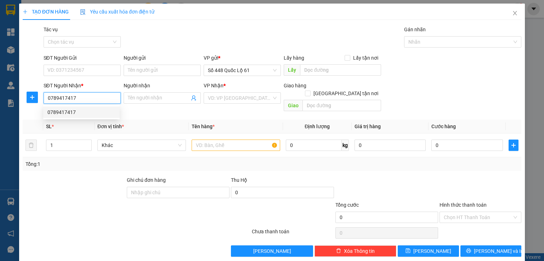
click at [74, 111] on div "0789417417" at bounding box center [81, 112] width 68 height 8
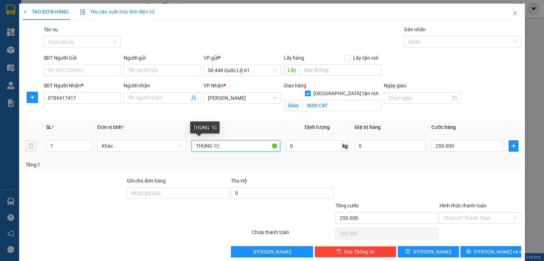
click at [241, 147] on input "THUNG 1C" at bounding box center [236, 145] width 89 height 11
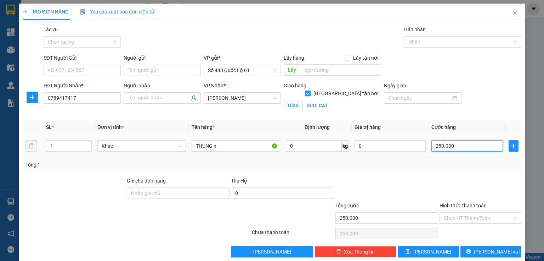
click at [447, 143] on input "250.000" at bounding box center [468, 145] width 72 height 11
click at [427, 252] on span "[PERSON_NAME]" at bounding box center [433, 251] width 38 height 8
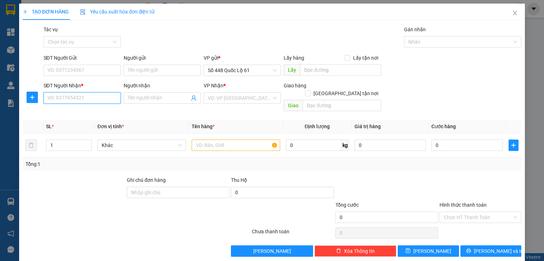
click at [72, 97] on input "SĐT Người Nhận *" at bounding box center [82, 97] width 77 height 11
click at [47, 98] on input "226" at bounding box center [82, 97] width 77 height 11
click at [91, 110] on div "0795707226" at bounding box center [81, 112] width 68 height 8
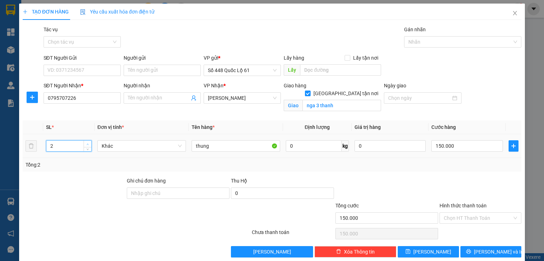
click at [90, 142] on span "Increase Value" at bounding box center [88, 143] width 8 height 6
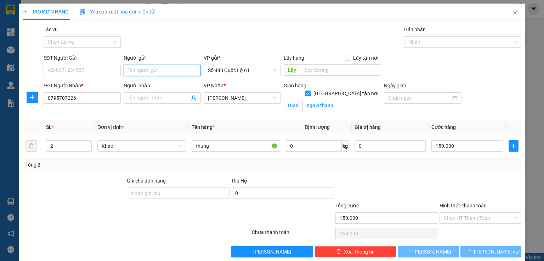
click at [163, 72] on input "Người gửi" at bounding box center [162, 70] width 77 height 11
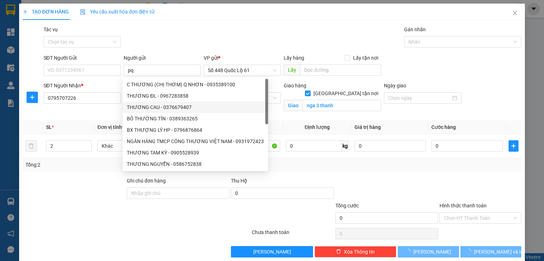
click at [453, 172] on div "Transit Pickup Surcharge Ids Transit Deliver Surcharge Ids Transit Deliver Surc…" at bounding box center [272, 141] width 499 height 231
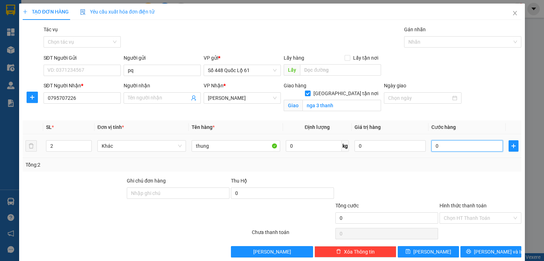
click at [453, 143] on input "0" at bounding box center [468, 145] width 72 height 11
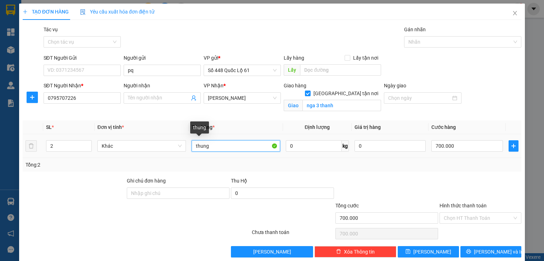
click at [222, 148] on input "thung" at bounding box center [236, 145] width 89 height 11
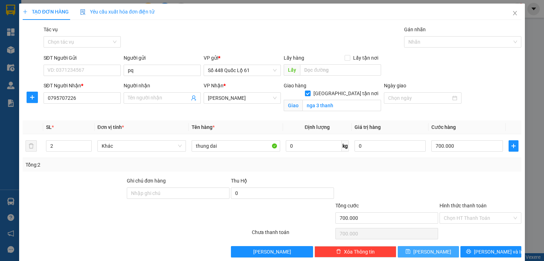
click at [414, 251] on button "[PERSON_NAME]" at bounding box center [428, 251] width 61 height 11
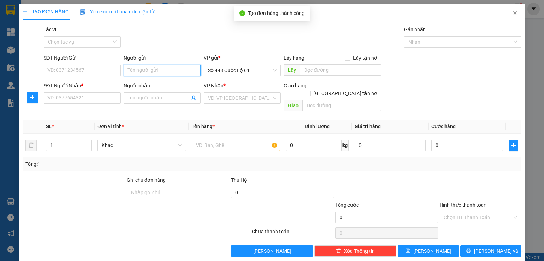
click at [137, 68] on input "Người gửi" at bounding box center [162, 70] width 77 height 11
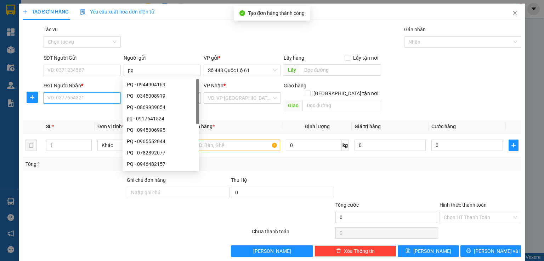
click at [100, 97] on input "SĐT Người Nhận *" at bounding box center [82, 97] width 77 height 11
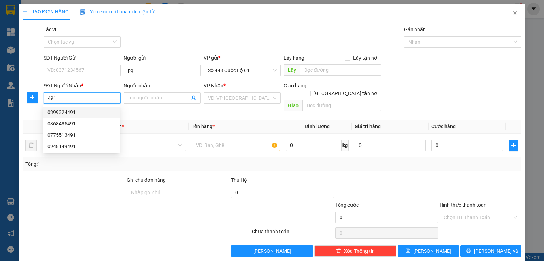
click at [45, 98] on input "491" at bounding box center [82, 97] width 77 height 11
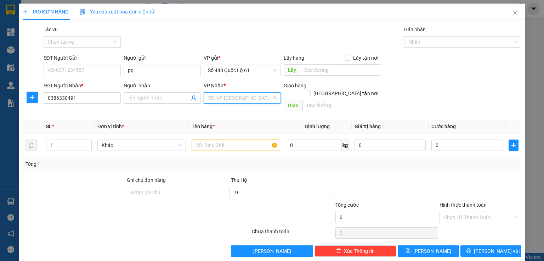
click at [244, 100] on input "search" at bounding box center [240, 98] width 64 height 11
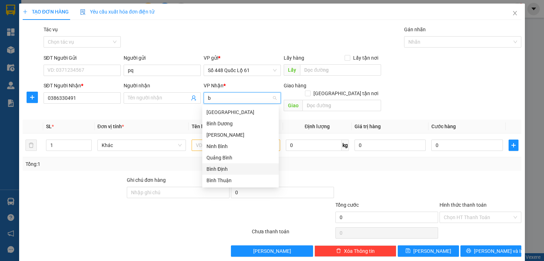
drag, startPoint x: 220, startPoint y: 167, endPoint x: 294, endPoint y: 102, distance: 98.5
click at [220, 166] on div "Bình Định" at bounding box center [241, 169] width 68 height 8
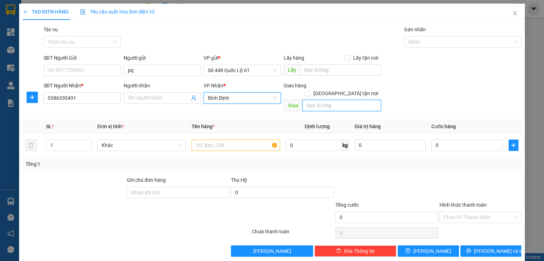
click at [303, 100] on input "text" at bounding box center [342, 105] width 79 height 11
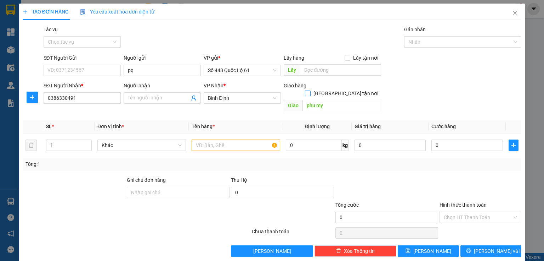
click at [311, 90] on span at bounding box center [308, 93] width 6 height 6
drag, startPoint x: 261, startPoint y: 134, endPoint x: 256, endPoint y: 136, distance: 4.9
click at [260, 139] on input "text" at bounding box center [236, 144] width 89 height 11
click at [439, 139] on input "0" at bounding box center [468, 144] width 72 height 11
click at [235, 139] on input "goc" at bounding box center [236, 144] width 89 height 11
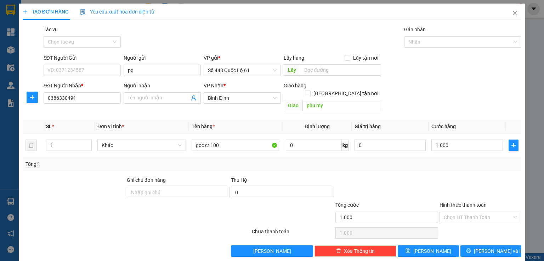
drag, startPoint x: 457, startPoint y: 206, endPoint x: 453, endPoint y: 217, distance: 11.1
click at [455, 212] on input "Hình thức thanh toán" at bounding box center [478, 217] width 68 height 11
click at [451, 224] on div "Tại văn phòng" at bounding box center [477, 223] width 73 height 8
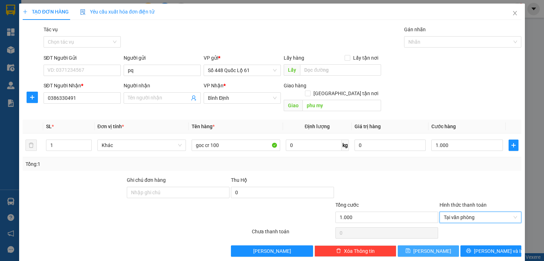
click at [424, 247] on button "[PERSON_NAME]" at bounding box center [428, 250] width 61 height 11
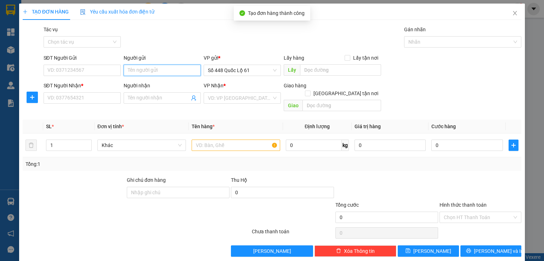
click at [131, 71] on input "Người gửi" at bounding box center [162, 70] width 77 height 11
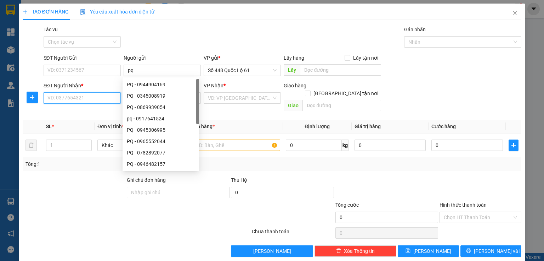
click at [104, 98] on input "SĐT Người Nhận *" at bounding box center [82, 97] width 77 height 11
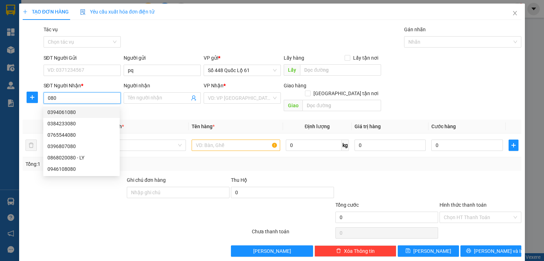
click at [46, 100] on input "080" at bounding box center [82, 97] width 77 height 11
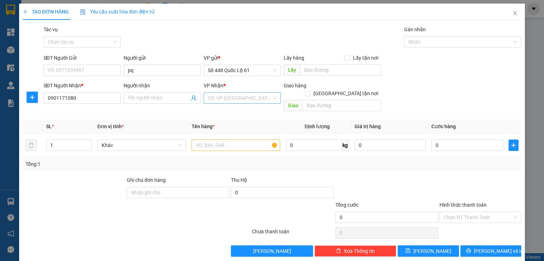
click at [211, 99] on input "search" at bounding box center [240, 98] width 64 height 11
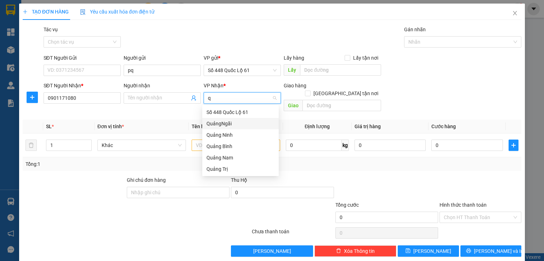
click at [209, 125] on div "QuảngNgãi" at bounding box center [241, 123] width 68 height 8
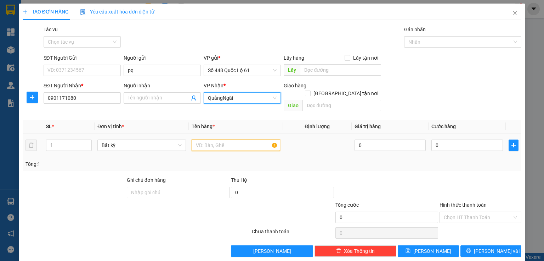
click at [201, 139] on input "text" at bounding box center [236, 144] width 89 height 11
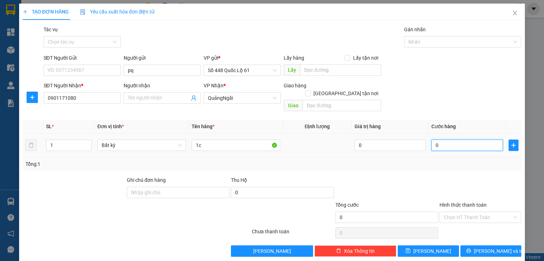
click at [443, 139] on input "0" at bounding box center [468, 144] width 72 height 11
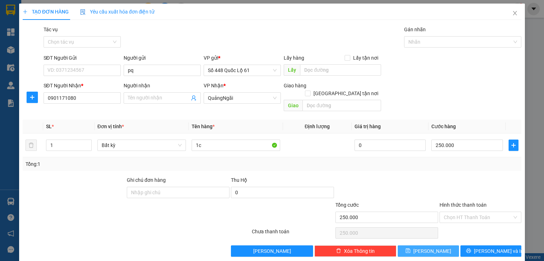
click at [411, 248] on icon "save" at bounding box center [408, 250] width 5 height 5
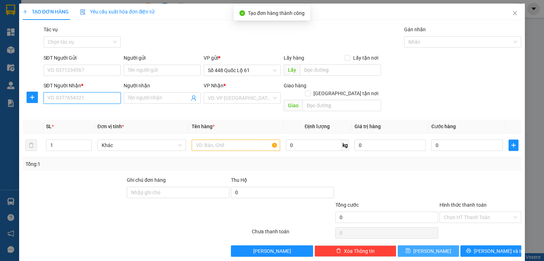
click at [103, 99] on input "SĐT Người Nhận *" at bounding box center [82, 97] width 77 height 11
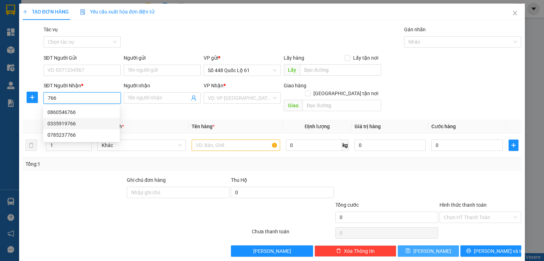
click at [70, 119] on div "0335919766" at bounding box center [81, 123] width 68 height 8
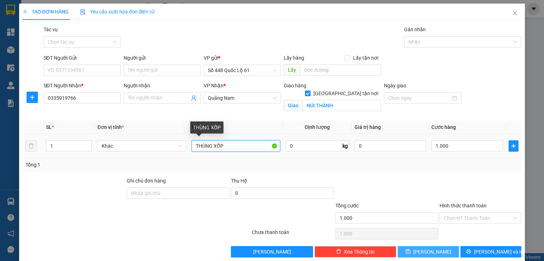
click at [225, 146] on input "THÙNG XỐP" at bounding box center [236, 145] width 89 height 11
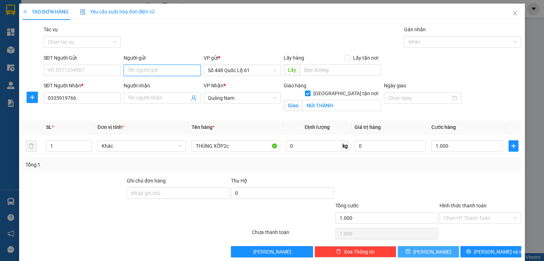
click at [166, 73] on input "Người gửi" at bounding box center [162, 70] width 77 height 11
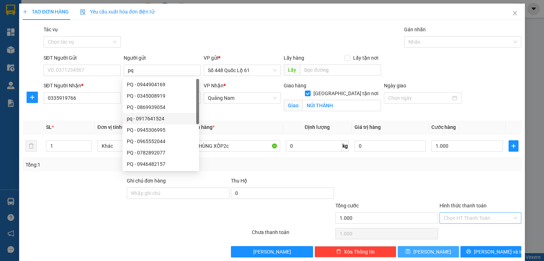
click at [460, 217] on input "Hình thức thanh toán" at bounding box center [478, 217] width 68 height 11
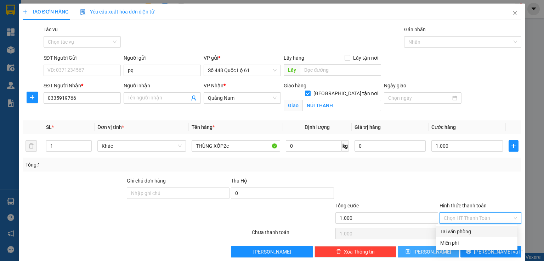
click at [450, 231] on div "Tại văn phòng" at bounding box center [477, 231] width 73 height 8
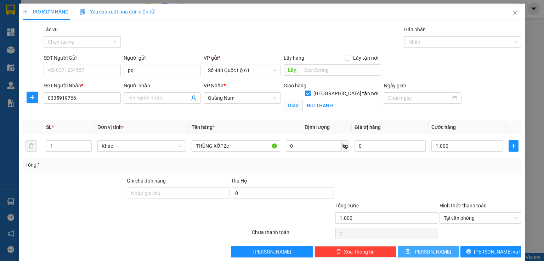
click at [425, 247] on span "[PERSON_NAME]" at bounding box center [433, 251] width 38 height 8
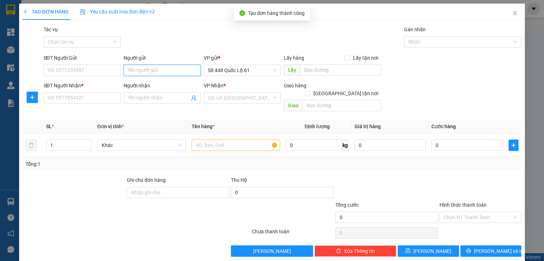
click at [145, 73] on input "Người gửi" at bounding box center [162, 70] width 77 height 11
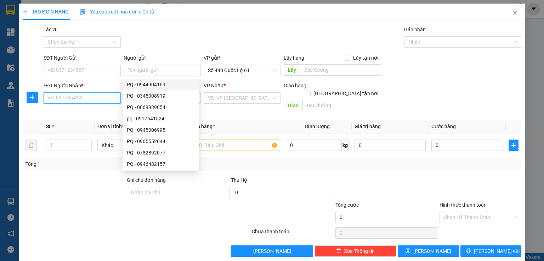
click at [70, 96] on input "SĐT Người Nhận *" at bounding box center [82, 97] width 77 height 11
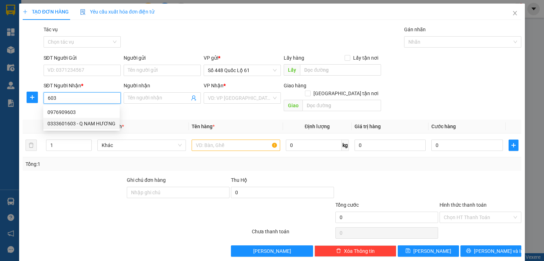
click at [72, 124] on div "0333601603 - Q NAM HƯƠNG" at bounding box center [81, 123] width 68 height 8
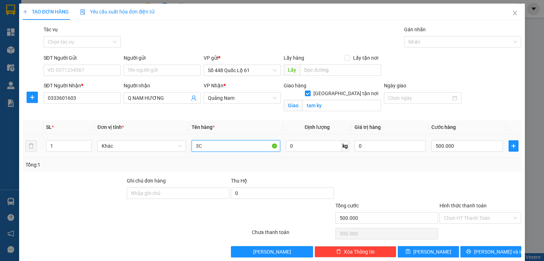
click at [230, 150] on input "3C" at bounding box center [236, 145] width 89 height 11
click at [432, 143] on input "500.000" at bounding box center [468, 145] width 72 height 11
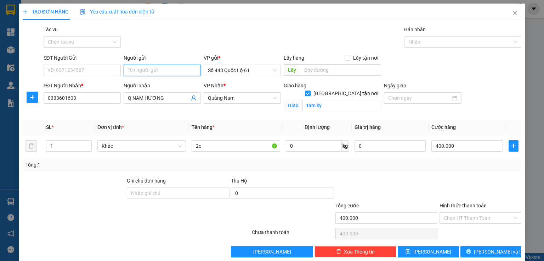
click at [176, 74] on input "Người gửi" at bounding box center [162, 70] width 77 height 11
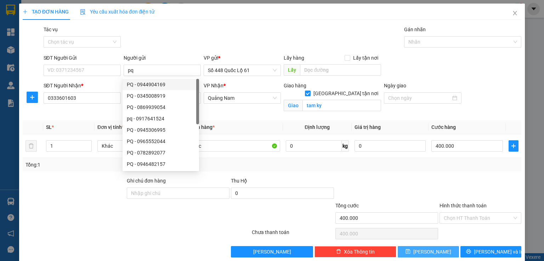
drag, startPoint x: 447, startPoint y: 249, endPoint x: 359, endPoint y: 195, distance: 102.6
click at [447, 249] on button "[PERSON_NAME]" at bounding box center [428, 251] width 61 height 11
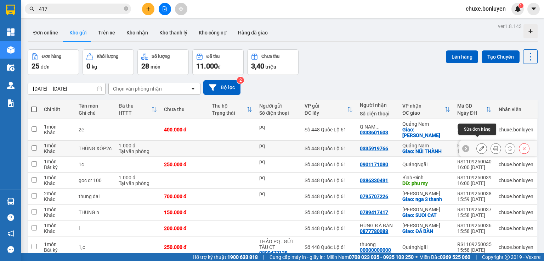
click at [480, 146] on icon at bounding box center [482, 148] width 5 height 5
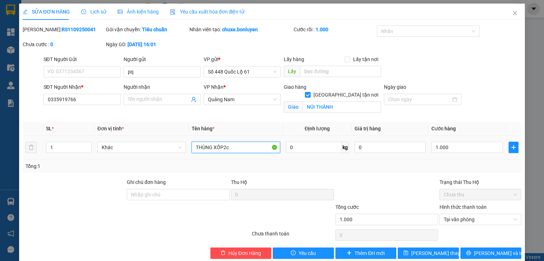
click at [240, 149] on input "THÙNG XỐP2c" at bounding box center [236, 146] width 89 height 11
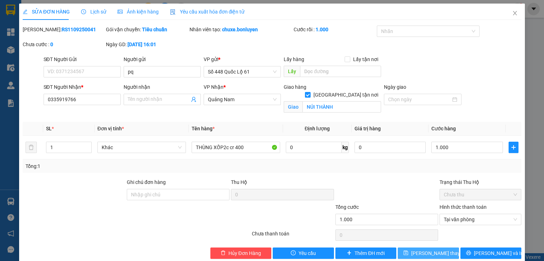
click at [415, 247] on button "[PERSON_NAME] thay đổi" at bounding box center [428, 252] width 61 height 11
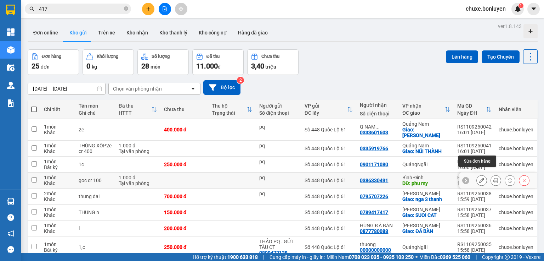
click at [480, 178] on icon at bounding box center [482, 180] width 5 height 5
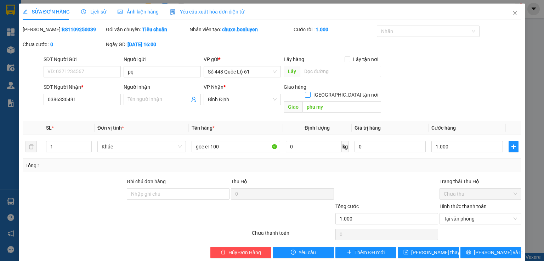
click at [310, 92] on input "[GEOGRAPHIC_DATA] tận nơi" at bounding box center [307, 94] width 5 height 5
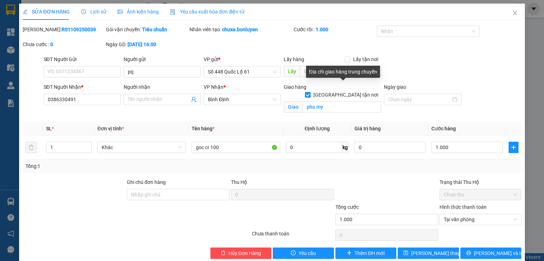
scroll to position [11, 0]
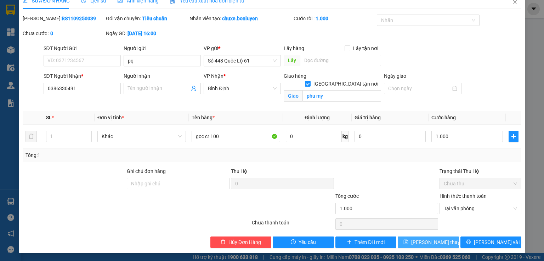
click at [413, 241] on button "[PERSON_NAME] thay đổi" at bounding box center [428, 241] width 61 height 11
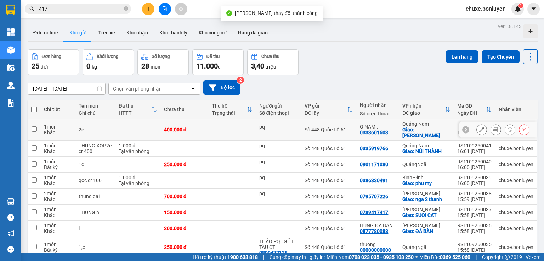
click at [214, 132] on td at bounding box center [232, 130] width 48 height 22
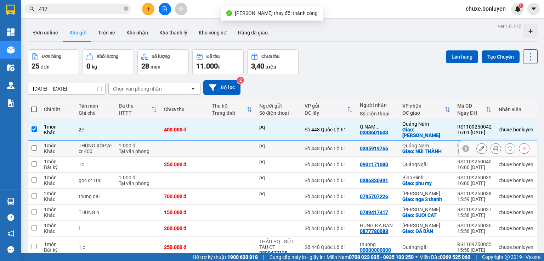
click at [211, 141] on td at bounding box center [232, 148] width 48 height 16
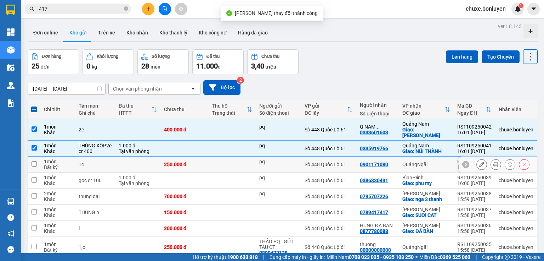
click at [212, 156] on td at bounding box center [232, 164] width 48 height 16
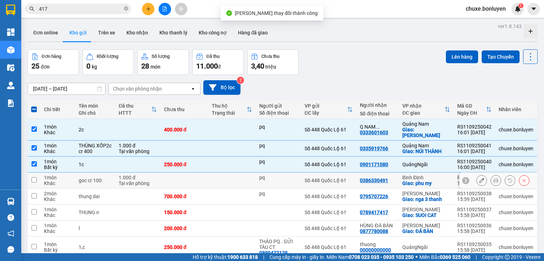
click at [219, 173] on td at bounding box center [232, 180] width 48 height 16
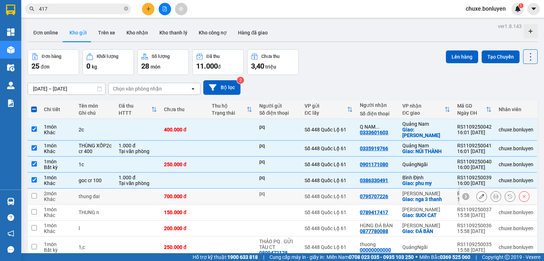
click at [226, 191] on td at bounding box center [232, 196] width 48 height 16
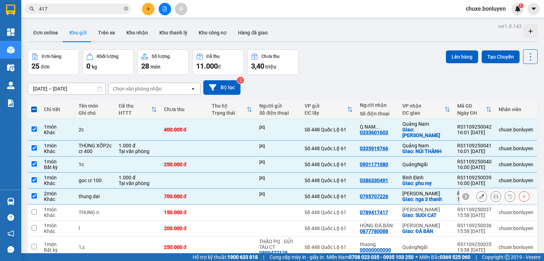
scroll to position [57, 0]
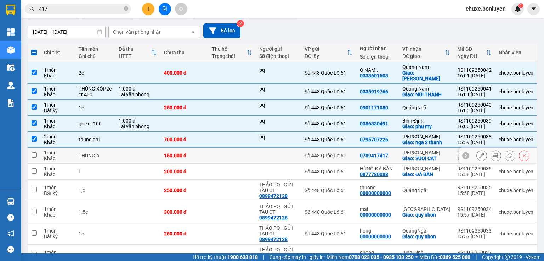
click at [229, 150] on td at bounding box center [232, 155] width 48 height 16
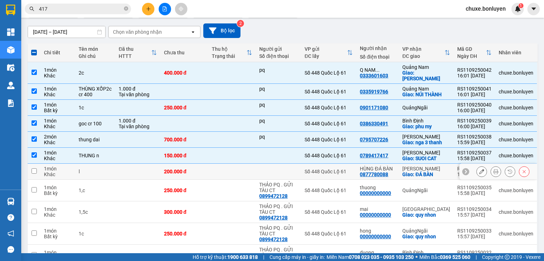
click at [228, 165] on td at bounding box center [232, 171] width 48 height 16
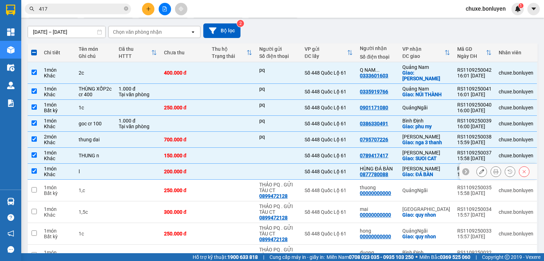
scroll to position [113, 0]
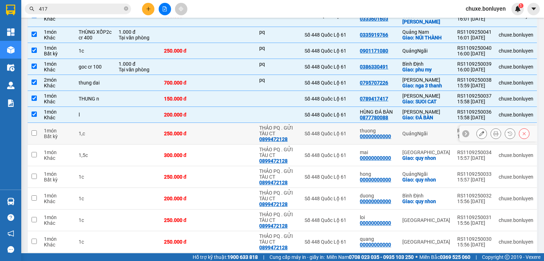
click at [220, 123] on td at bounding box center [232, 134] width 48 height 22
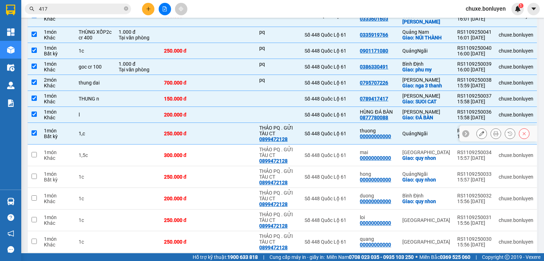
click at [220, 123] on td at bounding box center [232, 134] width 48 height 22
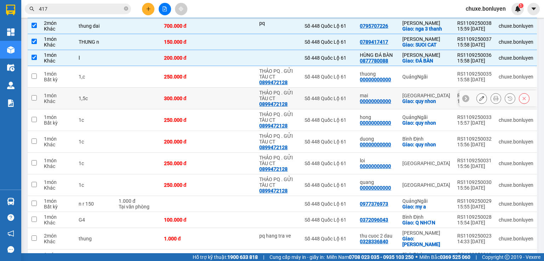
scroll to position [255, 0]
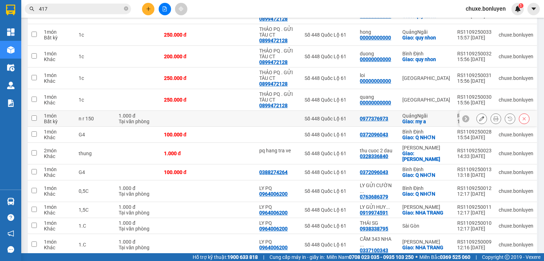
click at [218, 115] on td at bounding box center [232, 119] width 48 height 16
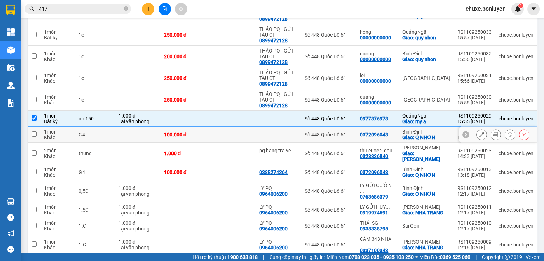
click at [218, 130] on td at bounding box center [232, 135] width 48 height 16
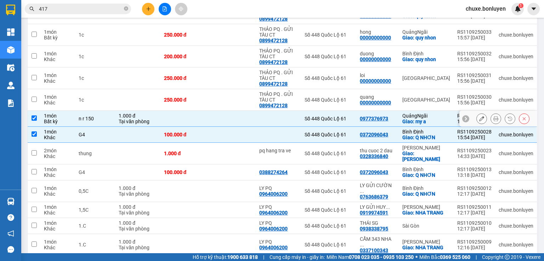
drag, startPoint x: 252, startPoint y: 110, endPoint x: 246, endPoint y: 112, distance: 5.6
click at [251, 111] on td at bounding box center [232, 119] width 48 height 16
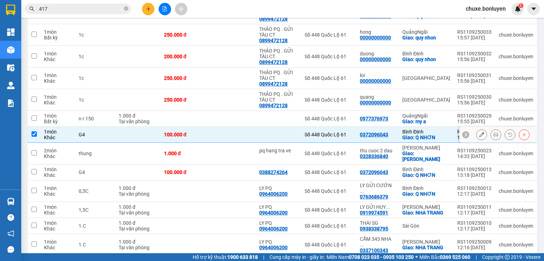
click at [233, 129] on td at bounding box center [232, 135] width 48 height 16
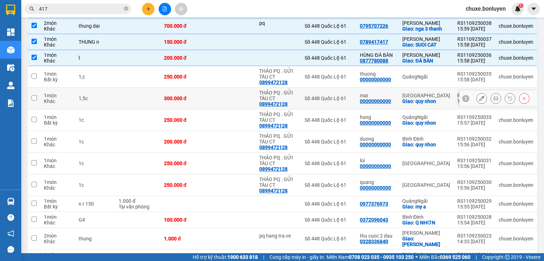
scroll to position [57, 0]
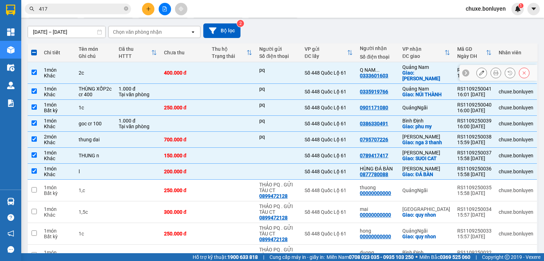
click at [231, 67] on td at bounding box center [232, 73] width 48 height 22
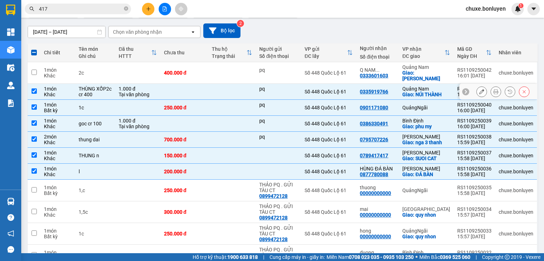
click at [225, 86] on td at bounding box center [232, 92] width 48 height 16
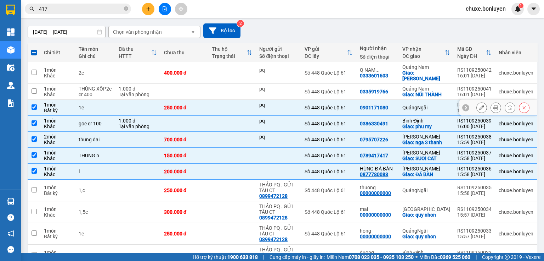
drag, startPoint x: 222, startPoint y: 104, endPoint x: 217, endPoint y: 121, distance: 18.3
click at [222, 104] on td at bounding box center [232, 108] width 48 height 16
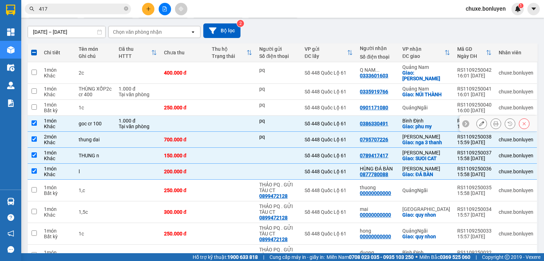
click at [217, 121] on td at bounding box center [232, 124] width 48 height 16
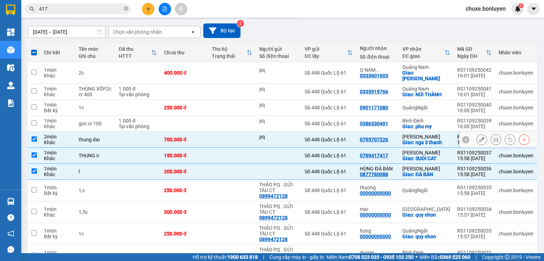
drag, startPoint x: 214, startPoint y: 133, endPoint x: 209, endPoint y: 146, distance: 13.7
click at [213, 135] on td at bounding box center [232, 140] width 48 height 16
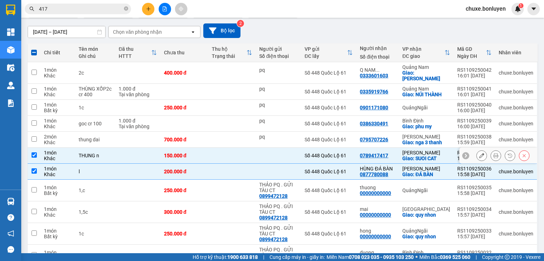
click at [210, 147] on td at bounding box center [232, 155] width 48 height 16
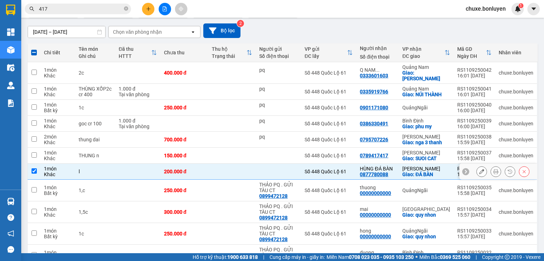
click at [209, 163] on td at bounding box center [232, 171] width 48 height 16
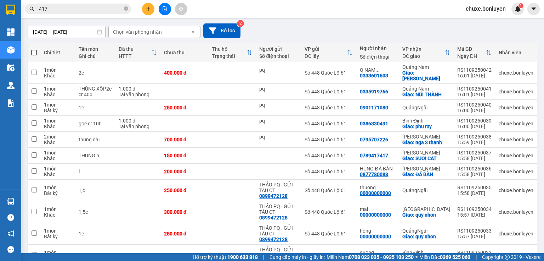
scroll to position [142, 0]
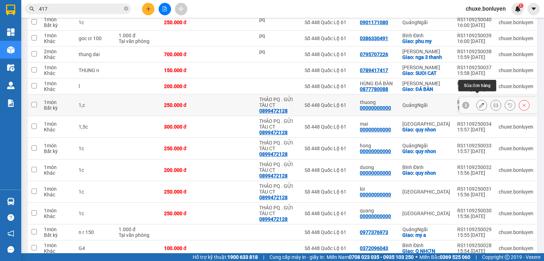
click at [480, 102] on icon at bounding box center [482, 104] width 5 height 5
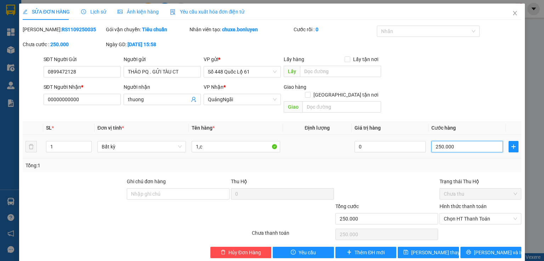
click at [439, 141] on input "250.000" at bounding box center [468, 146] width 72 height 11
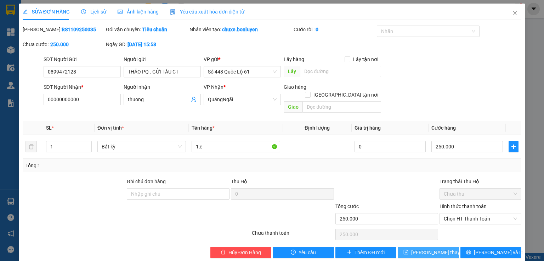
click at [445, 246] on button "[PERSON_NAME] thay đổi" at bounding box center [428, 251] width 61 height 11
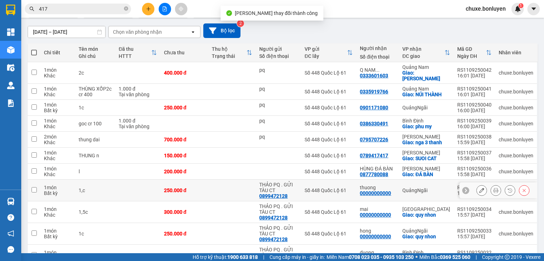
scroll to position [113, 0]
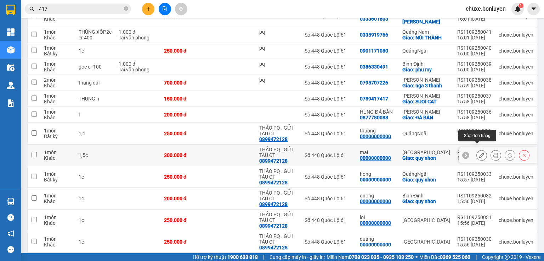
click at [480, 152] on icon at bounding box center [482, 154] width 5 height 5
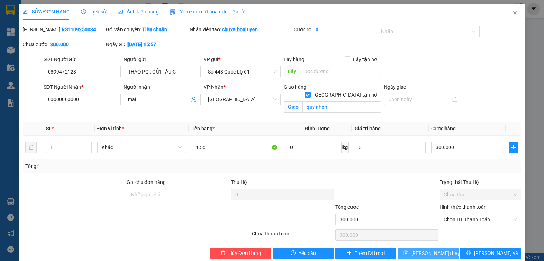
click at [432, 253] on span "[PERSON_NAME] thay đổi" at bounding box center [440, 253] width 57 height 8
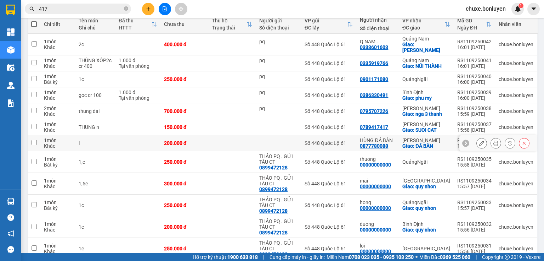
scroll to position [142, 0]
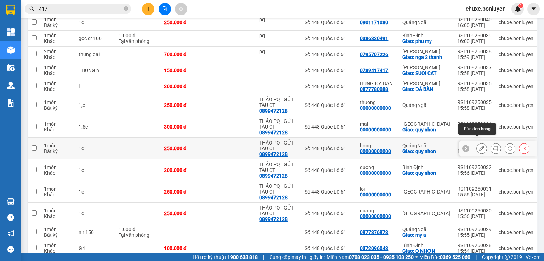
click at [480, 146] on icon at bounding box center [482, 148] width 5 height 5
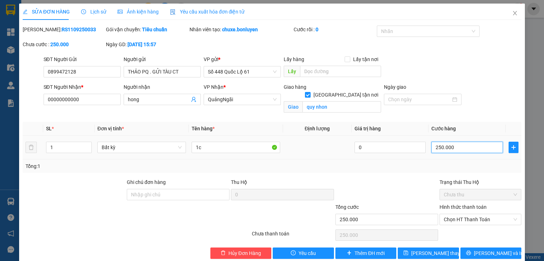
click at [438, 147] on input "250.000" at bounding box center [468, 146] width 72 height 11
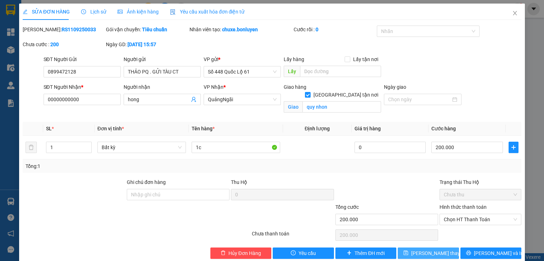
click at [435, 251] on span "[PERSON_NAME] thay đổi" at bounding box center [440, 253] width 57 height 8
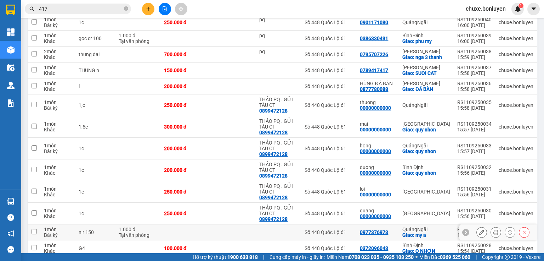
scroll to position [170, 0]
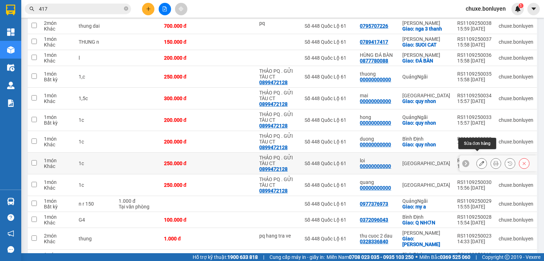
click at [477, 157] on button at bounding box center [482, 163] width 10 height 12
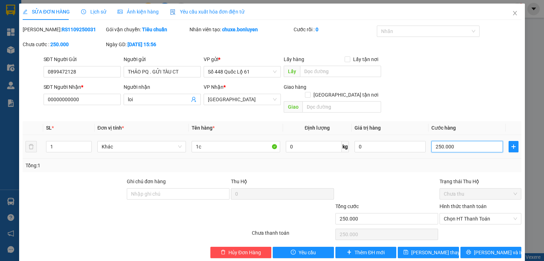
click at [455, 143] on input "250.000" at bounding box center [468, 146] width 72 height 11
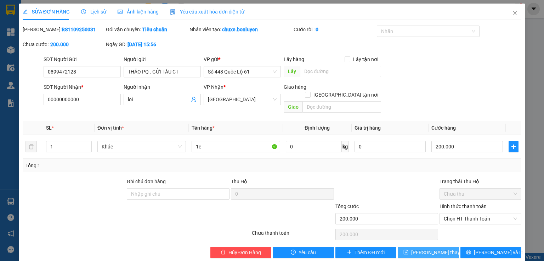
click at [426, 248] on span "[PERSON_NAME] thay đổi" at bounding box center [440, 252] width 57 height 8
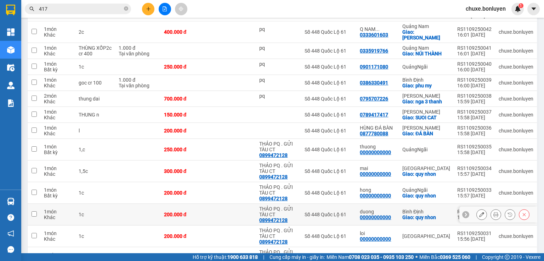
scroll to position [142, 0]
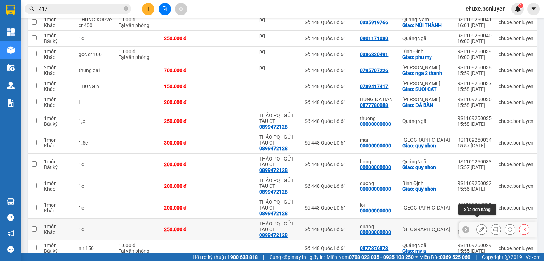
click at [477, 223] on button at bounding box center [482, 229] width 10 height 12
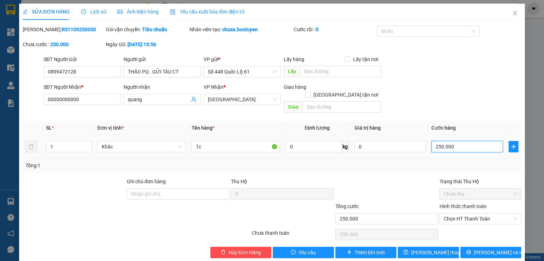
click at [453, 141] on input "250.000" at bounding box center [468, 146] width 72 height 11
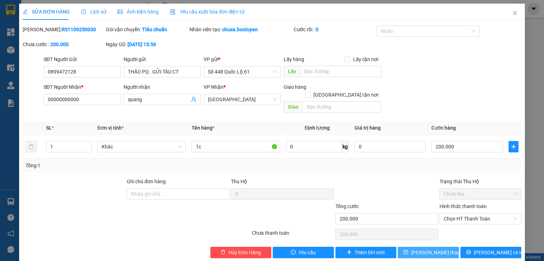
click at [427, 246] on button "[PERSON_NAME] thay đổi" at bounding box center [428, 251] width 61 height 11
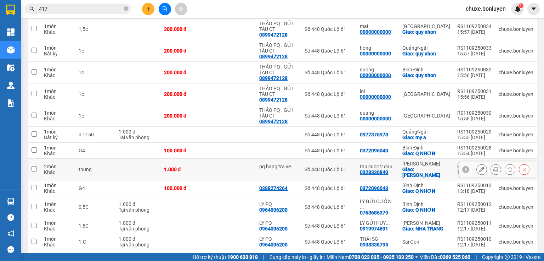
scroll to position [340, 0]
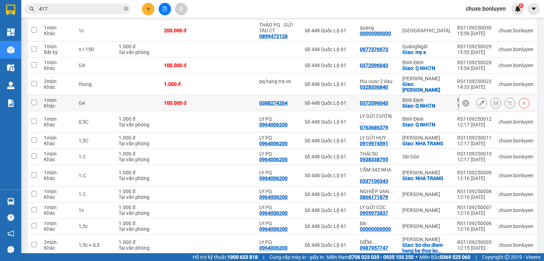
click at [219, 95] on td at bounding box center [232, 103] width 48 height 16
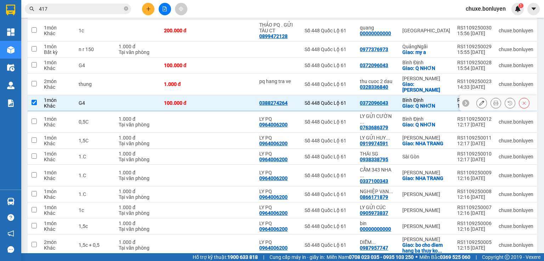
scroll to position [312, 0]
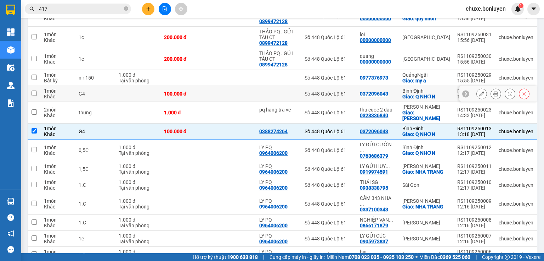
click at [242, 86] on td at bounding box center [232, 94] width 48 height 16
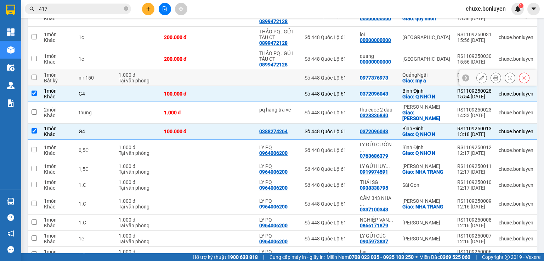
click at [250, 70] on td at bounding box center [232, 78] width 48 height 16
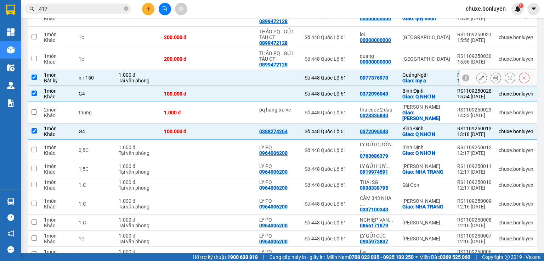
scroll to position [227, 0]
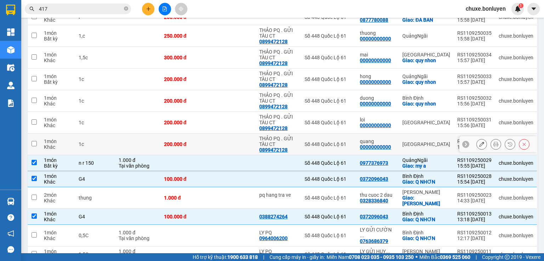
click at [232, 133] on td at bounding box center [232, 144] width 48 height 22
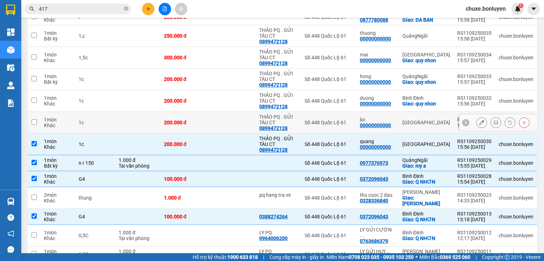
click at [237, 115] on td at bounding box center [232, 123] width 48 height 22
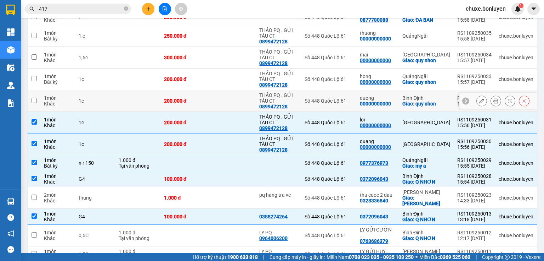
click at [235, 96] on td at bounding box center [232, 101] width 48 height 22
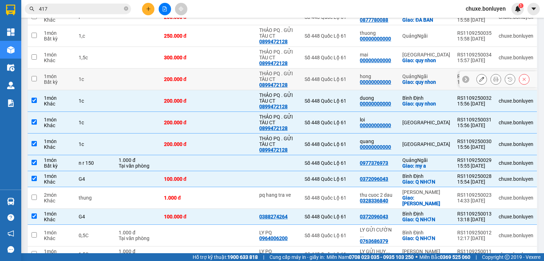
click at [239, 68] on td at bounding box center [232, 79] width 48 height 22
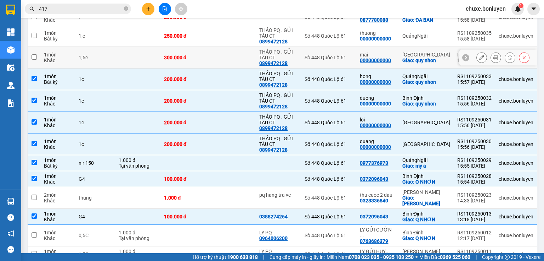
click at [243, 52] on td at bounding box center [232, 58] width 48 height 22
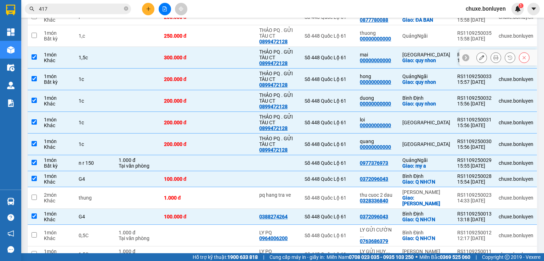
scroll to position [170, 0]
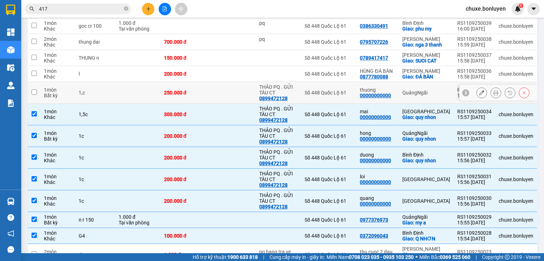
click at [240, 82] on td at bounding box center [232, 93] width 48 height 22
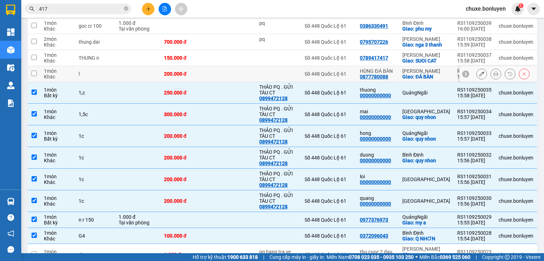
click at [246, 68] on td at bounding box center [232, 74] width 48 height 16
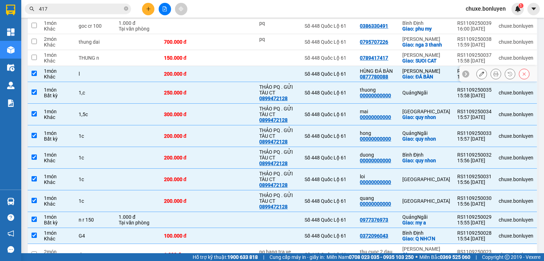
scroll to position [113, 0]
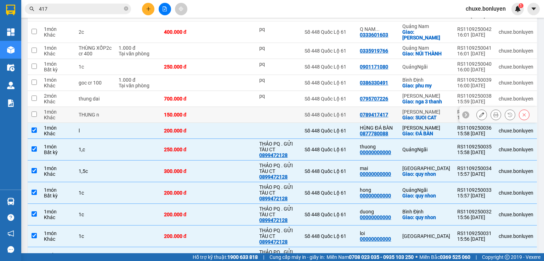
click at [238, 107] on td at bounding box center [232, 115] width 48 height 16
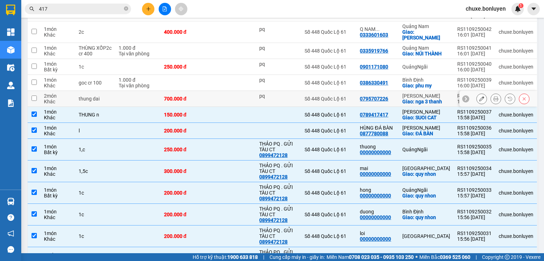
click at [240, 91] on td at bounding box center [232, 99] width 48 height 16
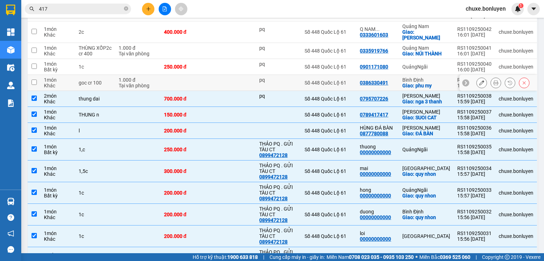
click at [243, 78] on td at bounding box center [232, 83] width 48 height 16
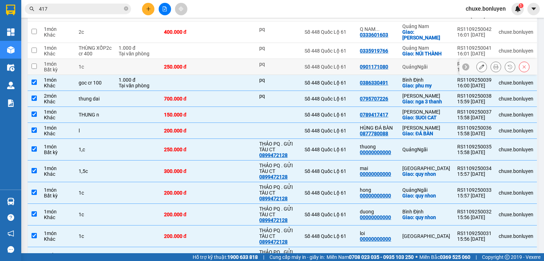
click at [247, 62] on td at bounding box center [232, 67] width 48 height 16
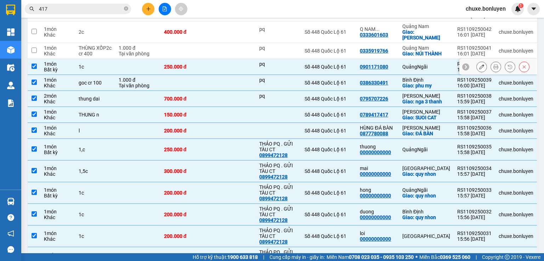
scroll to position [85, 0]
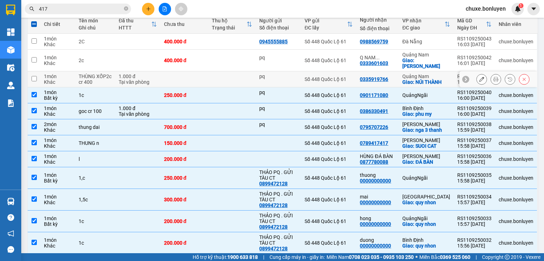
drag, startPoint x: 241, startPoint y: 69, endPoint x: 241, endPoint y: 65, distance: 4.6
click at [241, 71] on td at bounding box center [232, 79] width 48 height 16
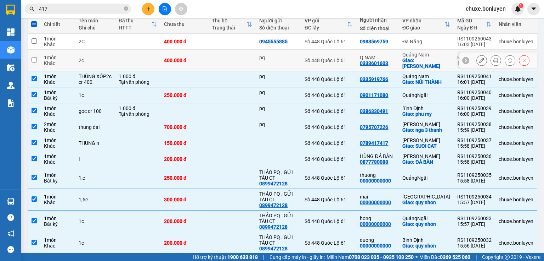
click at [243, 56] on td at bounding box center [232, 61] width 48 height 22
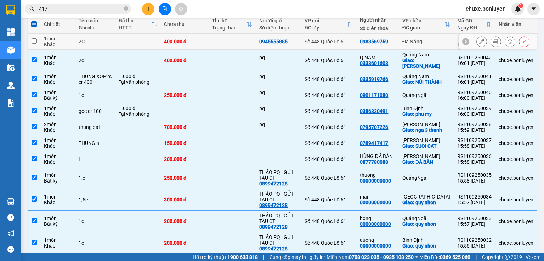
click at [246, 44] on td at bounding box center [232, 42] width 48 height 16
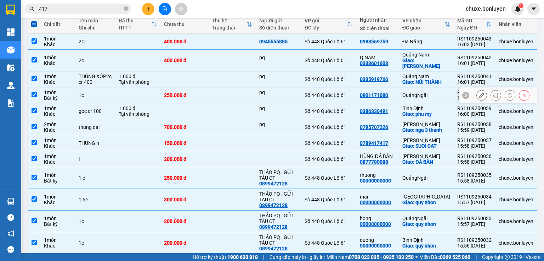
scroll to position [0, 0]
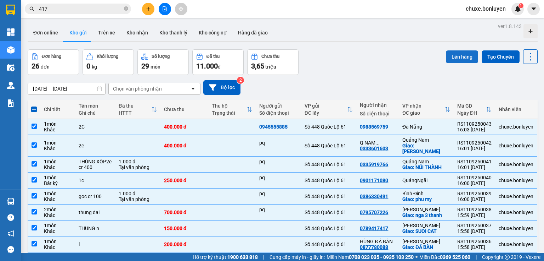
click at [462, 58] on button "Lên hàng" at bounding box center [462, 56] width 32 height 13
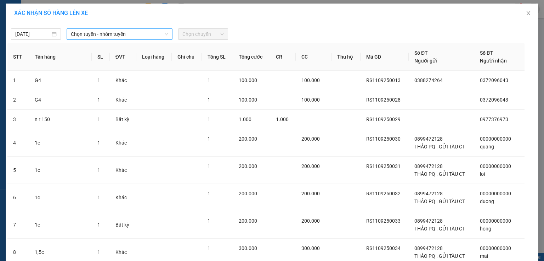
click at [84, 35] on span "Chọn tuyến - nhóm tuyến" at bounding box center [119, 34] width 97 height 11
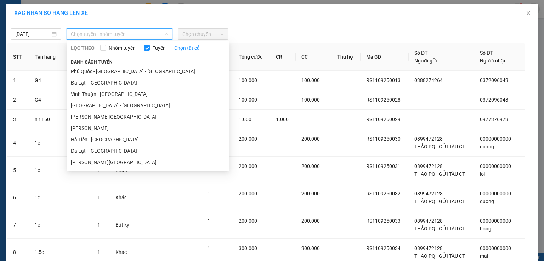
drag, startPoint x: 100, startPoint y: 141, endPoint x: 172, endPoint y: 67, distance: 103.3
click at [101, 140] on li "Hà Tiên - [GEOGRAPHIC_DATA]" at bounding box center [148, 139] width 163 height 11
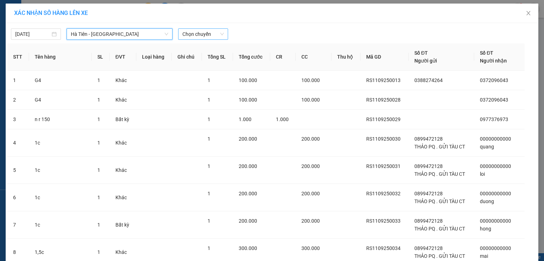
click at [196, 34] on span "Chọn chuyến" at bounding box center [203, 34] width 41 height 11
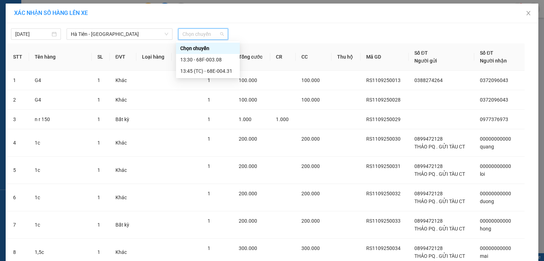
click at [211, 56] on div "13:30 - 68F-003.08" at bounding box center [207, 60] width 55 height 8
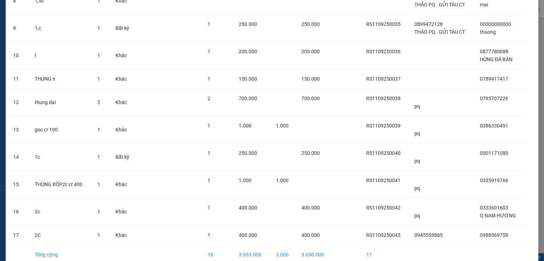
scroll to position [289, 0]
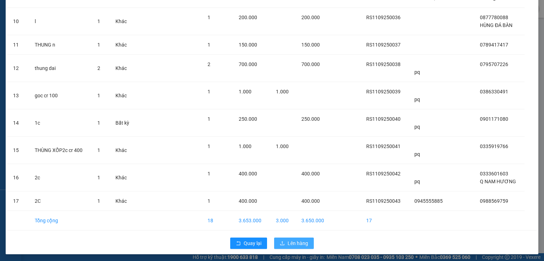
click at [295, 239] on span "Lên hàng" at bounding box center [298, 243] width 21 height 8
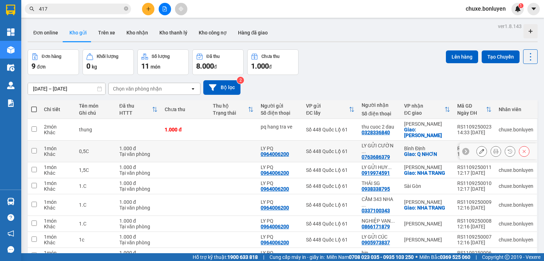
scroll to position [43, 0]
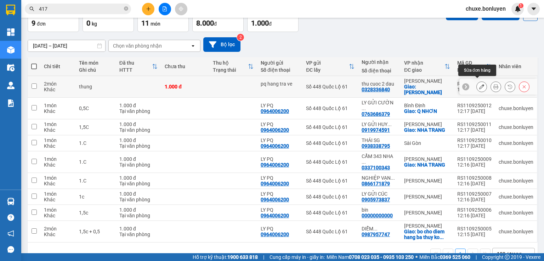
click at [480, 85] on icon at bounding box center [482, 86] width 5 height 5
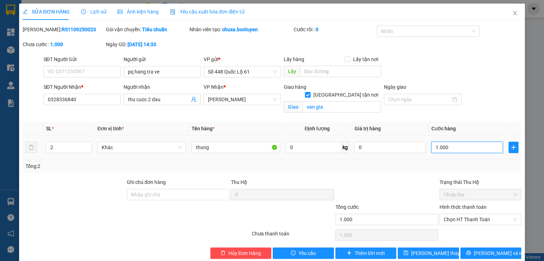
click at [460, 150] on input "1.000" at bounding box center [468, 146] width 72 height 11
click at [222, 145] on input "thung" at bounding box center [236, 146] width 89 height 11
click at [454, 150] on input "1.000.000" at bounding box center [468, 146] width 72 height 11
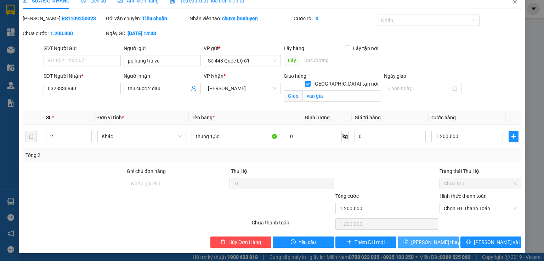
click at [422, 242] on span "[PERSON_NAME] thay đổi" at bounding box center [440, 242] width 57 height 8
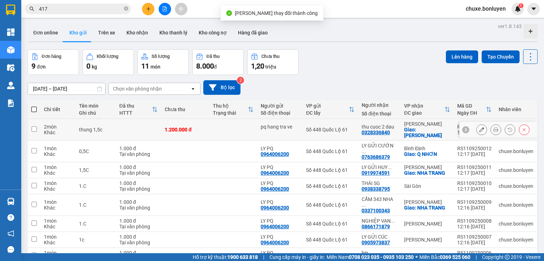
click at [235, 129] on td at bounding box center [233, 130] width 48 height 22
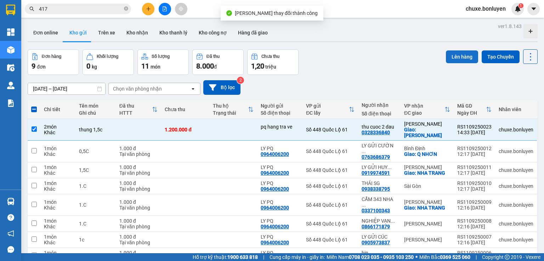
click at [449, 57] on button "Lên hàng" at bounding box center [462, 56] width 32 height 13
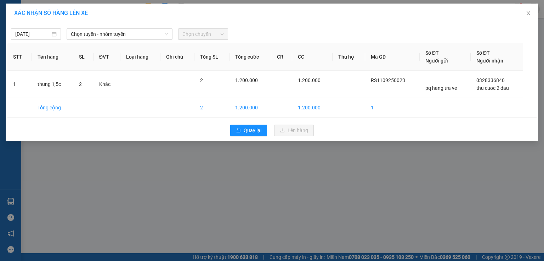
click at [207, 36] on span "Chọn chuyến" at bounding box center [203, 34] width 41 height 11
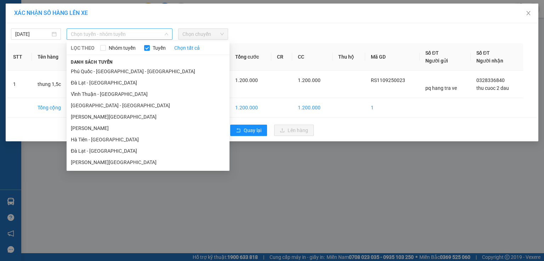
drag, startPoint x: 172, startPoint y: 38, endPoint x: 164, endPoint y: 37, distance: 7.6
click at [172, 38] on div "Chọn tuyến - nhóm tuyến" at bounding box center [120, 33] width 106 height 11
click at [109, 138] on li "Hà Tiên - [GEOGRAPHIC_DATA]" at bounding box center [148, 139] width 163 height 11
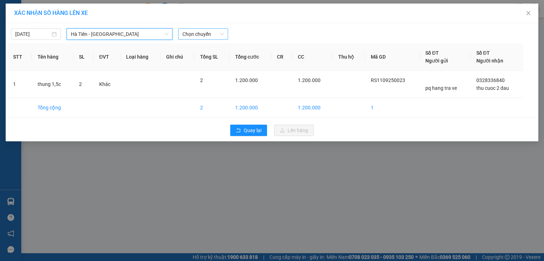
click at [202, 34] on span "Chọn chuyến" at bounding box center [203, 34] width 41 height 11
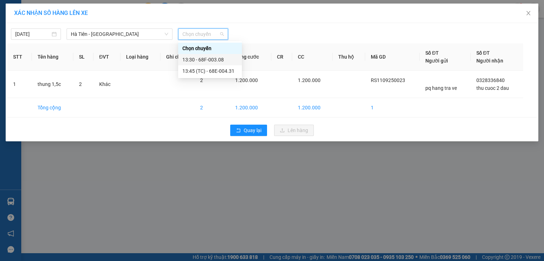
click at [209, 57] on div "13:30 - 68F-003.08" at bounding box center [210, 60] width 55 height 8
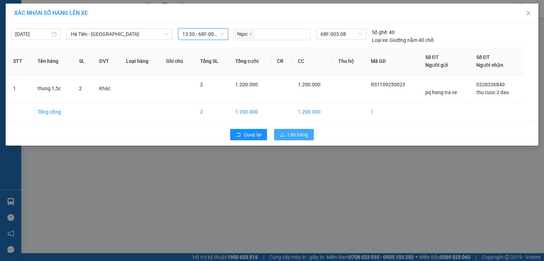
click at [301, 133] on span "Lên hàng" at bounding box center [298, 134] width 21 height 8
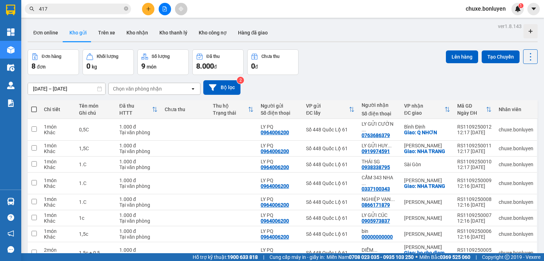
click at [152, 7] on button at bounding box center [148, 9] width 12 height 12
click at [177, 34] on li "Tạo đơn hàng" at bounding box center [173, 26] width 62 height 17
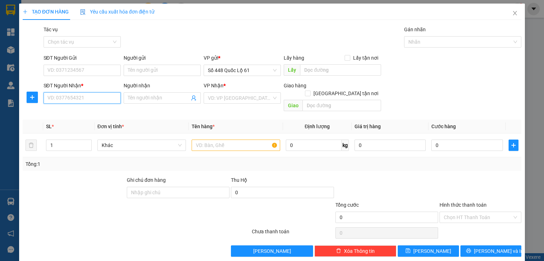
click at [93, 99] on input "SĐT Người Nhận *" at bounding box center [82, 97] width 77 height 11
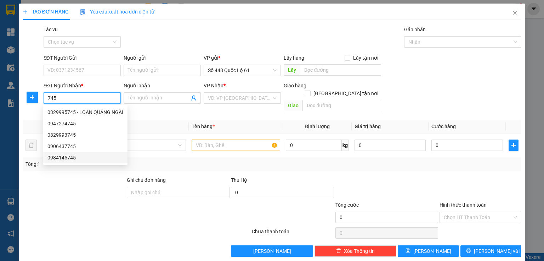
click at [61, 159] on div "0984145745" at bounding box center [85, 157] width 76 height 8
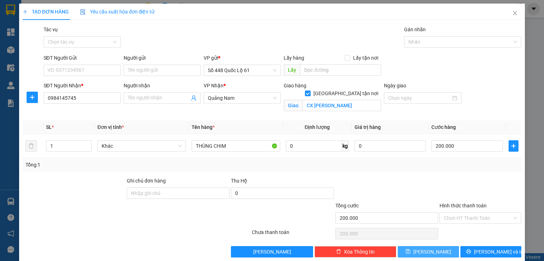
click at [428, 247] on span "[PERSON_NAME]" at bounding box center [433, 251] width 38 height 8
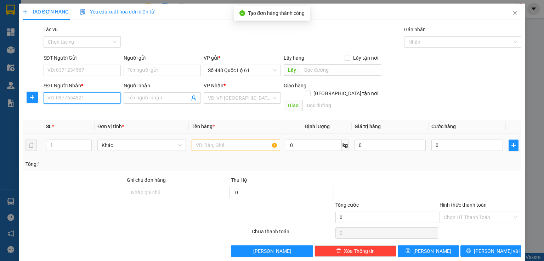
click at [72, 95] on input "SĐT Người Nhận *" at bounding box center [82, 97] width 77 height 11
click at [67, 102] on input "SĐT Người Nhận *" at bounding box center [82, 97] width 77 height 11
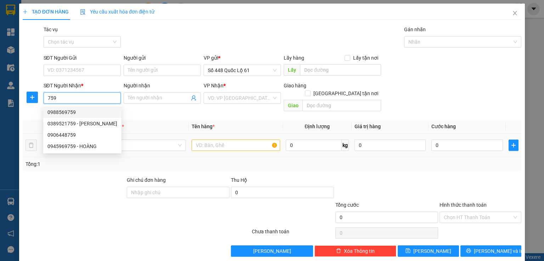
click at [75, 112] on div "0988569759" at bounding box center [82, 112] width 70 height 8
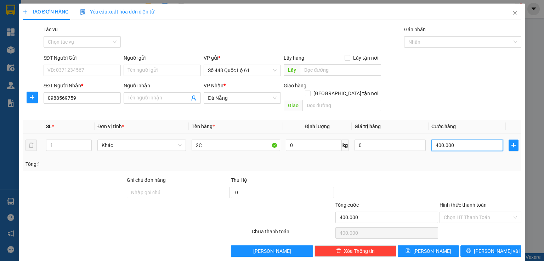
click at [441, 139] on input "400.000" at bounding box center [468, 144] width 72 height 11
click at [438, 139] on input "400.000" at bounding box center [468, 144] width 72 height 11
click at [411, 248] on icon "save" at bounding box center [408, 250] width 5 height 5
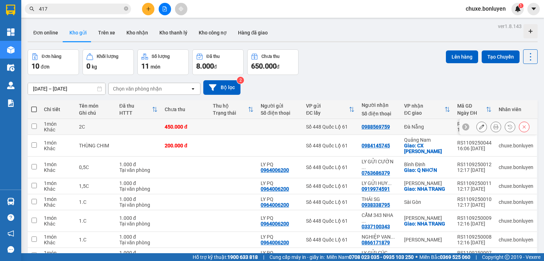
click at [228, 129] on td at bounding box center [233, 127] width 48 height 16
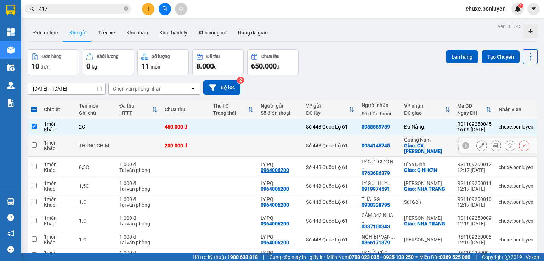
click at [227, 138] on td at bounding box center [233, 146] width 48 height 22
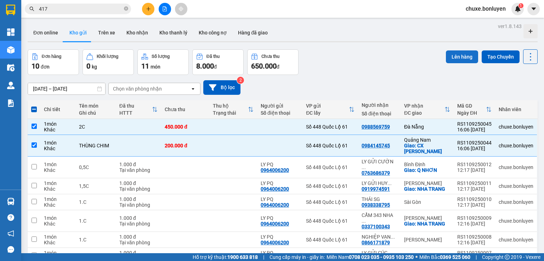
click at [459, 57] on button "Lên hàng" at bounding box center [462, 56] width 32 height 13
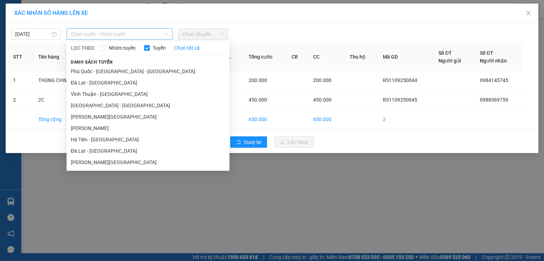
click at [94, 34] on span "Chọn tuyến - nhóm tuyến" at bounding box center [119, 34] width 97 height 11
drag, startPoint x: 113, startPoint y: 139, endPoint x: 116, endPoint y: 132, distance: 6.8
click at [113, 138] on li "Hà Tiên - [GEOGRAPHIC_DATA]" at bounding box center [148, 139] width 163 height 11
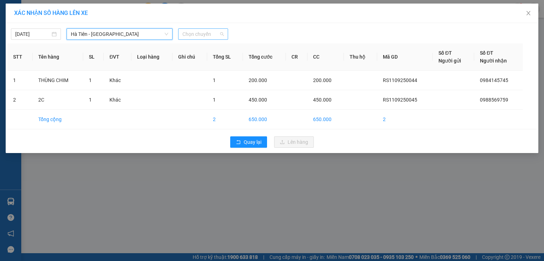
click at [206, 28] on div "Chọn chuyến" at bounding box center [203, 33] width 50 height 11
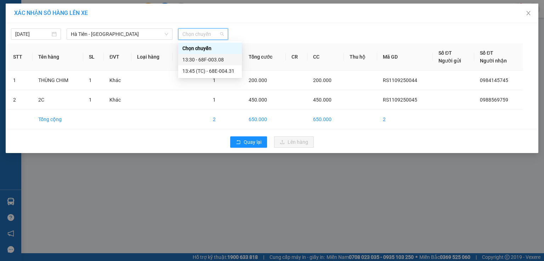
click at [213, 61] on div "13:30 - 68F-003.08" at bounding box center [210, 60] width 55 height 8
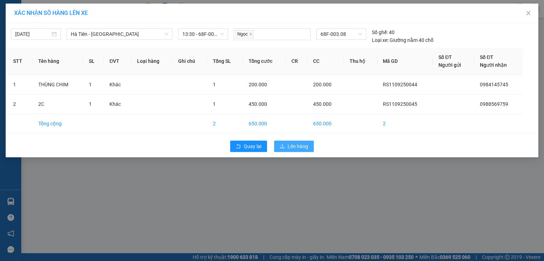
click at [299, 144] on span "Lên hàng" at bounding box center [298, 146] width 21 height 8
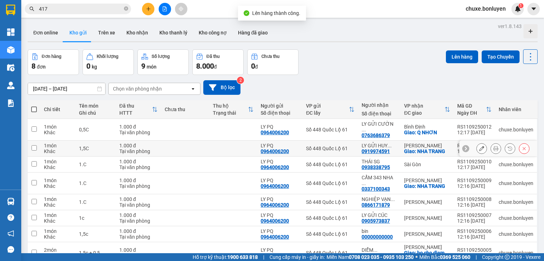
scroll to position [33, 0]
click at [161, 11] on button at bounding box center [165, 9] width 12 height 12
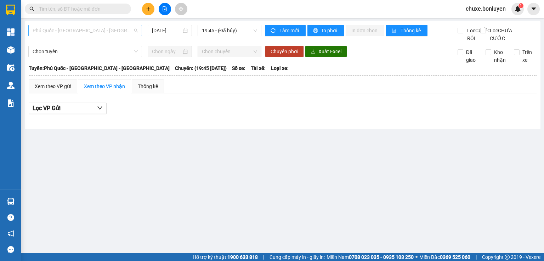
click at [102, 33] on span "Phú Quốc - [GEOGRAPHIC_DATA] - [GEOGRAPHIC_DATA]" at bounding box center [85, 30] width 105 height 11
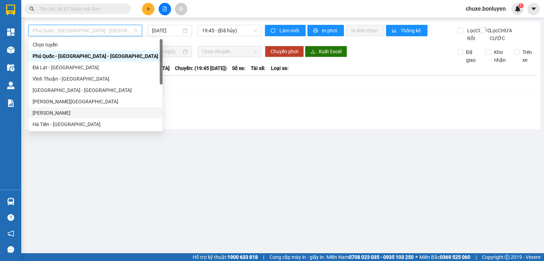
click at [69, 110] on div "[PERSON_NAME]" at bounding box center [96, 113] width 126 height 8
type input "[DATE]"
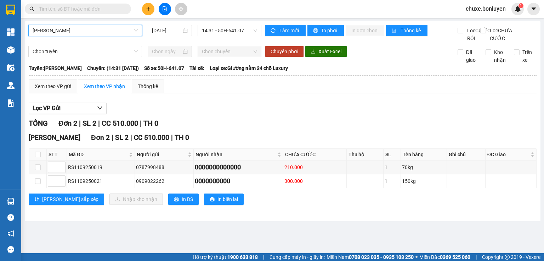
click at [55, 30] on span "[PERSON_NAME]" at bounding box center [85, 30] width 105 height 11
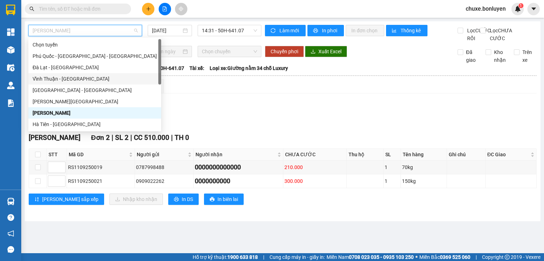
click at [79, 79] on div "Vĩnh Thuận - [GEOGRAPHIC_DATA]" at bounding box center [95, 79] width 124 height 8
type input "[DATE]"
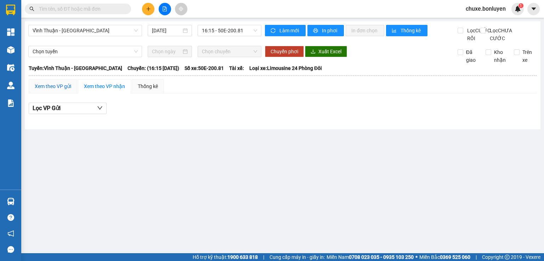
click at [61, 90] on div "Xem theo VP gửi" at bounding box center [53, 86] width 37 height 8
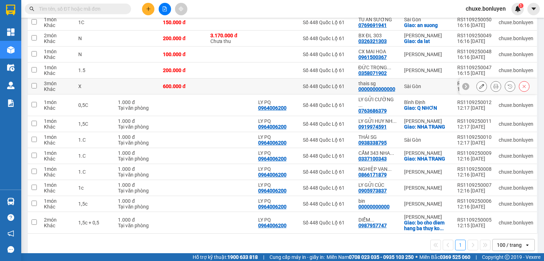
scroll to position [85, 0]
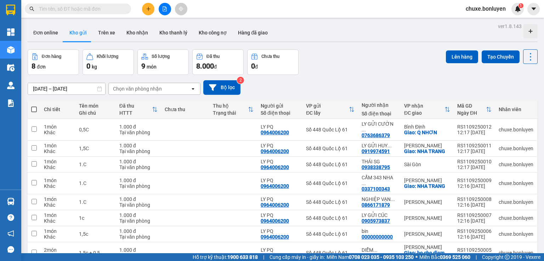
scroll to position [33, 0]
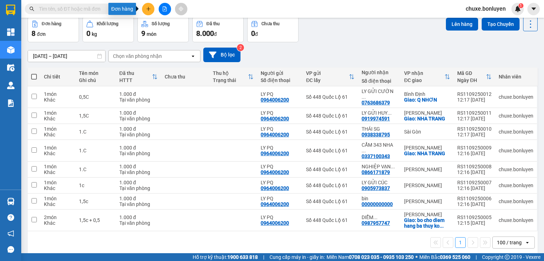
click at [149, 10] on icon "plus" at bounding box center [148, 8] width 5 height 5
click at [169, 25] on div "Tạo đơn hàng" at bounding box center [176, 27] width 31 height 8
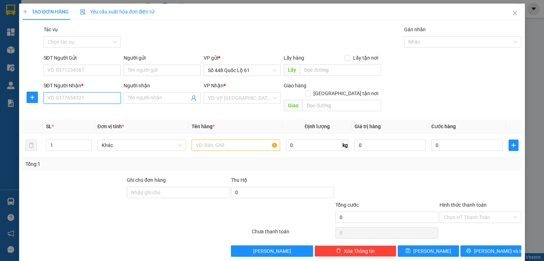
click at [79, 96] on input "SĐT Người Nhận *" at bounding box center [82, 97] width 77 height 11
click at [82, 99] on input "SĐT Người Nhận *" at bounding box center [82, 97] width 77 height 11
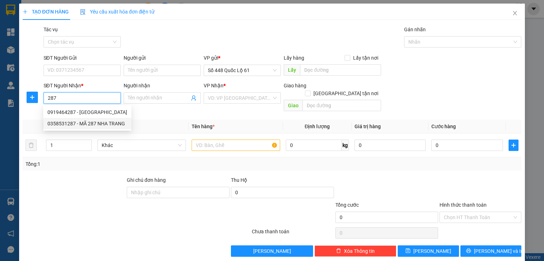
click at [62, 123] on div "0358531287 - MÃ 287 NHA TRANG" at bounding box center [87, 123] width 80 height 8
type input "0358531287"
type input "MÃ 287 NHA TRANG"
checkbox input "true"
type input "NHA TRANG"
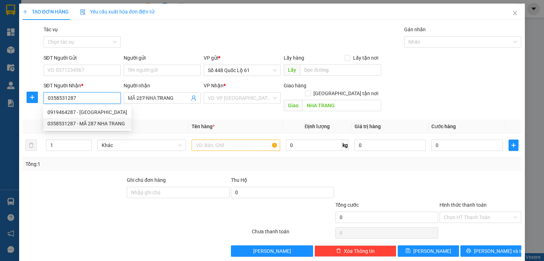
type input "200.000"
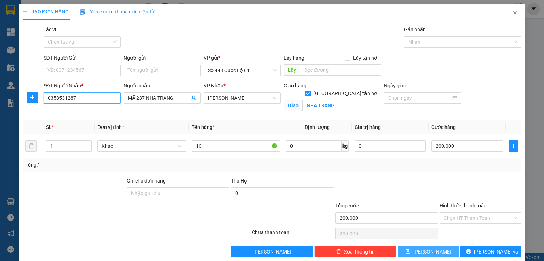
type input "0358531287"
click at [432, 246] on button "[PERSON_NAME]" at bounding box center [428, 251] width 61 height 11
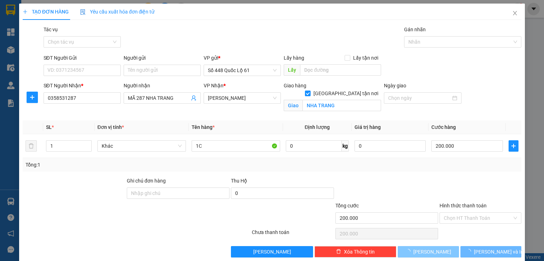
checkbox input "false"
type input "0"
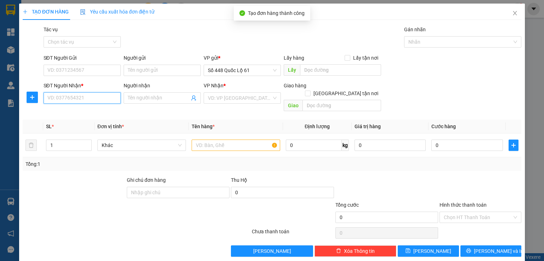
click at [86, 100] on input "SĐT Người Nhận *" at bounding box center [82, 97] width 77 height 11
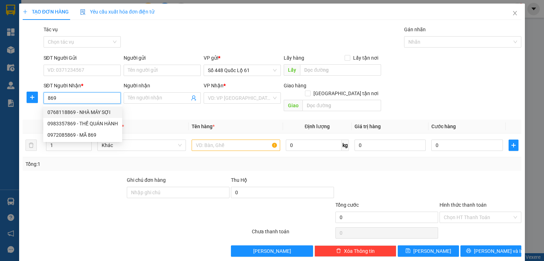
click at [84, 112] on div "0768118869 - NHÀ MÁY SỢI" at bounding box center [82, 112] width 71 height 8
type input "0768118869"
type input "NHÀ MÁY SỢI"
checkbox input "true"
type input "nha may soi"
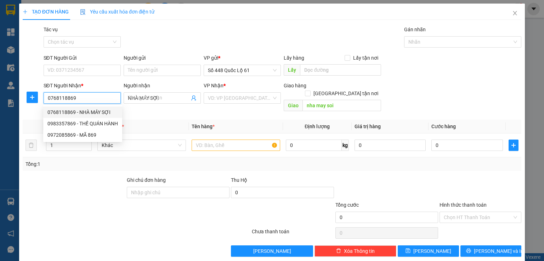
type input "100.000"
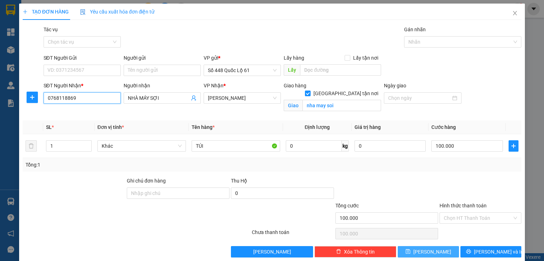
type input "0768118869"
click at [409, 248] on button "[PERSON_NAME]" at bounding box center [428, 251] width 61 height 11
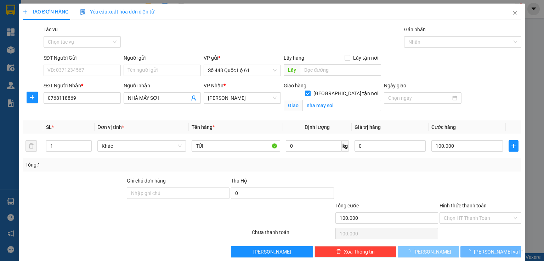
checkbox input "false"
type input "0"
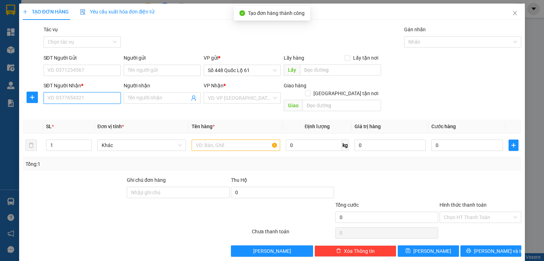
click at [83, 97] on input "SĐT Người Nhận *" at bounding box center [82, 97] width 77 height 11
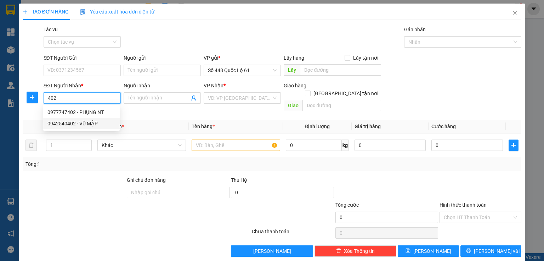
click at [67, 123] on div "0942540402 - VŨ MẬP" at bounding box center [81, 123] width 68 height 8
type input "0942540402"
type input "VŨ MẬP"
checkbox input "true"
type input "NAG 3 THANH"
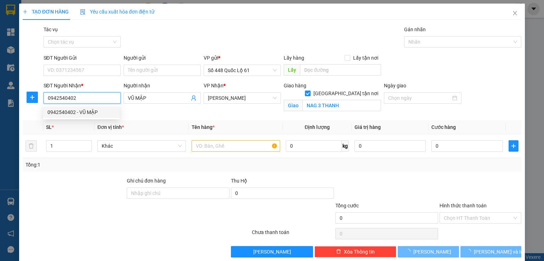
type input "100.000"
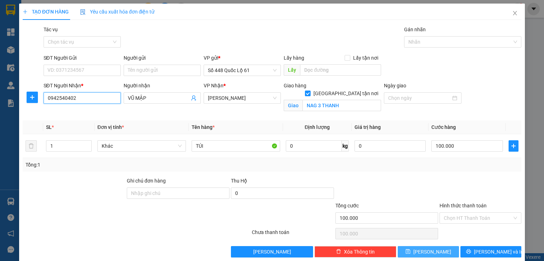
type input "0942540402"
click at [411, 251] on icon "save" at bounding box center [408, 250] width 5 height 5
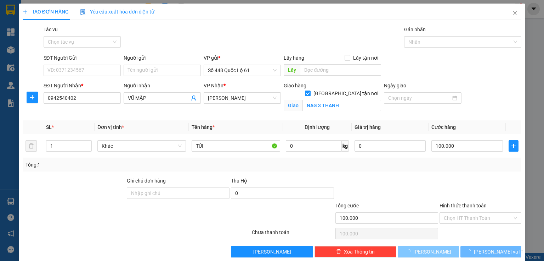
checkbox input "false"
type input "0"
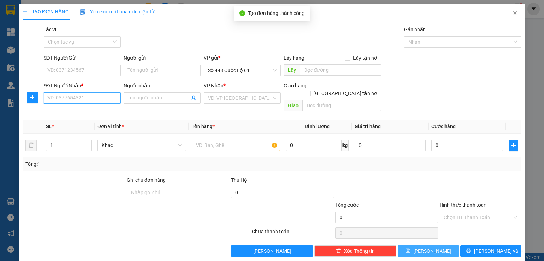
click at [84, 98] on input "SĐT Người Nhận *" at bounding box center [82, 97] width 77 height 11
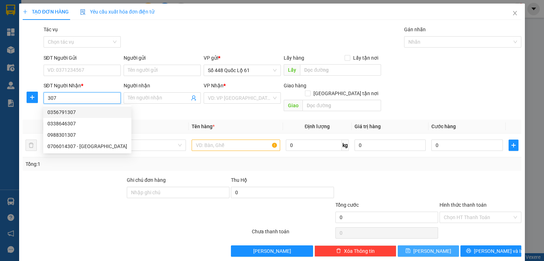
click at [78, 114] on div "0356791307" at bounding box center [87, 112] width 80 height 8
type input "0356791307"
checkbox input "true"
type input "CX PHUONG SAI NHA TRANG"
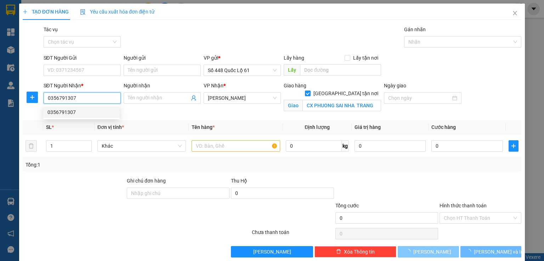
type input "200.000"
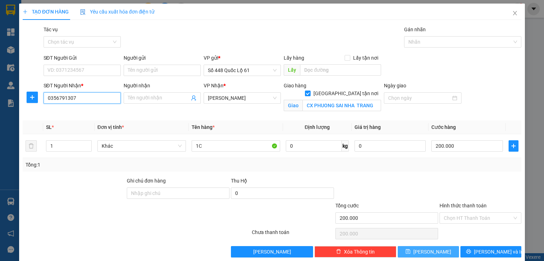
type input "0356791307"
drag, startPoint x: 442, startPoint y: 250, endPoint x: 437, endPoint y: 242, distance: 9.6
click at [442, 250] on button "[PERSON_NAME]" at bounding box center [428, 251] width 61 height 11
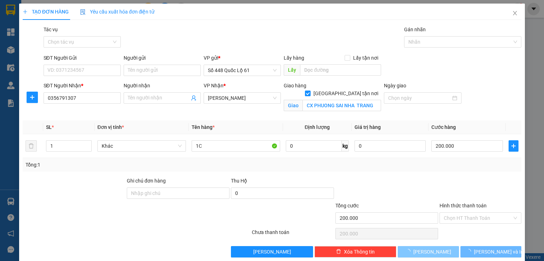
checkbox input "false"
type input "0"
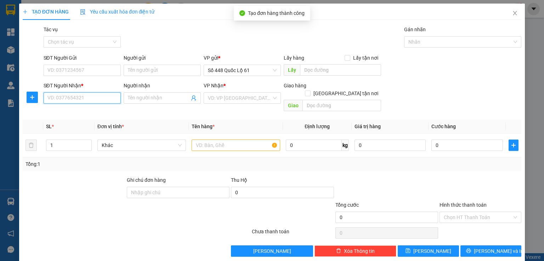
click at [95, 97] on input "SĐT Người Nhận *" at bounding box center [82, 97] width 77 height 11
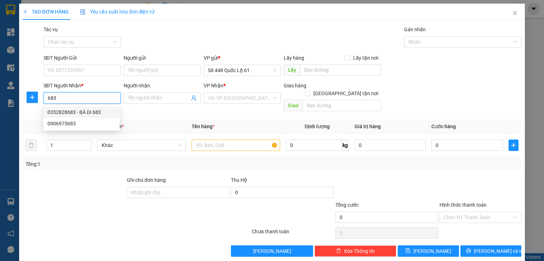
click at [80, 113] on div "0352828683 - BÀ DI 683" at bounding box center [81, 112] width 68 height 8
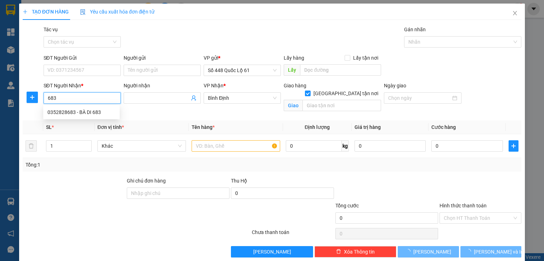
type input "0352828683"
type input "BÀ DI 683"
checkbox input "true"
type input "BÀ DI"
type input "150.000"
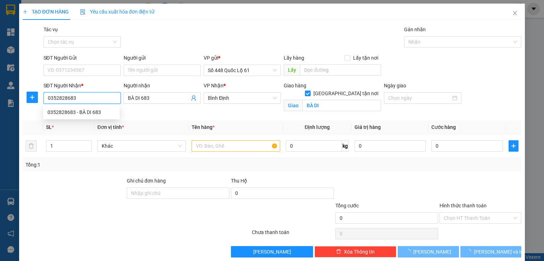
type input "150.000"
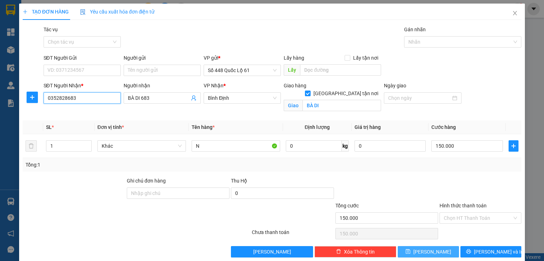
type input "0352828683"
drag, startPoint x: 430, startPoint y: 250, endPoint x: 339, endPoint y: 190, distance: 109.2
click at [430, 251] on span "[PERSON_NAME]" at bounding box center [433, 251] width 38 height 8
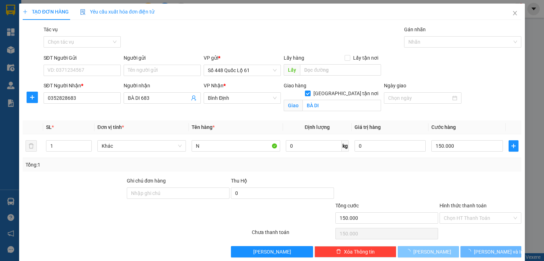
checkbox input "false"
type input "0"
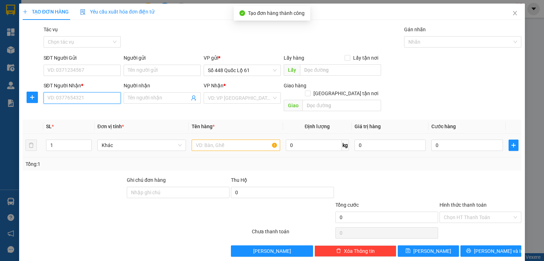
click at [83, 99] on input "SĐT Người Nhận *" at bounding box center [82, 97] width 77 height 11
click at [79, 99] on input "SĐT Người Nhận *" at bounding box center [82, 97] width 77 height 11
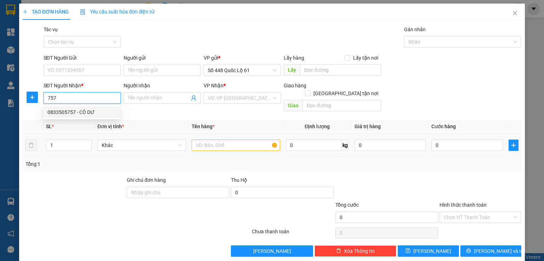
click at [75, 114] on div "0833505757 - CÔ DƯ" at bounding box center [81, 112] width 68 height 8
type input "0833505757"
type input "CÔ DƯ"
type input "150.000"
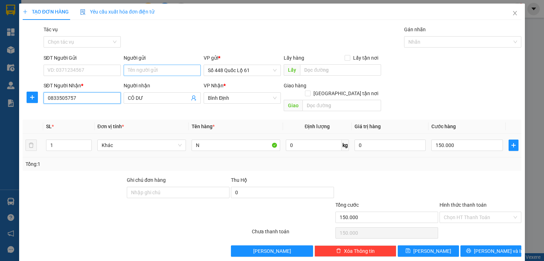
type input "0833505757"
click at [150, 74] on input "Người gửi" at bounding box center [162, 70] width 77 height 11
click at [89, 140] on span "Increase Value" at bounding box center [88, 143] width 8 height 6
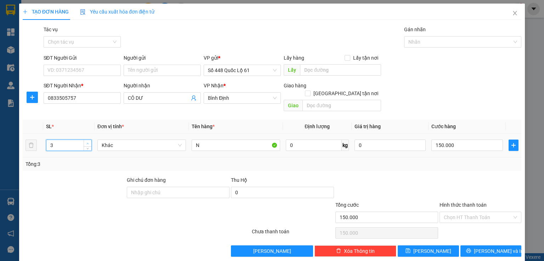
click at [89, 140] on span "Increase Value" at bounding box center [88, 143] width 8 height 6
click at [88, 146] on icon "down" at bounding box center [87, 147] width 2 height 2
type input "4"
click at [87, 141] on span "up" at bounding box center [88, 143] width 4 height 4
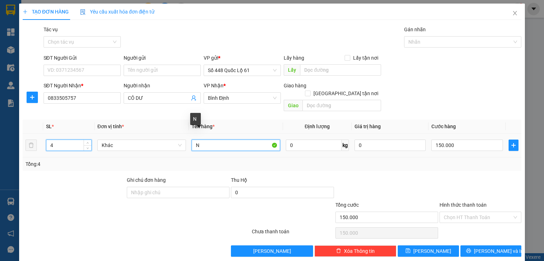
click at [193, 139] on input "N" at bounding box center [236, 144] width 89 height 11
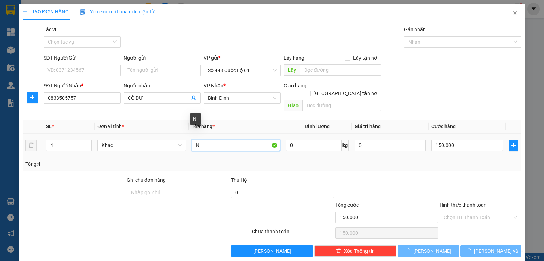
type input "0"
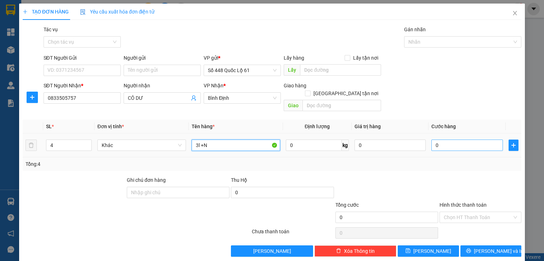
type input "3l +N"
click at [441, 142] on input "0" at bounding box center [468, 144] width 72 height 11
type input "1"
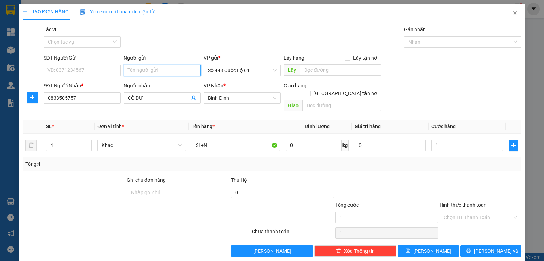
type input "1.000"
click at [142, 69] on input "Người gửi" at bounding box center [162, 70] width 77 height 11
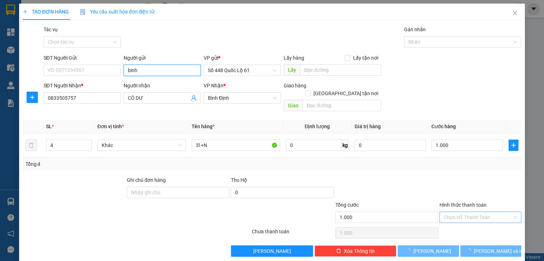
type input "binh"
click at [445, 212] on input "Hình thức thanh toán" at bounding box center [478, 217] width 68 height 11
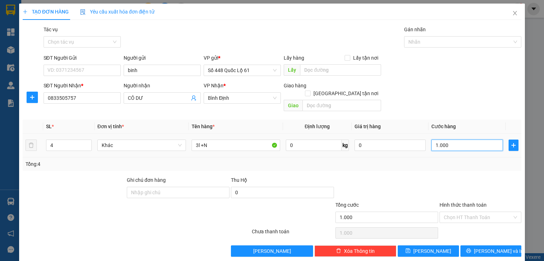
click at [442, 139] on input "1.000" at bounding box center [468, 144] width 72 height 11
type input "7"
type input "75"
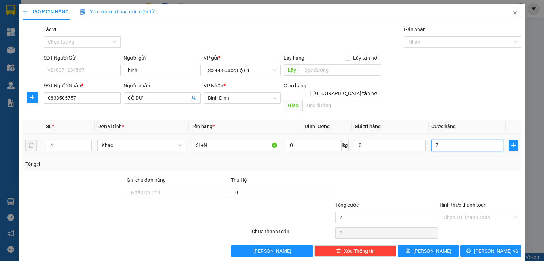
type input "75"
type input "750"
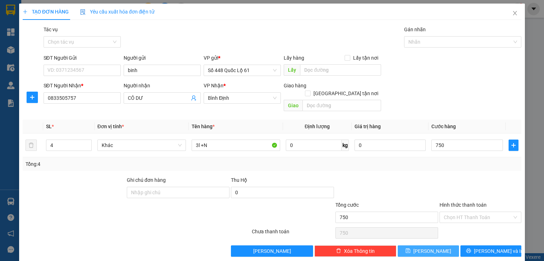
type input "750.000"
click at [428, 247] on span "[PERSON_NAME]" at bounding box center [433, 251] width 38 height 8
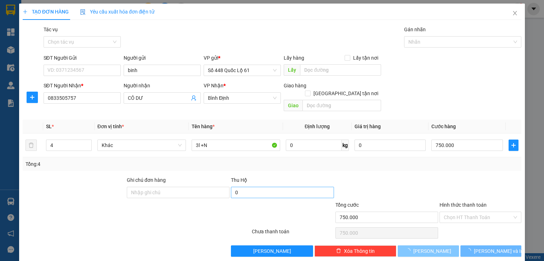
type input "0"
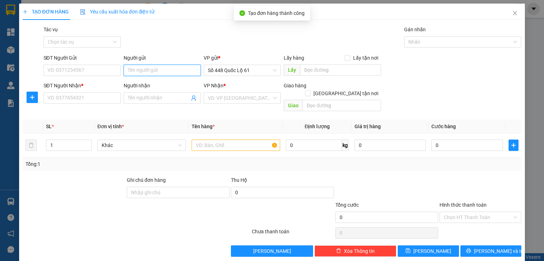
click at [130, 69] on input "Người gửi" at bounding box center [162, 70] width 77 height 11
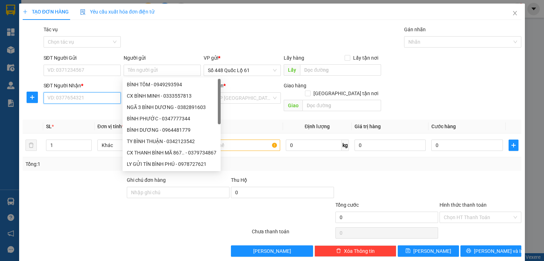
click at [61, 100] on input "SĐT Người Nhận *" at bounding box center [82, 97] width 77 height 11
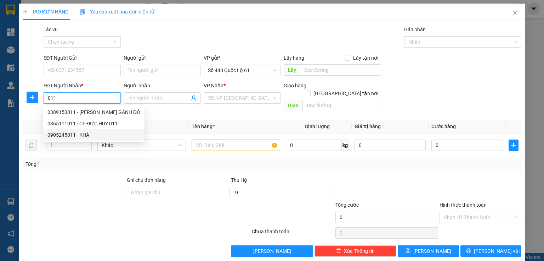
click at [74, 132] on div "0905245011 - KHẢ" at bounding box center [93, 135] width 93 height 8
type input "0905245011"
type input "KHẢ"
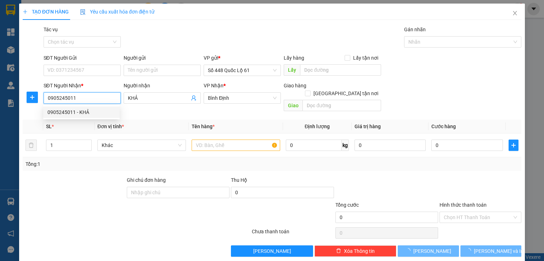
type input "200.000"
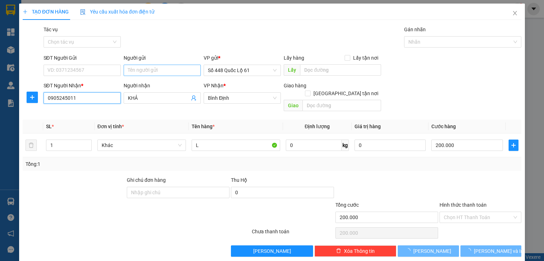
type input "0905245011"
click at [147, 69] on input "Người gửi" at bounding box center [162, 70] width 77 height 11
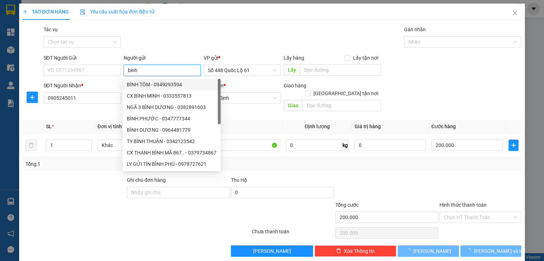
type input "binh"
click at [164, 53] on div "Transit Pickup Surcharge Ids Transit Deliver Surcharge Ids Transit Deliver Surc…" at bounding box center [272, 141] width 499 height 231
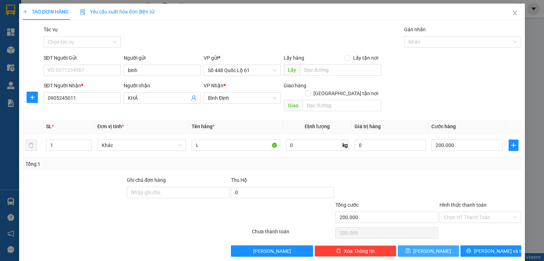
click at [444, 245] on button "[PERSON_NAME]" at bounding box center [428, 250] width 61 height 11
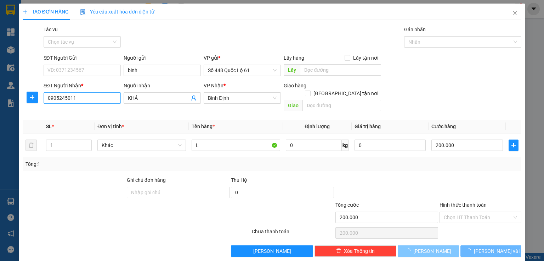
type input "0"
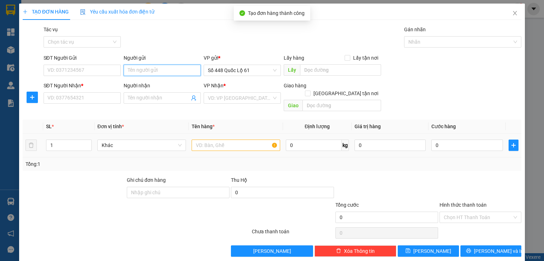
click at [139, 72] on input "Người gửi" at bounding box center [162, 70] width 77 height 11
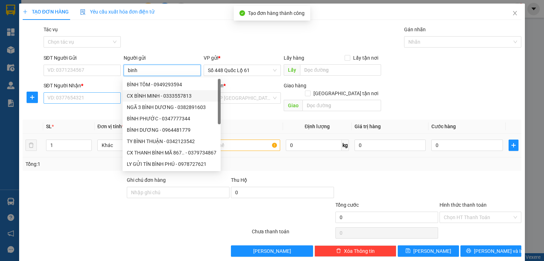
type input "binh"
click at [98, 95] on input "SĐT Người Nhận *" at bounding box center [82, 97] width 77 height 11
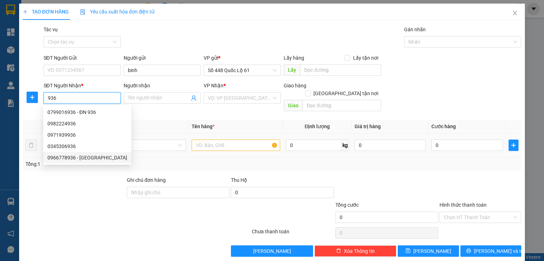
click at [70, 156] on div "0966778936 - [GEOGRAPHIC_DATA]" at bounding box center [87, 157] width 80 height 8
type input "0966778936"
type input "MỸ CA"
checkbox input "true"
type input "CAM RANH"
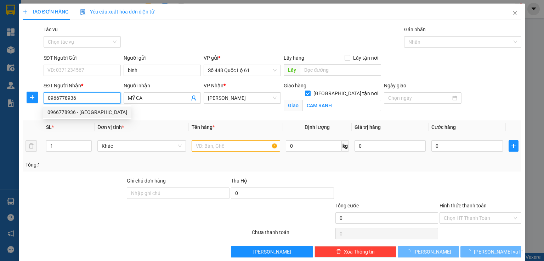
type input "1.000"
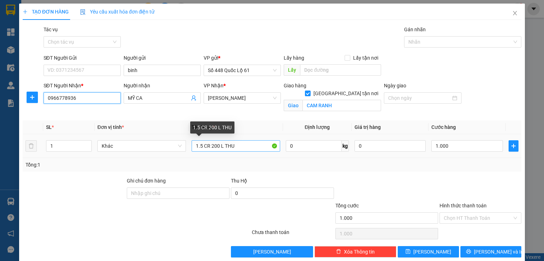
type input "0966778936"
click at [208, 147] on input "1.5 CR 200 L THU" at bounding box center [236, 145] width 89 height 11
click at [208, 145] on input "n 200 L THU" at bounding box center [236, 145] width 89 height 11
click at [223, 145] on input "n L THU" at bounding box center [236, 145] width 89 height 11
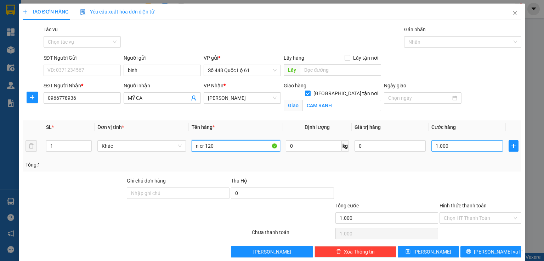
type input "n cr 120"
click at [438, 144] on input "1.000" at bounding box center [468, 145] width 72 height 11
type input "1"
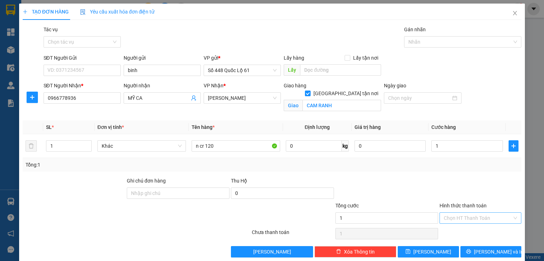
type input "1.000"
click at [444, 216] on input "Hình thức thanh toán" at bounding box center [478, 217] width 68 height 11
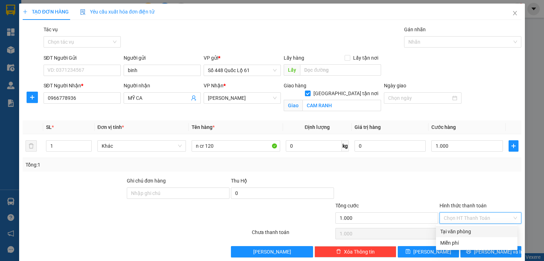
click at [442, 229] on div "Tại văn phòng" at bounding box center [477, 231] width 73 height 8
type input "0"
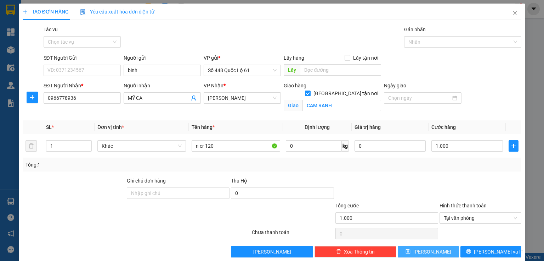
click at [416, 251] on button "[PERSON_NAME]" at bounding box center [428, 251] width 61 height 11
checkbox input "false"
type input "0"
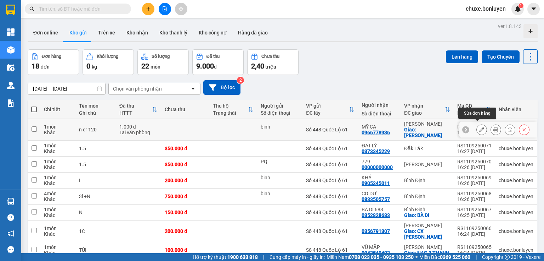
click at [480, 127] on icon at bounding box center [482, 129] width 5 height 5
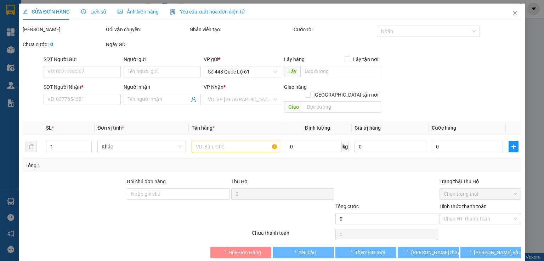
type input "binh"
type input "0966778936"
type input "MỸ CA"
checkbox input "true"
type input "CAM RANH"
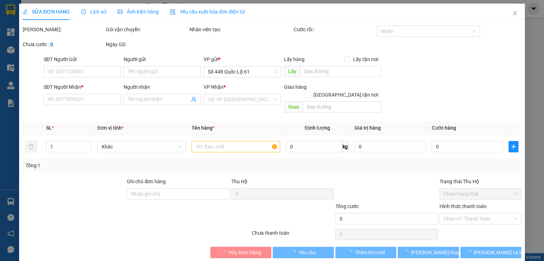
type input "1.000"
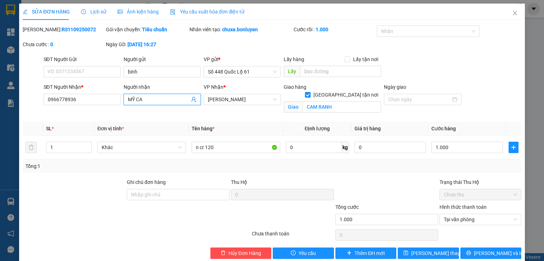
click at [162, 101] on input "MỸ CA" at bounding box center [159, 99] width 62 height 8
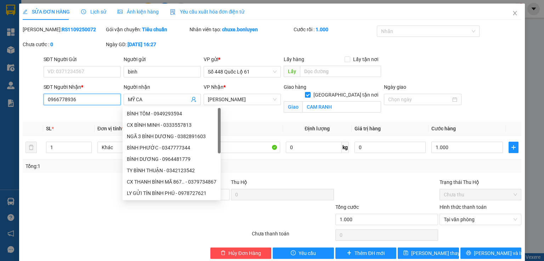
click at [106, 99] on input "0966778936" at bounding box center [82, 99] width 77 height 11
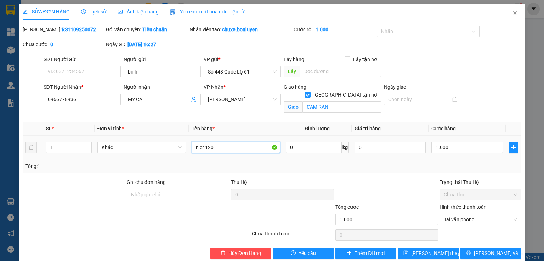
click at [233, 142] on input "n cr 120" at bounding box center [236, 146] width 89 height 11
type input "n"
type input "l"
click at [445, 144] on input "1.000" at bounding box center [468, 146] width 72 height 11
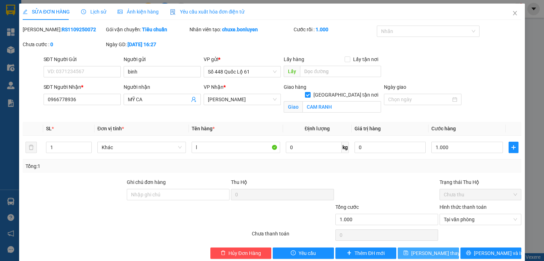
type input "1.000.000"
click at [408, 247] on button "Lưu thay đổi" at bounding box center [428, 252] width 61 height 11
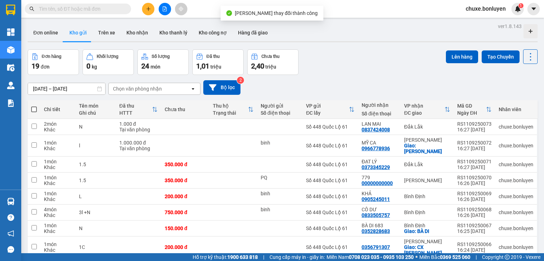
click at [149, 9] on icon "plus" at bounding box center [148, 9] width 0 height 4
click at [177, 31] on div "Tạo đơn hàng" at bounding box center [172, 26] width 53 height 13
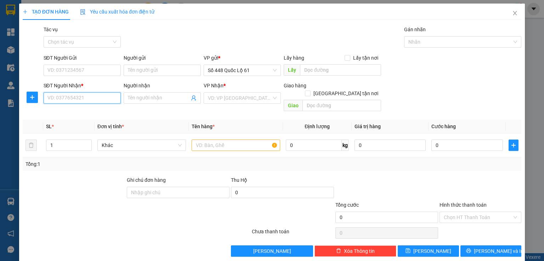
click at [97, 95] on input "SĐT Người Nhận *" at bounding box center [82, 97] width 77 height 11
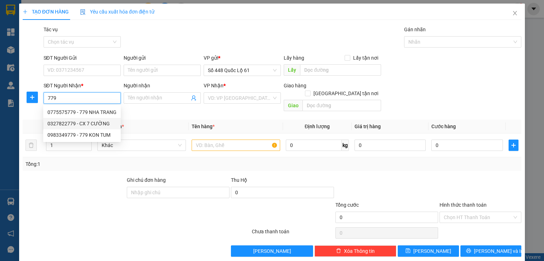
click at [79, 119] on div "0327822779 - CX 7 CƯỜNG" at bounding box center [82, 123] width 78 height 11
type input "0327822779"
type input "CX 7 CƯỜNG"
checkbox input "true"
type input "CX 7 CƯỜNG"
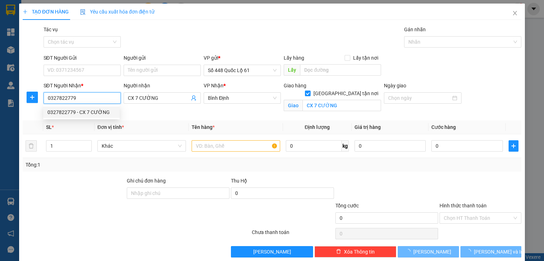
type input "1.000"
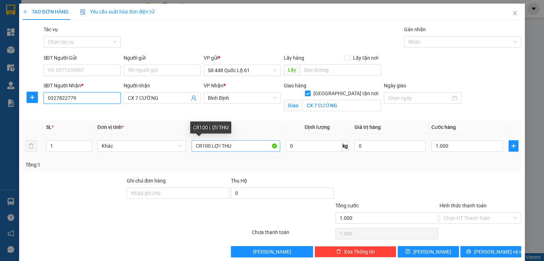
type input "0327822779"
click at [207, 145] on input "CR100 LỢI THU" at bounding box center [236, 145] width 89 height 11
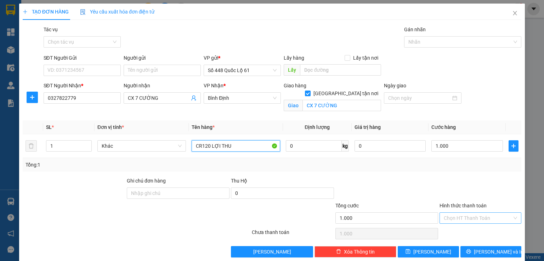
type input "CR120 LỢI THU"
click at [471, 219] on input "Hình thức thanh toán" at bounding box center [478, 217] width 68 height 11
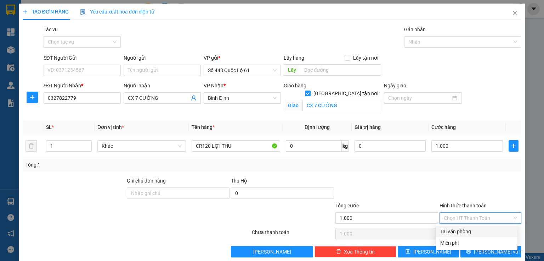
click at [459, 231] on div "Tại văn phòng" at bounding box center [477, 231] width 73 height 8
type input "0"
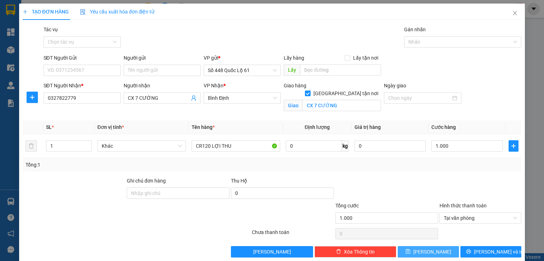
click at [426, 251] on span "[PERSON_NAME]" at bounding box center [433, 251] width 38 height 8
checkbox input "false"
type input "0"
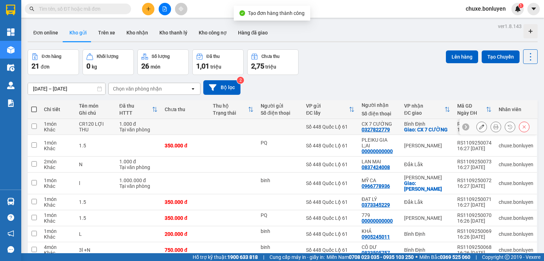
click at [195, 124] on td at bounding box center [185, 127] width 48 height 16
checkbox input "true"
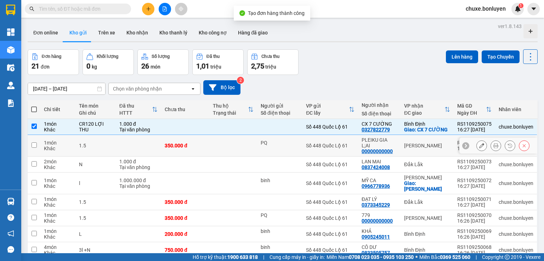
click at [198, 139] on td "350.000 đ" at bounding box center [185, 146] width 48 height 22
checkbox input "true"
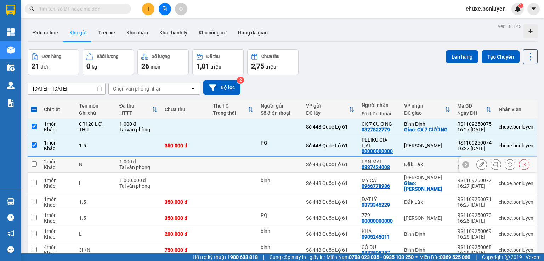
click at [207, 163] on td at bounding box center [185, 164] width 48 height 16
checkbox input "true"
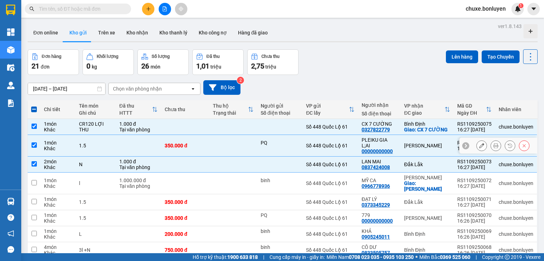
click at [227, 136] on td at bounding box center [233, 146] width 48 height 22
checkbox input "false"
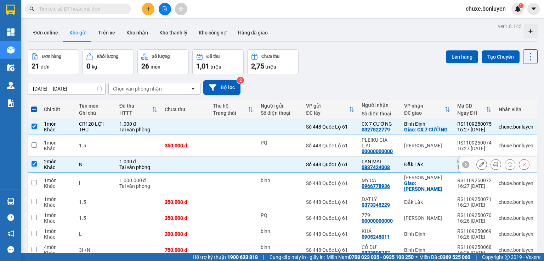
click at [221, 164] on td at bounding box center [233, 164] width 48 height 16
checkbox input "false"
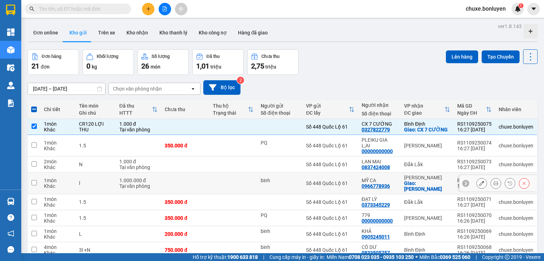
scroll to position [57, 0]
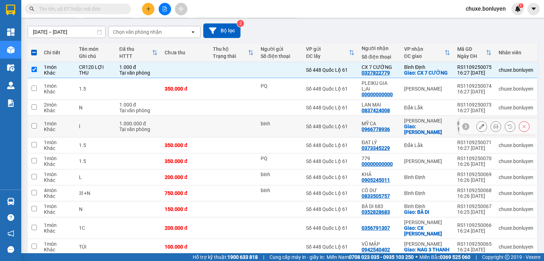
click at [233, 116] on td at bounding box center [233, 127] width 48 height 22
checkbox input "true"
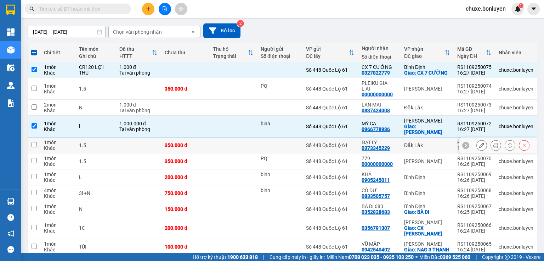
click at [243, 137] on td at bounding box center [233, 145] width 48 height 16
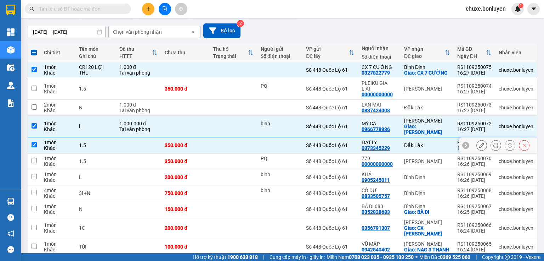
click at [233, 137] on td at bounding box center [233, 145] width 48 height 16
checkbox input "false"
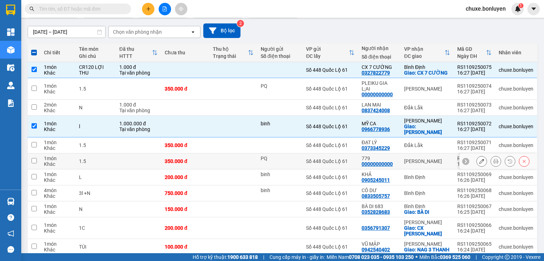
scroll to position [85, 0]
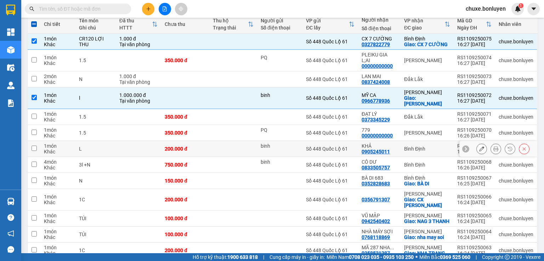
click at [229, 141] on td at bounding box center [233, 149] width 48 height 16
checkbox input "true"
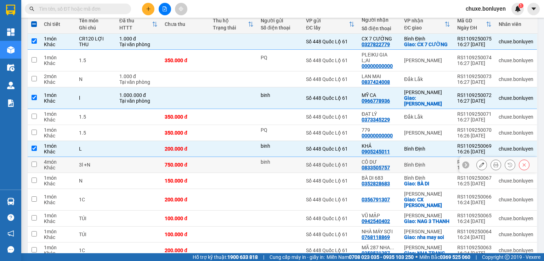
click at [232, 157] on td at bounding box center [233, 165] width 48 height 16
checkbox input "true"
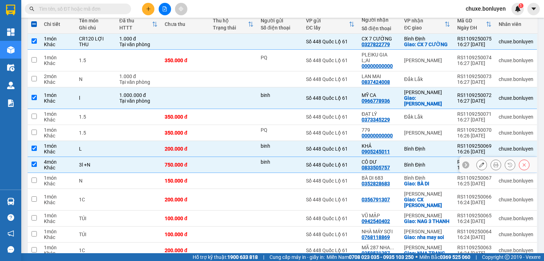
scroll to position [113, 0]
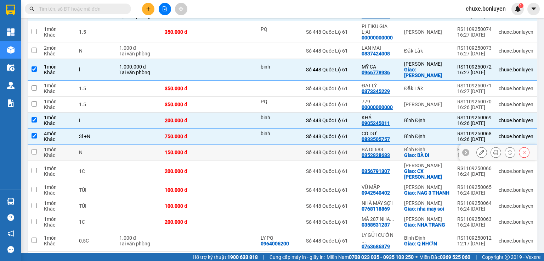
click at [251, 144] on td at bounding box center [233, 152] width 48 height 16
checkbox input "true"
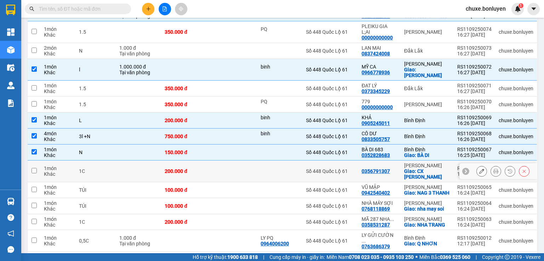
click at [244, 160] on td at bounding box center [233, 171] width 48 height 22
checkbox input "true"
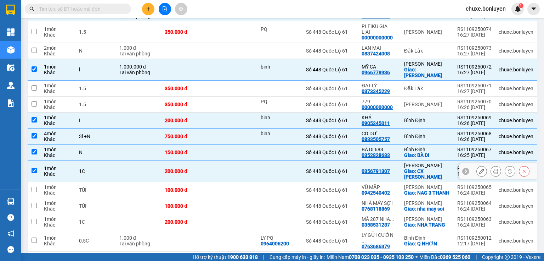
scroll to position [142, 0]
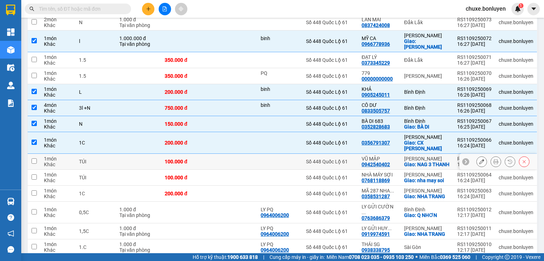
click at [248, 156] on td at bounding box center [233, 161] width 48 height 16
checkbox input "true"
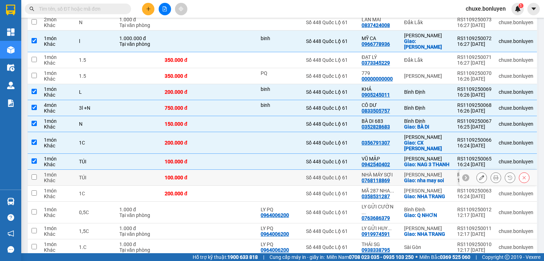
click at [236, 169] on td at bounding box center [233, 177] width 48 height 16
checkbox input "true"
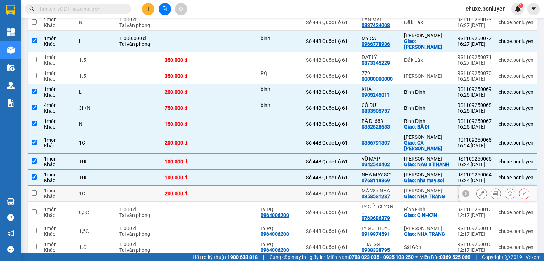
click at [231, 185] on td at bounding box center [233, 193] width 48 height 16
checkbox input "true"
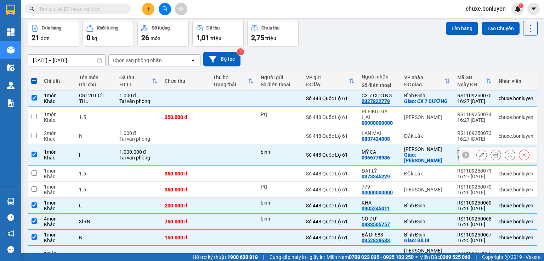
scroll to position [0, 0]
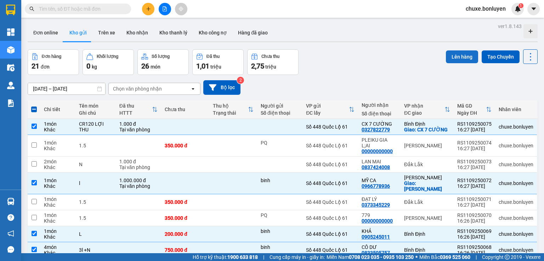
click at [451, 54] on button "Lên hàng" at bounding box center [462, 56] width 32 height 13
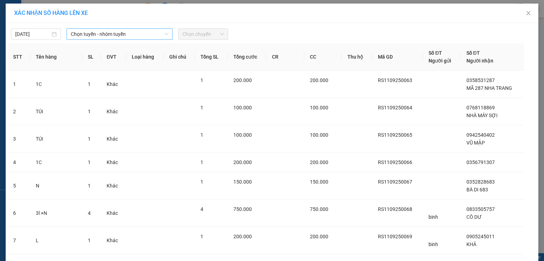
click at [142, 34] on span "Chọn tuyến - nhóm tuyến" at bounding box center [119, 34] width 97 height 11
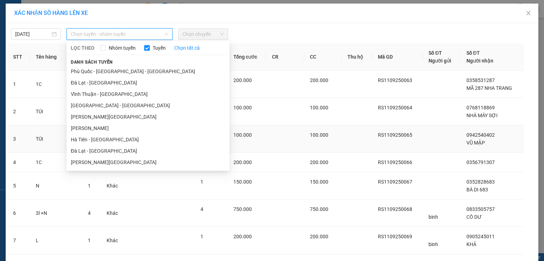
drag, startPoint x: 106, startPoint y: 137, endPoint x: 108, endPoint y: 129, distance: 8.2
click at [106, 136] on li "Hà Tiên - Đà Nẵng" at bounding box center [148, 139] width 163 height 11
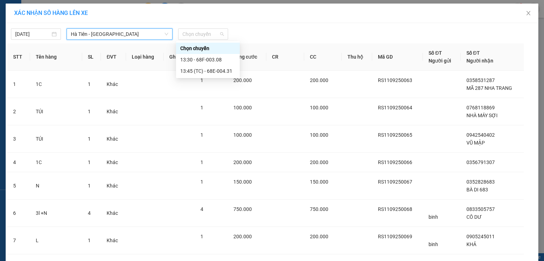
drag, startPoint x: 194, startPoint y: 37, endPoint x: 194, endPoint y: 41, distance: 4.6
click at [194, 36] on span "Chọn chuyến" at bounding box center [203, 34] width 41 height 11
click at [197, 54] on div "Chọn chuyến" at bounding box center [208, 48] width 64 height 11
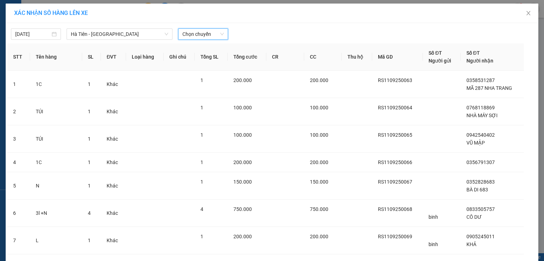
click at [206, 34] on span "Chọn chuyến" at bounding box center [203, 34] width 41 height 11
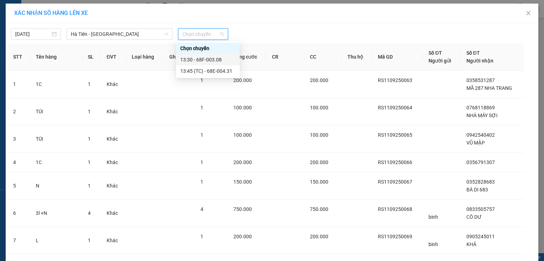
click at [209, 62] on div "13:30 - 68F-003.08" at bounding box center [207, 60] width 55 height 8
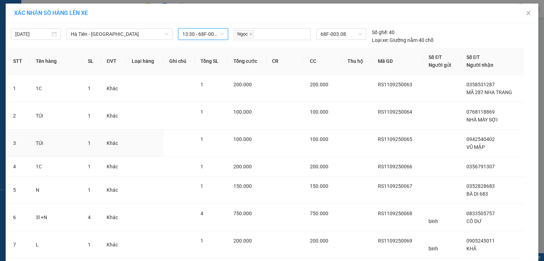
scroll to position [103, 0]
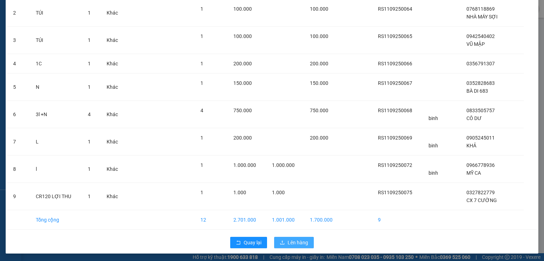
click at [274, 236] on button "Lên hàng" at bounding box center [294, 241] width 40 height 11
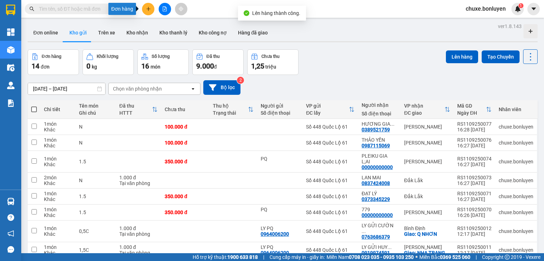
click at [148, 9] on icon "plus" at bounding box center [148, 9] width 0 height 4
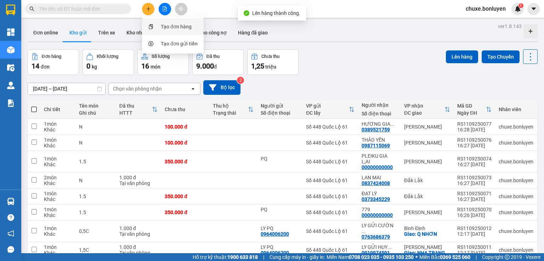
click at [175, 26] on div "Tạo đơn hàng" at bounding box center [176, 27] width 31 height 8
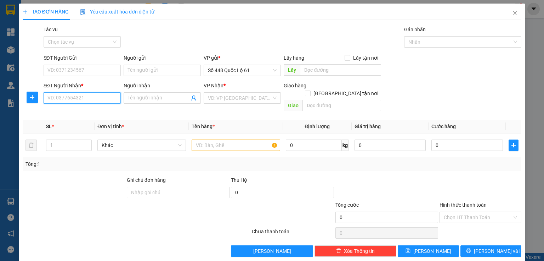
click at [75, 94] on input "SĐT Người Nhận *" at bounding box center [82, 97] width 77 height 11
type input "774"
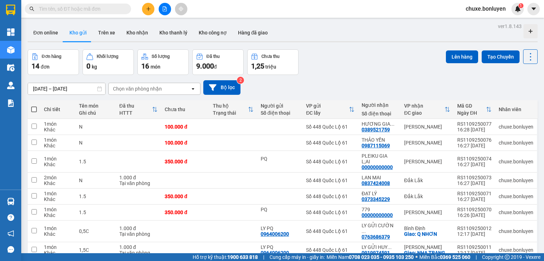
click at [60, 10] on input "text" at bounding box center [81, 9] width 84 height 8
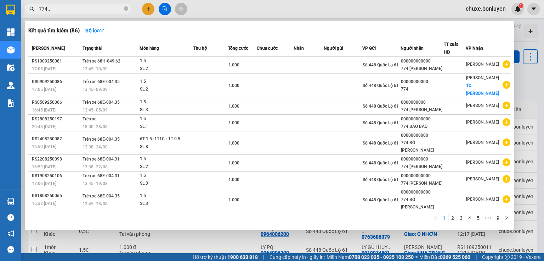
type input "774..."
click at [147, 9] on div at bounding box center [272, 130] width 544 height 261
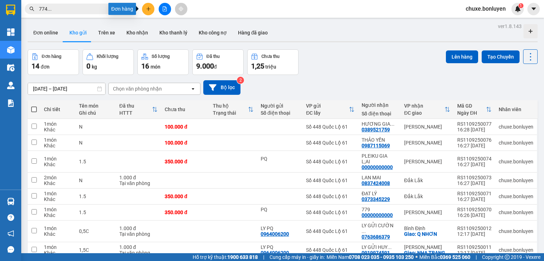
click at [150, 12] on button at bounding box center [148, 9] width 12 height 12
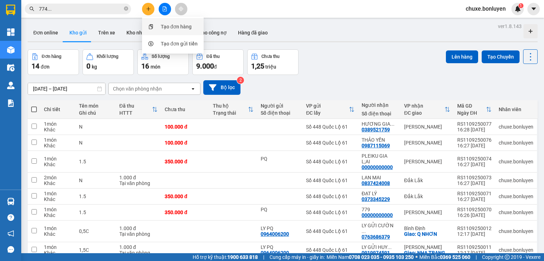
click at [169, 25] on div "Tạo đơn hàng" at bounding box center [176, 27] width 31 height 8
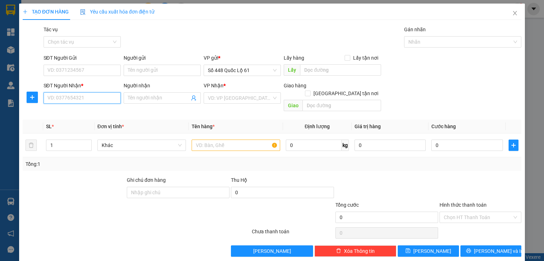
click at [100, 101] on input "SĐT Người Nhận *" at bounding box center [82, 97] width 77 height 11
type input "00000000000"
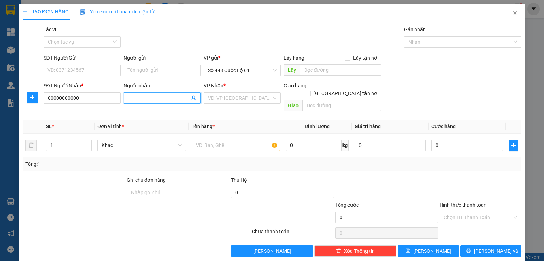
click at [148, 95] on input "Người nhận" at bounding box center [159, 98] width 62 height 8
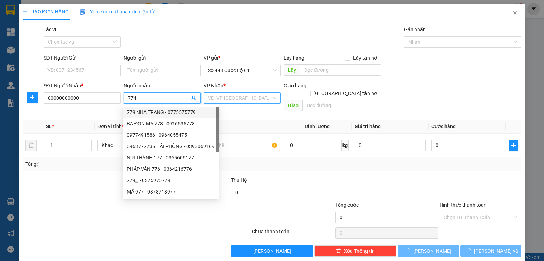
type input "774"
click at [229, 99] on input "search" at bounding box center [240, 98] width 64 height 11
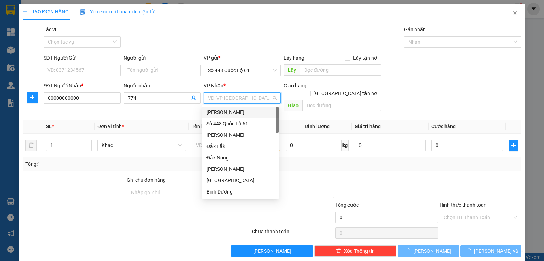
type input "k"
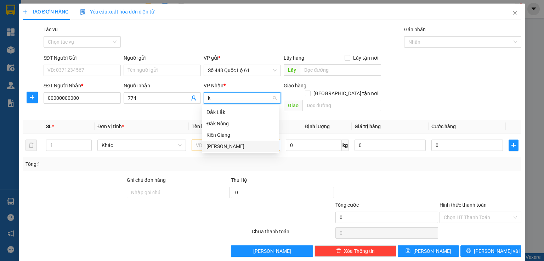
drag, startPoint x: 221, startPoint y: 143, endPoint x: 272, endPoint y: 105, distance: 63.8
click at [221, 142] on div "Khánh Hoà" at bounding box center [241, 146] width 68 height 8
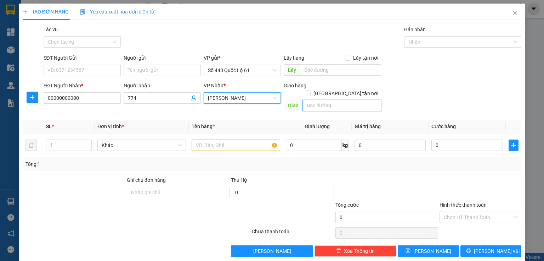
click at [310, 100] on input "text" at bounding box center [342, 105] width 79 height 11
type input "nha trang"
drag, startPoint x: 341, startPoint y: 85, endPoint x: 246, endPoint y: 117, distance: 99.8
click at [310, 90] on input "Giao tận nơi" at bounding box center [307, 92] width 5 height 5
checkbox input "true"
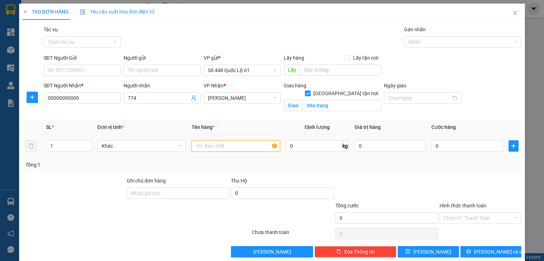
click at [213, 143] on input "text" at bounding box center [236, 145] width 89 height 11
type input "1,5c"
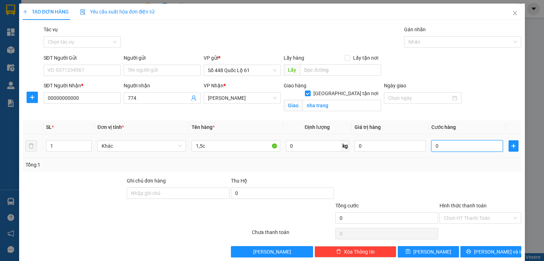
click at [440, 145] on input "0" at bounding box center [468, 145] width 72 height 11
type input "1"
type input "1.000"
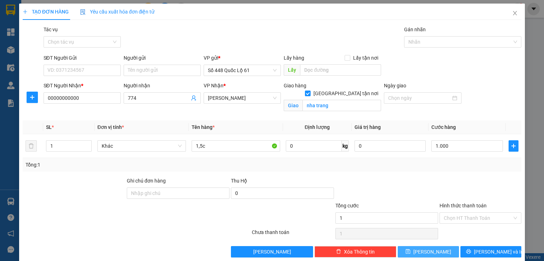
type input "1.000"
click at [420, 248] on button "Lưu" at bounding box center [428, 251] width 61 height 11
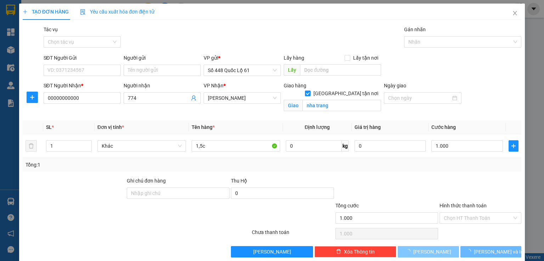
checkbox input "false"
type input "0"
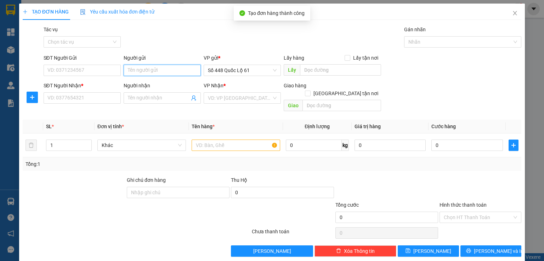
click at [132, 68] on input "Người gửi" at bounding box center [162, 70] width 77 height 11
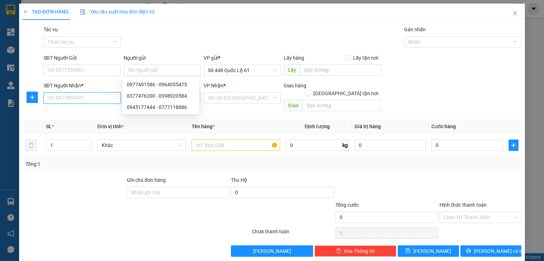
click at [94, 98] on input "SĐT Người Nhận *" at bounding box center [82, 97] width 77 height 11
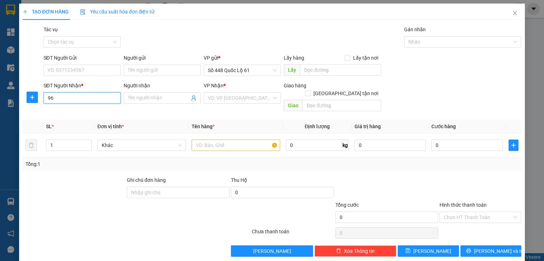
type input "960"
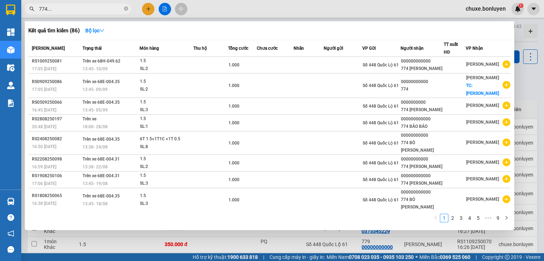
click at [95, 9] on input "774..." at bounding box center [81, 9] width 84 height 8
type input "7"
type input "9"
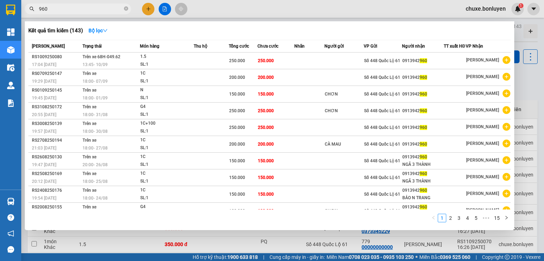
type input "960"
click at [151, 11] on div at bounding box center [272, 130] width 544 height 261
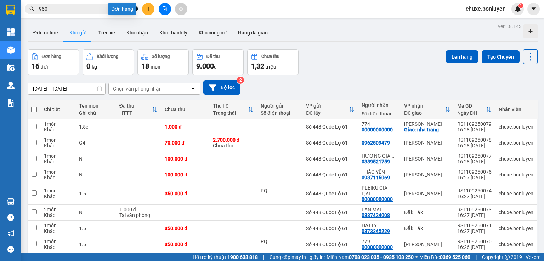
click at [149, 11] on button at bounding box center [148, 9] width 12 height 12
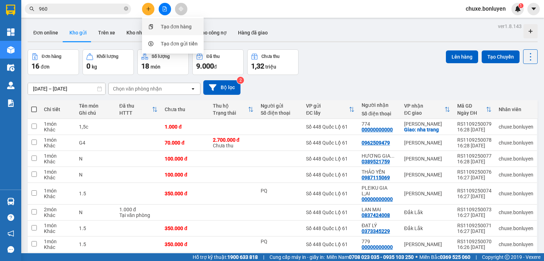
click at [155, 24] on div "Tạo đơn hàng" at bounding box center [172, 26] width 53 height 13
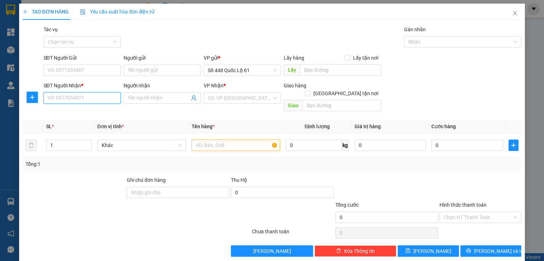
click at [86, 98] on input "SĐT Người Nhận *" at bounding box center [82, 97] width 77 height 11
click at [68, 116] on div "0913942960" at bounding box center [81, 112] width 68 height 8
type input "0913942960"
type input "250.000"
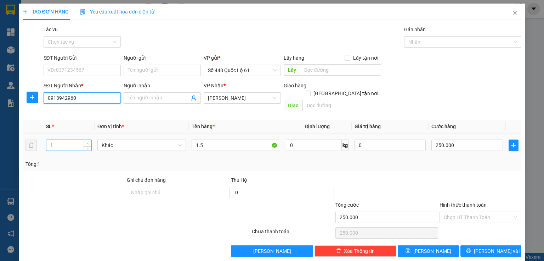
type input "0913942960"
type input "2"
click at [89, 140] on span "Increase Value" at bounding box center [88, 143] width 8 height 6
click at [432, 139] on input "250.000" at bounding box center [468, 144] width 72 height 11
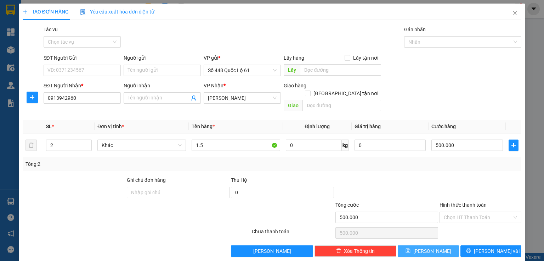
click at [410, 245] on button "Lưu" at bounding box center [428, 250] width 61 height 11
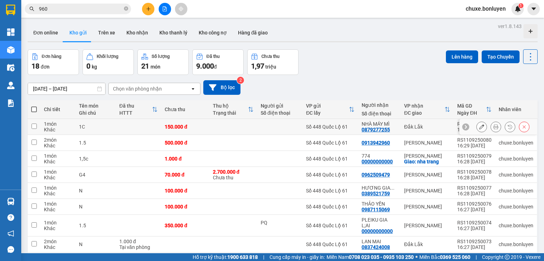
click at [286, 127] on div at bounding box center [280, 127] width 38 height 6
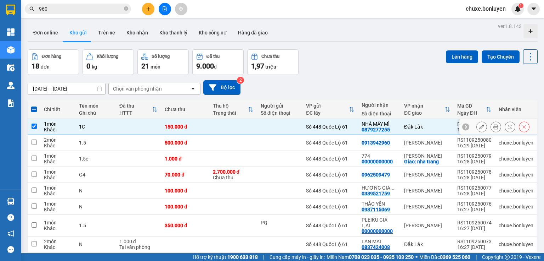
click at [286, 127] on div at bounding box center [280, 127] width 38 height 6
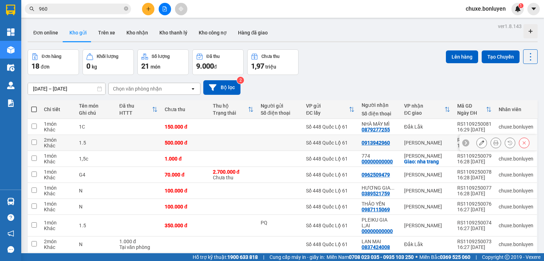
click at [278, 140] on div at bounding box center [280, 143] width 38 height 6
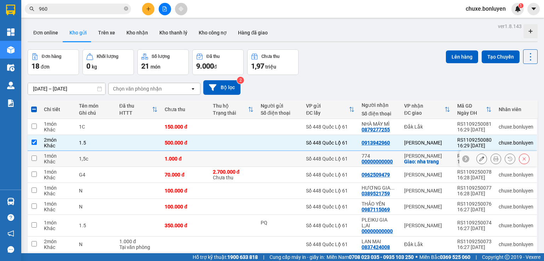
click at [276, 163] on td at bounding box center [279, 159] width 45 height 16
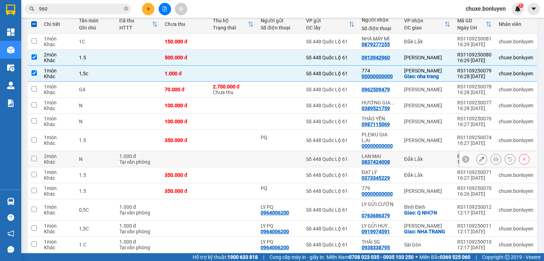
scroll to position [142, 0]
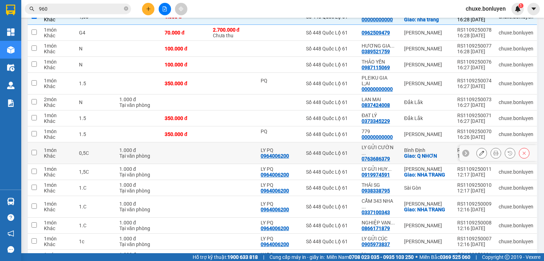
click at [245, 142] on td at bounding box center [233, 153] width 48 height 22
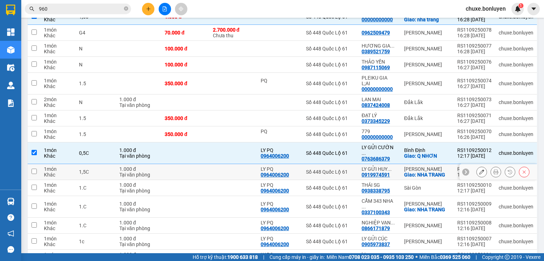
click at [238, 164] on td at bounding box center [233, 172] width 48 height 16
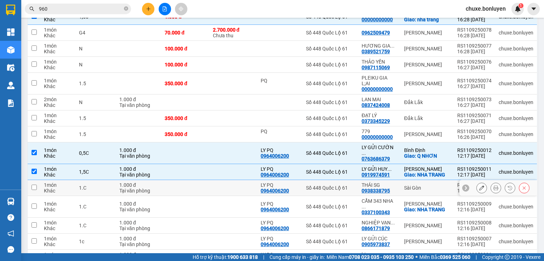
click at [233, 180] on td at bounding box center [233, 188] width 48 height 16
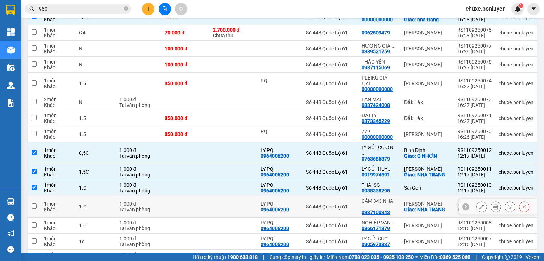
click at [231, 196] on td at bounding box center [233, 207] width 48 height 22
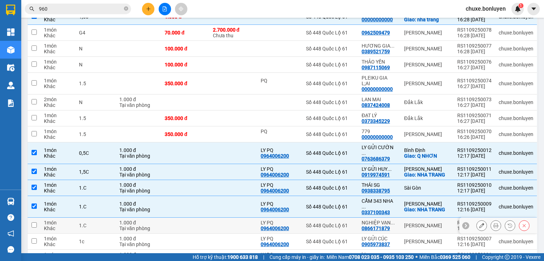
click at [223, 217] on td at bounding box center [233, 225] width 48 height 16
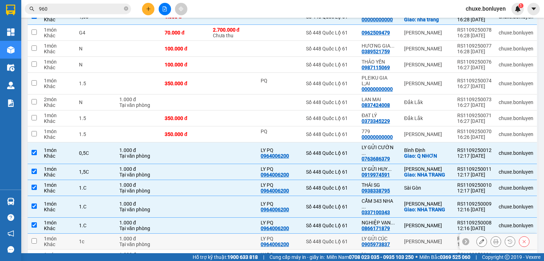
click at [216, 233] on td at bounding box center [233, 241] width 48 height 16
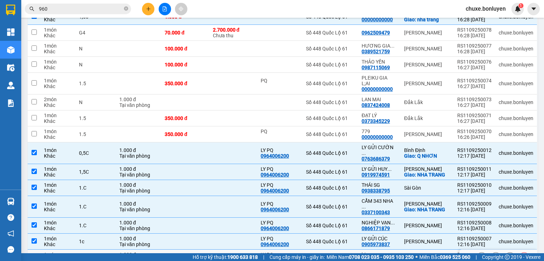
click at [212, 249] on td at bounding box center [233, 257] width 48 height 16
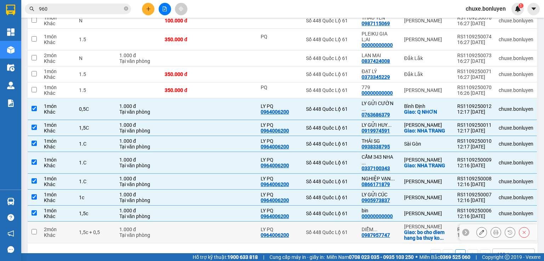
click at [229, 221] on td at bounding box center [233, 232] width 48 height 22
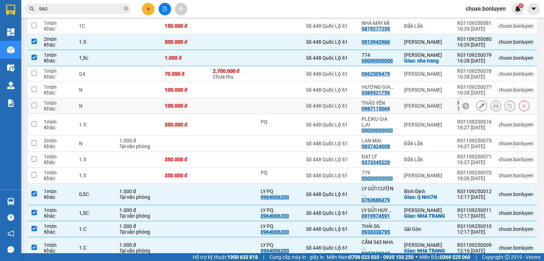
scroll to position [0, 0]
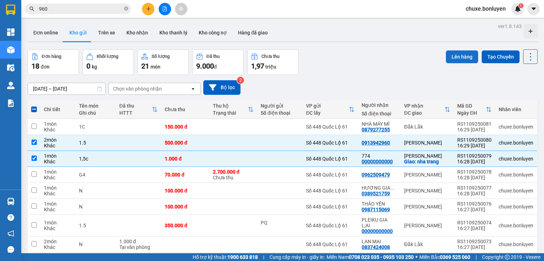
click at [467, 53] on button "Lên hàng" at bounding box center [462, 56] width 32 height 13
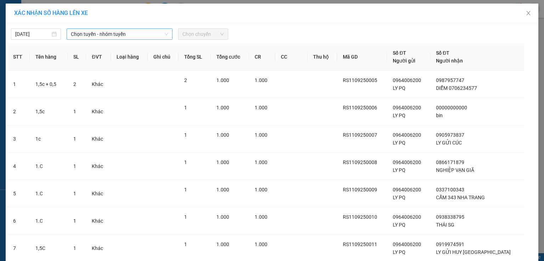
click at [129, 33] on span "Chọn tuyến - nhóm tuyến" at bounding box center [119, 34] width 97 height 11
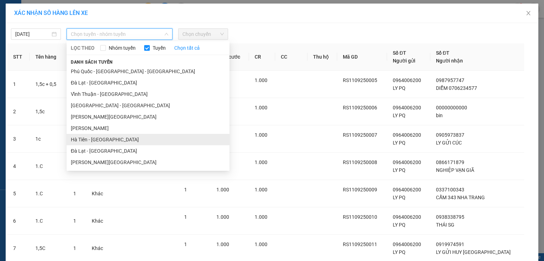
click at [103, 138] on li "Hà Tiên - Đà Nẵng" at bounding box center [148, 139] width 163 height 11
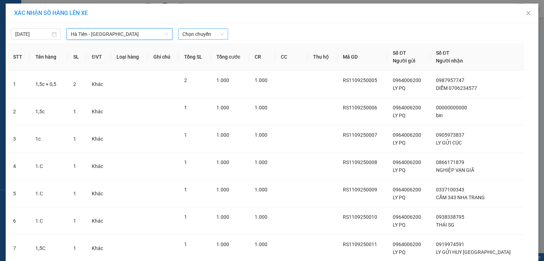
click at [197, 35] on span "Chọn chuyến" at bounding box center [203, 34] width 41 height 11
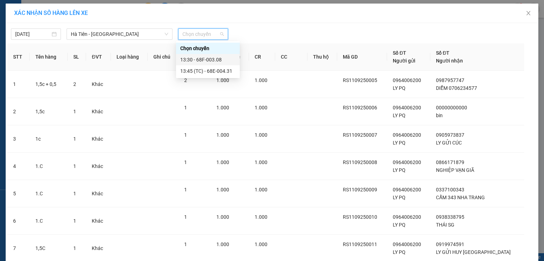
click at [204, 60] on div "13:30 - 68F-003.08" at bounding box center [207, 60] width 55 height 8
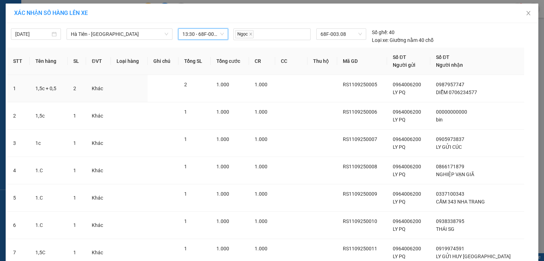
scroll to position [130, 0]
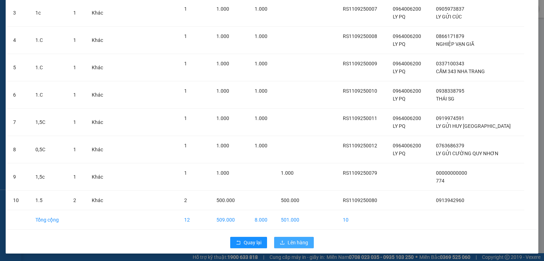
click at [281, 242] on icon "upload" at bounding box center [282, 242] width 4 height 4
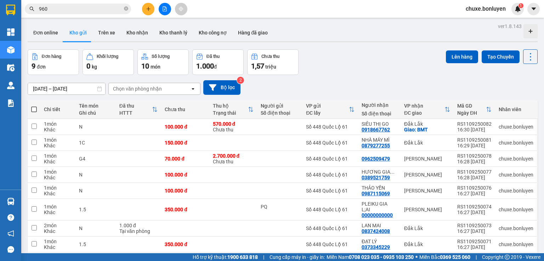
click at [147, 13] on button at bounding box center [148, 9] width 12 height 12
click at [158, 24] on div "Tạo đơn hàng" at bounding box center [172, 26] width 53 height 13
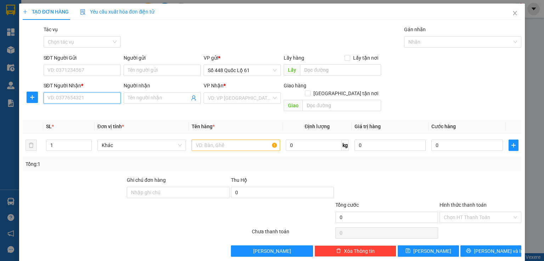
click at [72, 98] on input "SĐT Người Nhận *" at bounding box center [82, 97] width 77 height 11
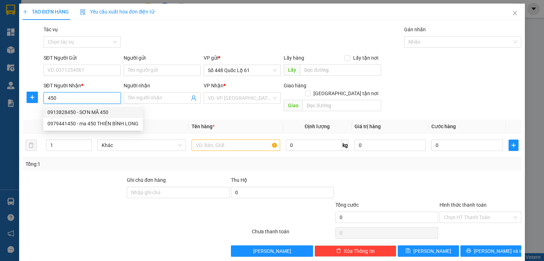
click at [46, 98] on input "450" at bounding box center [82, 97] width 77 height 11
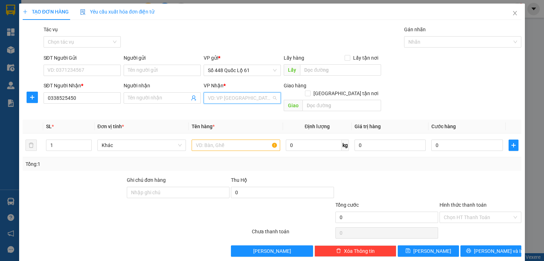
click at [217, 97] on input "search" at bounding box center [240, 98] width 64 height 11
click at [227, 123] on div "Đồng Nai" at bounding box center [241, 123] width 68 height 8
click at [313, 100] on input "text" at bounding box center [342, 105] width 79 height 11
click at [310, 90] on input "Giao tận nơi" at bounding box center [307, 92] width 5 height 5
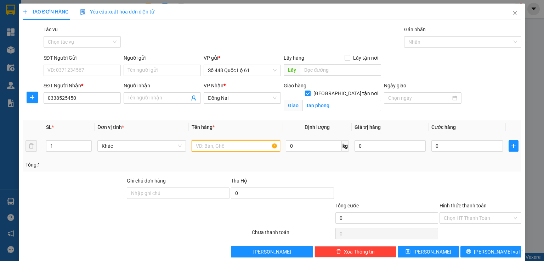
click at [196, 145] on input "text" at bounding box center [236, 145] width 89 height 11
click at [86, 119] on div "Transit Pickup Surcharge Ids Transit Deliver Surcharge Ids Transit Deliver Surc…" at bounding box center [272, 141] width 499 height 231
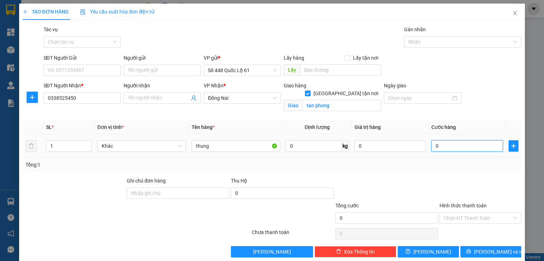
click at [436, 144] on input "0" at bounding box center [468, 145] width 72 height 11
click at [88, 143] on icon "up" at bounding box center [87, 144] width 2 height 2
click at [451, 145] on input "1.000" at bounding box center [468, 145] width 72 height 11
click at [457, 180] on div at bounding box center [480, 189] width 83 height 25
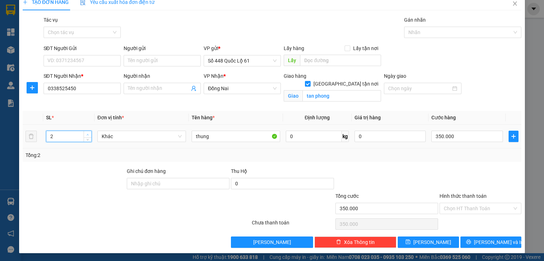
click at [87, 134] on icon "up" at bounding box center [87, 134] width 2 height 2
drag, startPoint x: 426, startPoint y: 240, endPoint x: 415, endPoint y: 198, distance: 43.2
click at [427, 240] on span "Lưu" at bounding box center [433, 242] width 38 height 8
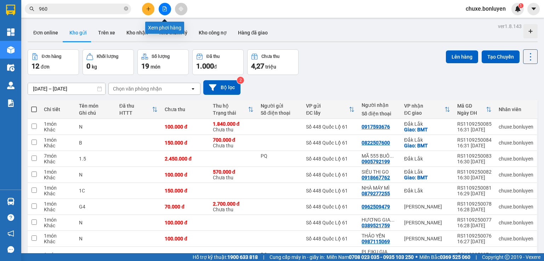
click at [162, 10] on button at bounding box center [165, 9] width 12 height 12
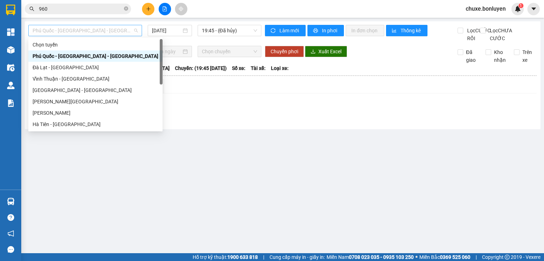
click at [120, 34] on span "Phú Quốc - Sài Gòn - Bình Phước" at bounding box center [85, 30] width 105 height 11
drag, startPoint x: 64, startPoint y: 126, endPoint x: 68, endPoint y: 121, distance: 7.0
click at [64, 125] on div "Hà Tiên - Đà Nẵng" at bounding box center [96, 124] width 126 height 8
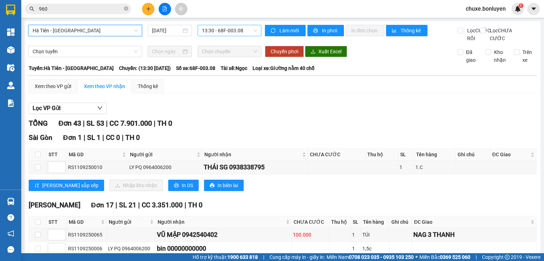
click at [246, 33] on span "13:30 - 68F-003.08" at bounding box center [230, 30] width 56 height 11
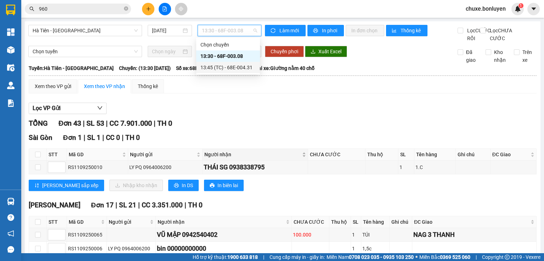
scroll to position [28, 0]
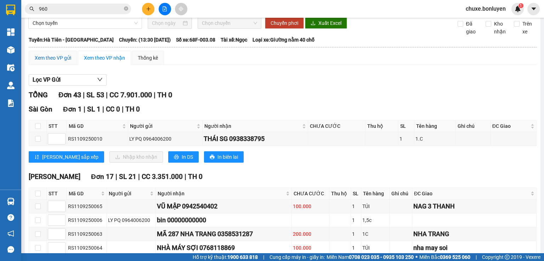
click at [62, 62] on div "Xem theo VP gửi" at bounding box center [53, 58] width 37 height 8
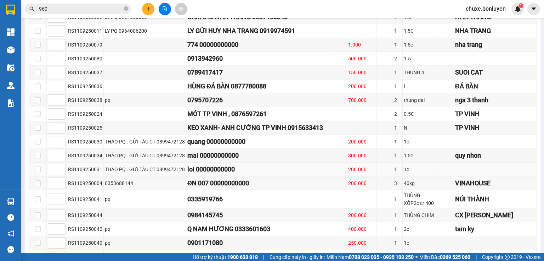
scroll to position [668, 0]
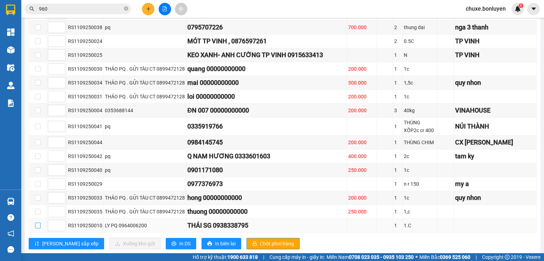
drag, startPoint x: 36, startPoint y: 210, endPoint x: 44, endPoint y: 211, distance: 7.9
click at [35, 222] on input "checkbox" at bounding box center [38, 225] width 6 height 6
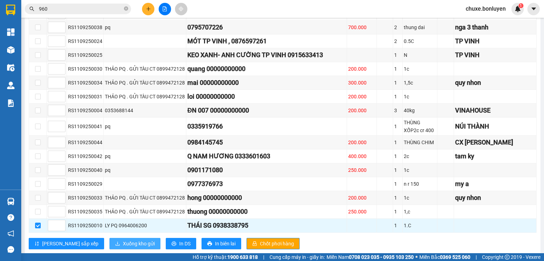
click at [123, 239] on span "Xuống kho gửi" at bounding box center [139, 243] width 32 height 8
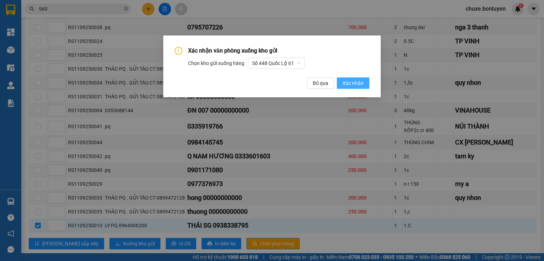
click at [358, 85] on span "Xác nhận" at bounding box center [353, 83] width 21 height 8
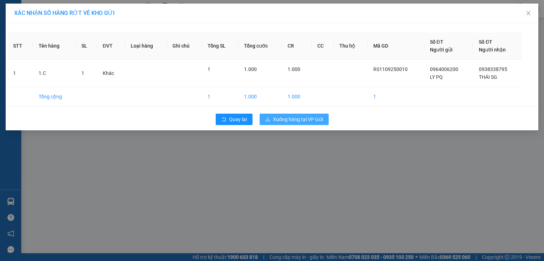
click at [301, 119] on span "Xuống hàng tại VP Gửi" at bounding box center [298, 119] width 50 height 8
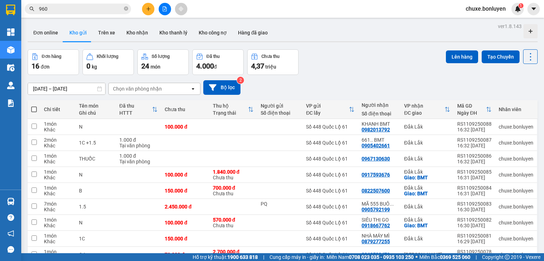
click at [56, 11] on input "960" at bounding box center [81, 9] width 84 height 8
click at [56, 8] on input "text" at bounding box center [81, 9] width 84 height 8
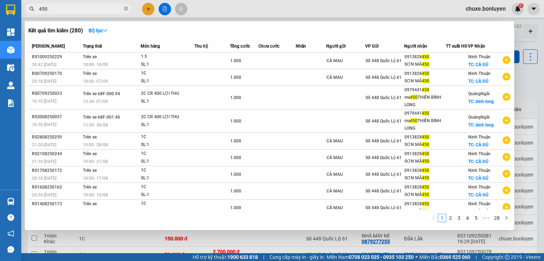
click at [149, 8] on div at bounding box center [272, 130] width 544 height 261
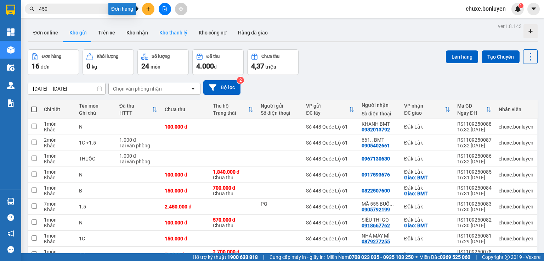
drag, startPoint x: 147, startPoint y: 6, endPoint x: 163, endPoint y: 26, distance: 25.6
click at [147, 6] on button at bounding box center [148, 9] width 12 height 12
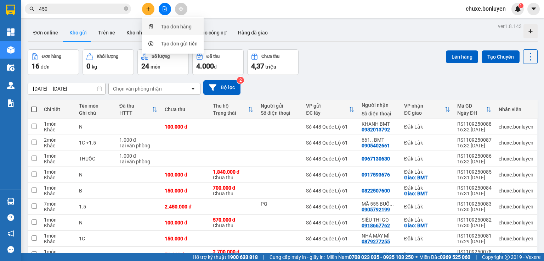
click at [169, 33] on div "Tạo đơn hàng" at bounding box center [172, 26] width 53 height 13
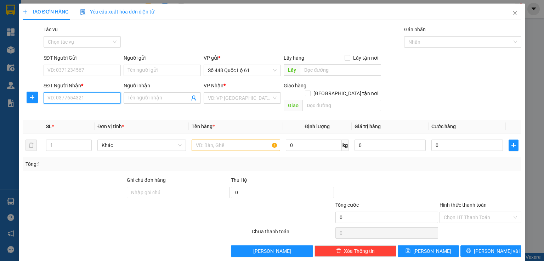
click at [81, 99] on input "SĐT Người Nhận *" at bounding box center [82, 97] width 77 height 11
click at [230, 100] on input "search" at bounding box center [240, 98] width 64 height 11
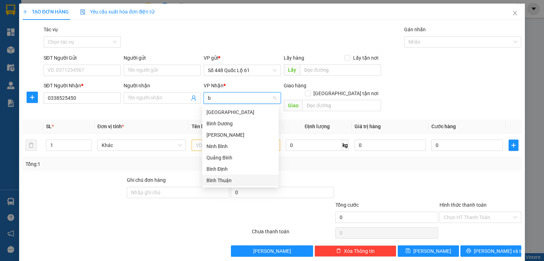
click at [226, 179] on div "Bình Thuận" at bounding box center [241, 180] width 68 height 8
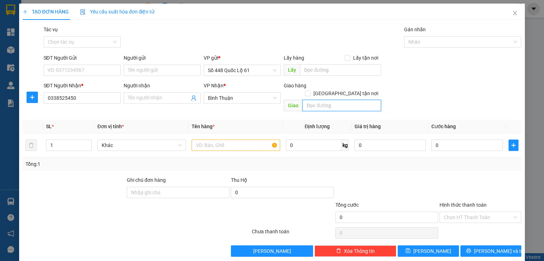
click at [341, 100] on input "text" at bounding box center [342, 105] width 79 height 11
drag, startPoint x: 345, startPoint y: 87, endPoint x: 330, endPoint y: 89, distance: 14.4
click at [310, 90] on input "Giao tận nơi" at bounding box center [307, 92] width 5 height 5
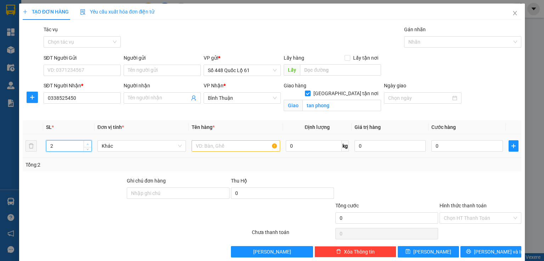
click at [88, 143] on icon "up" at bounding box center [87, 144] width 2 height 2
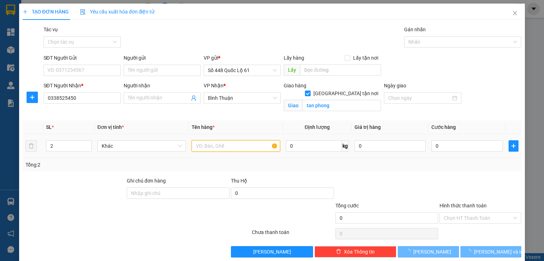
drag, startPoint x: 217, startPoint y: 142, endPoint x: 212, endPoint y: 144, distance: 5.4
click at [217, 142] on input "text" at bounding box center [236, 145] width 89 height 11
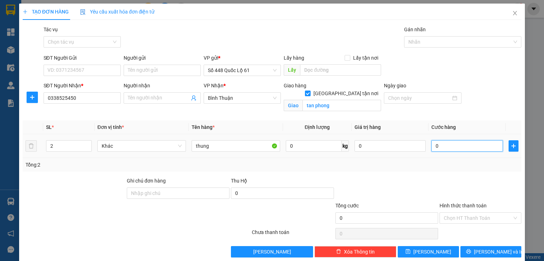
click at [459, 149] on input "0" at bounding box center [468, 145] width 72 height 11
click at [445, 217] on input "Hình thức thanh toán" at bounding box center [478, 217] width 68 height 11
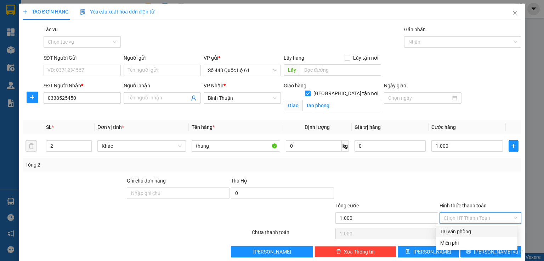
click at [443, 237] on div "Miễn phí" at bounding box center [477, 242] width 82 height 11
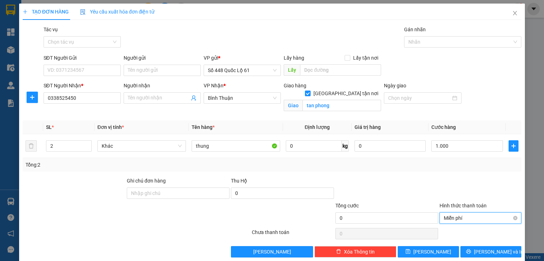
click at [453, 216] on span "Miễn phí" at bounding box center [480, 217] width 73 height 11
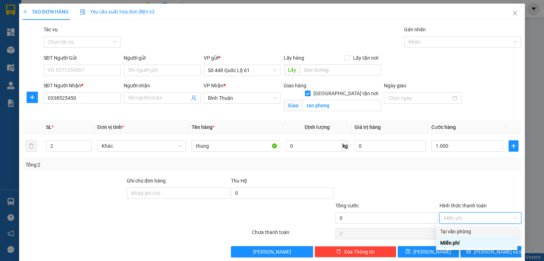
click at [450, 228] on div "Tại văn phòng" at bounding box center [477, 231] width 73 height 8
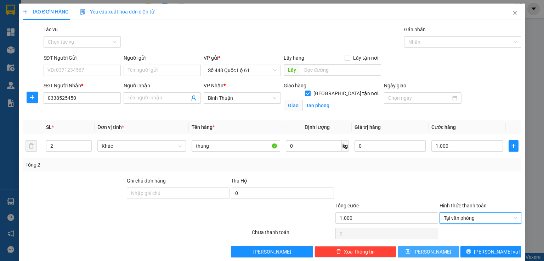
click at [412, 249] on button "Lưu" at bounding box center [428, 251] width 61 height 11
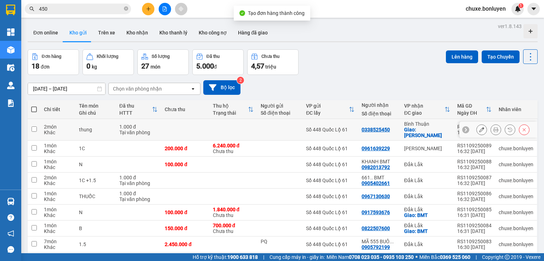
click at [152, 124] on div "1.000 đ" at bounding box center [138, 127] width 38 height 6
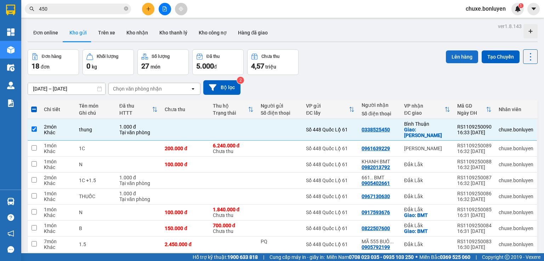
click at [448, 56] on button "Lên hàng" at bounding box center [462, 56] width 32 height 13
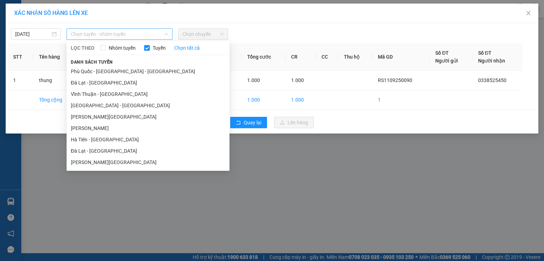
click at [120, 32] on span "Chọn tuyến - nhóm tuyến" at bounding box center [119, 34] width 97 height 11
click at [113, 141] on li "Hà Tiên - Đà Nẵng" at bounding box center [148, 139] width 163 height 11
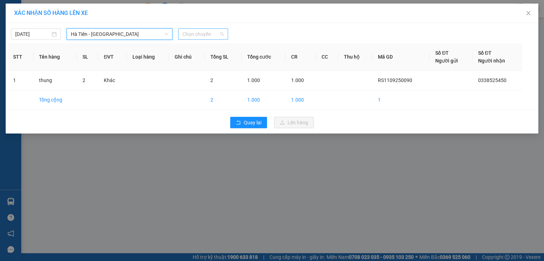
click at [207, 34] on span "Chọn chuyến" at bounding box center [203, 34] width 41 height 11
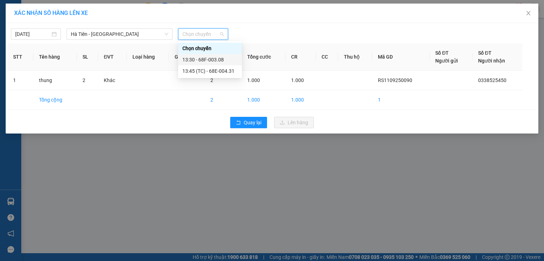
drag, startPoint x: 213, startPoint y: 58, endPoint x: 225, endPoint y: 72, distance: 18.8
click at [213, 60] on div "13:30 - 68F-003.08" at bounding box center [210, 60] width 55 height 8
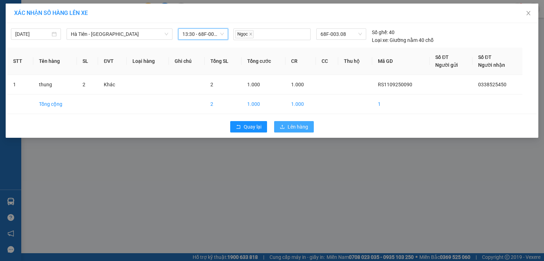
click at [278, 122] on button "Lên hàng" at bounding box center [294, 126] width 40 height 11
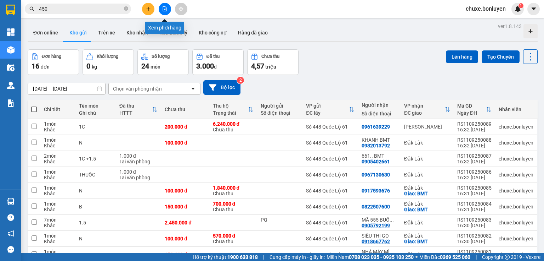
click at [167, 12] on button at bounding box center [165, 9] width 12 height 12
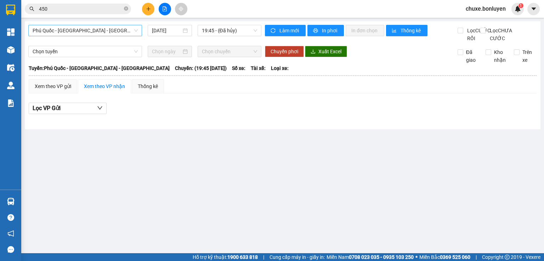
click at [121, 34] on span "Phú Quốc - Sài Gòn - Bình Phước" at bounding box center [85, 30] width 105 height 11
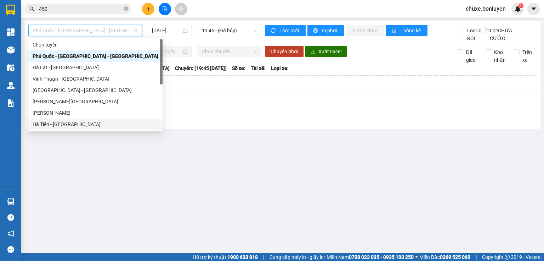
click at [65, 122] on div "Hà Tiên - Đà Nẵng" at bounding box center [96, 124] width 126 height 8
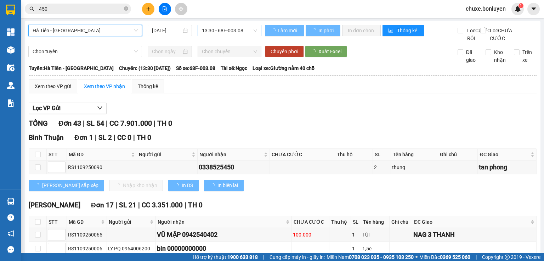
click at [232, 32] on span "13:30 - 68F-003.08" at bounding box center [230, 30] width 56 height 11
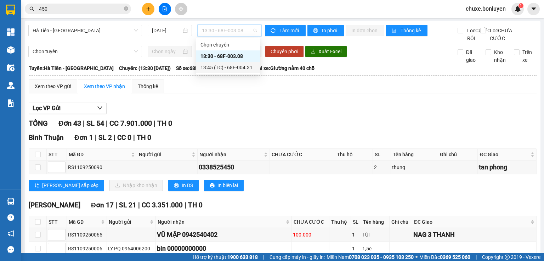
click at [84, 11] on input "450" at bounding box center [81, 9] width 84 height 8
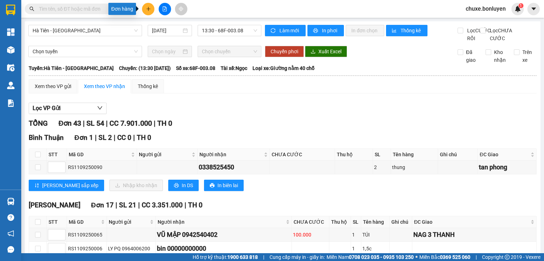
click at [150, 10] on icon "plus" at bounding box center [148, 8] width 5 height 5
click at [149, 11] on button at bounding box center [148, 9] width 12 height 12
click at [150, 10] on icon "plus" at bounding box center [148, 8] width 5 height 5
click at [163, 27] on div "Tạo đơn hàng" at bounding box center [176, 27] width 31 height 8
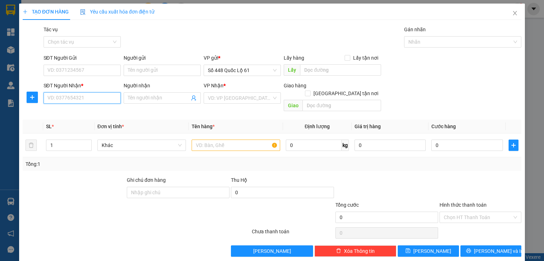
click at [90, 100] on input "SĐT Người Nhận *" at bounding box center [82, 97] width 77 height 11
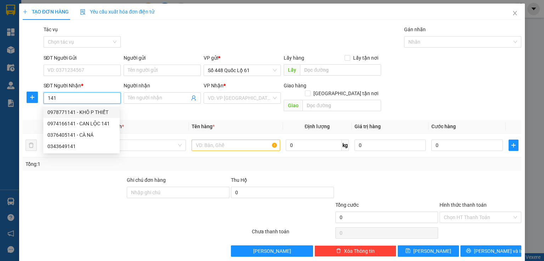
click at [46, 96] on input "141" at bounding box center [82, 97] width 77 height 11
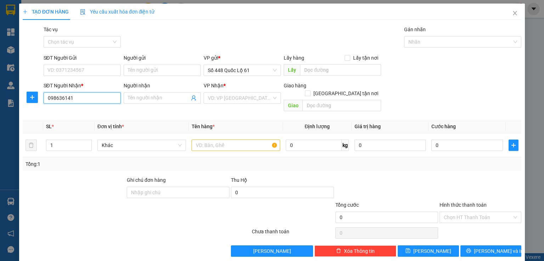
type input "0986364141"
click at [85, 113] on div "0986364141 - CX 34" at bounding box center [81, 112] width 68 height 8
type input "CX 34"
checkbox input "true"
type input "NHA TRANG"
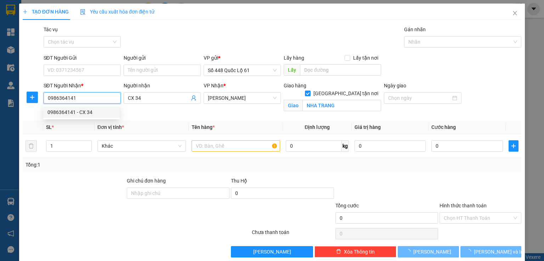
type input "200.000"
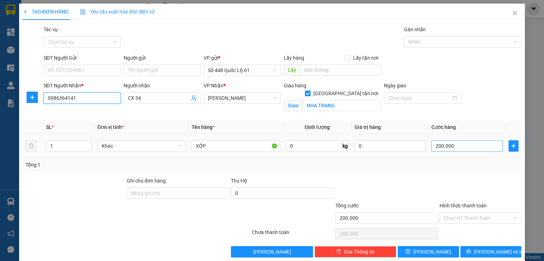
type input "0986364141"
click at [434, 144] on input "200.000" at bounding box center [468, 145] width 72 height 11
type input "1"
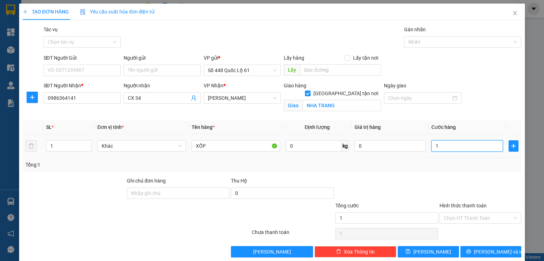
type input "0"
type input "2"
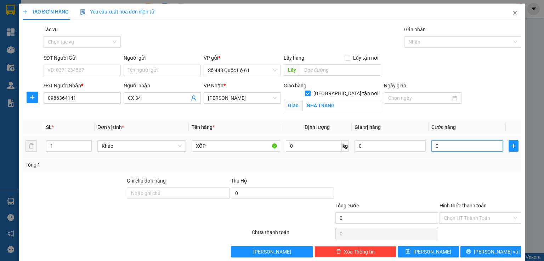
type input "02"
type input "25"
type input "025"
type input "250"
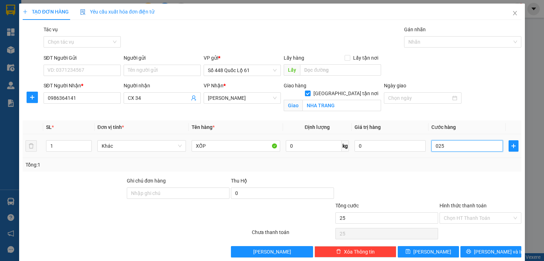
type input "250"
type input "0.250"
type input "250.000"
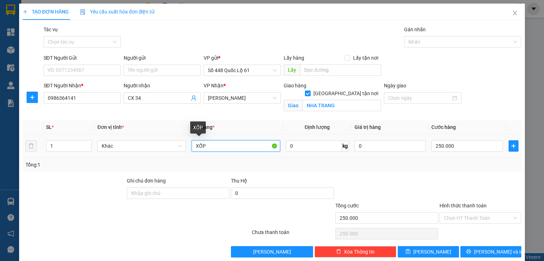
click at [232, 143] on input "XỐP" at bounding box center [236, 145] width 89 height 11
type input "XỐP 1,5c"
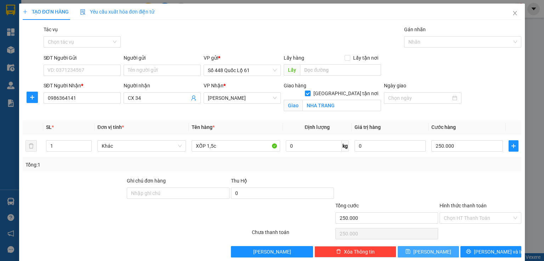
click at [424, 251] on button "[PERSON_NAME]" at bounding box center [428, 251] width 61 height 11
checkbox input "false"
type input "0"
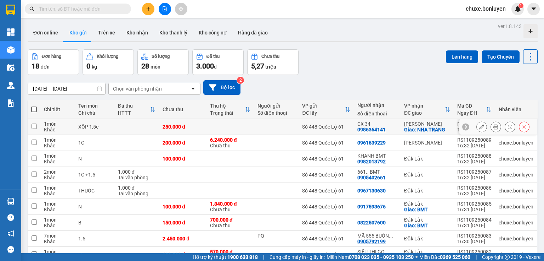
click at [239, 126] on td at bounding box center [230, 127] width 47 height 16
checkbox input "true"
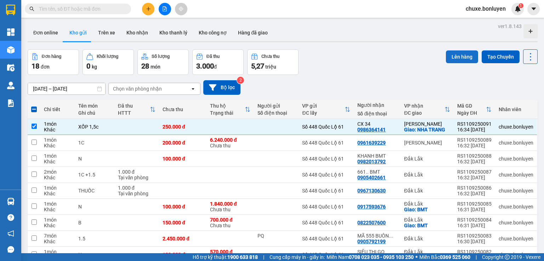
click at [461, 59] on button "Lên hàng" at bounding box center [462, 56] width 32 height 13
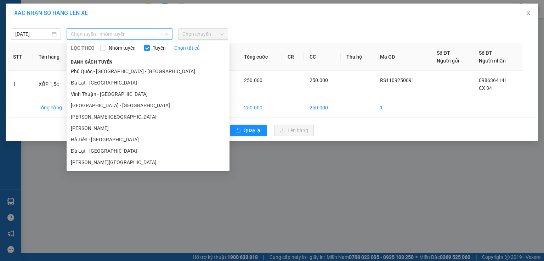
click at [94, 31] on span "Chọn tuyến - nhóm tuyến" at bounding box center [119, 34] width 97 height 11
click at [105, 142] on li "Hà Tiên - [GEOGRAPHIC_DATA]" at bounding box center [148, 139] width 163 height 11
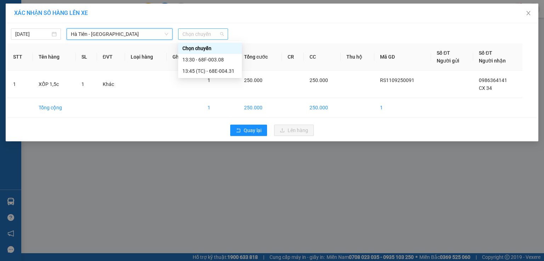
click at [214, 30] on span "Chọn chuyến" at bounding box center [203, 34] width 41 height 11
drag, startPoint x: 227, startPoint y: 61, endPoint x: 236, endPoint y: 70, distance: 13.0
click at [227, 62] on div "13:30 - 68F-003.08" at bounding box center [210, 60] width 55 height 8
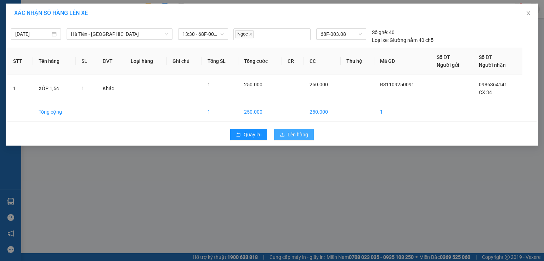
click at [301, 132] on span "Lên hàng" at bounding box center [298, 134] width 21 height 8
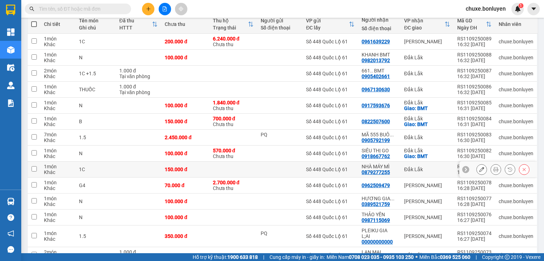
scroll to position [149, 0]
